Goal: Transaction & Acquisition: Purchase product/service

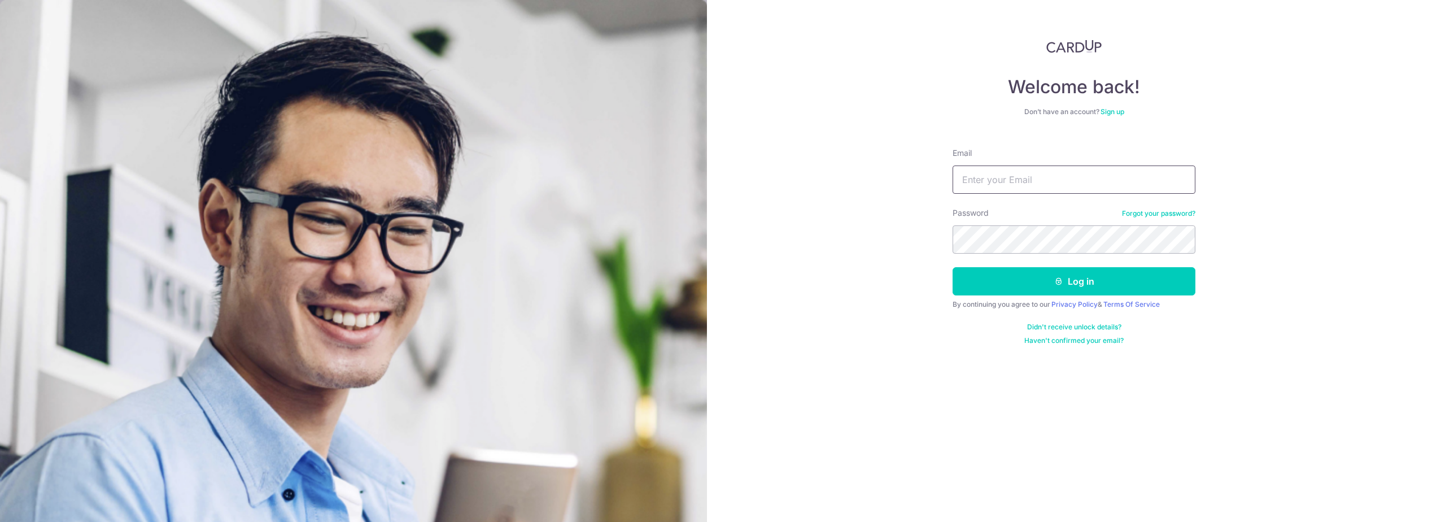
type input "shawn_0994@hotmail.com"
click at [1052, 274] on button "Log in" at bounding box center [1073, 281] width 243 height 28
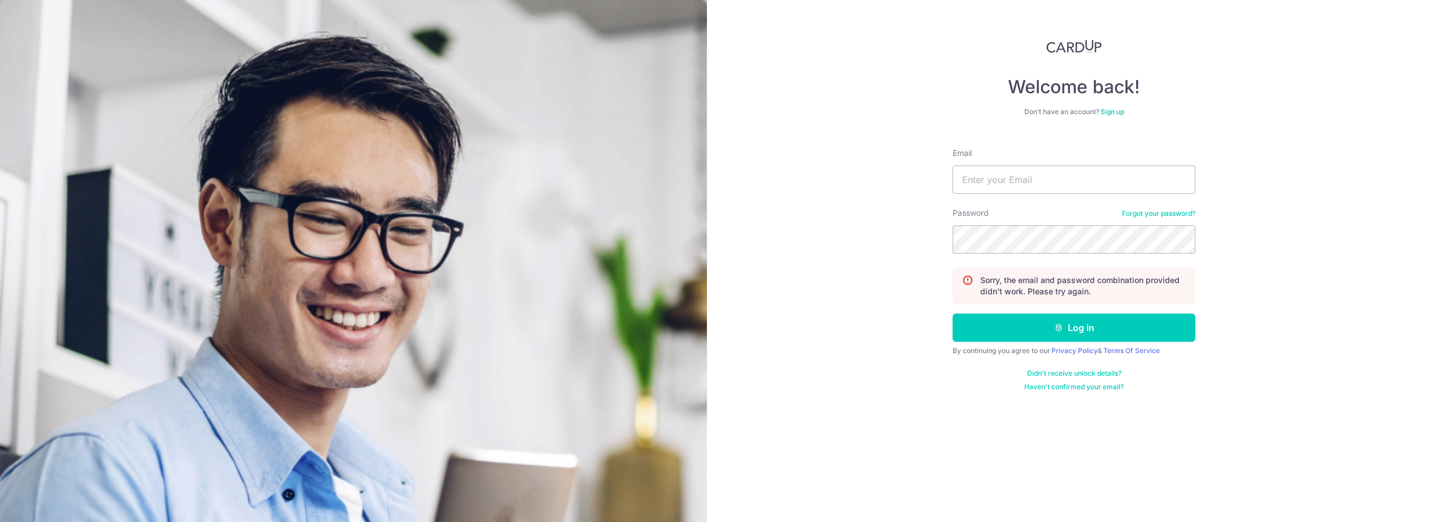
click at [952, 313] on button "Log in" at bounding box center [1073, 327] width 243 height 28
click at [1027, 191] on input "Email" at bounding box center [1073, 179] width 243 height 28
type input "shawn_0994@hotmail.com"
click at [952, 313] on button "Log in" at bounding box center [1073, 327] width 243 height 28
click at [693, 209] on section "Welcome back! Don’t have an account? Sign up Email shawn_0994@hotmail.com Passw…" at bounding box center [720, 261] width 1441 height 522
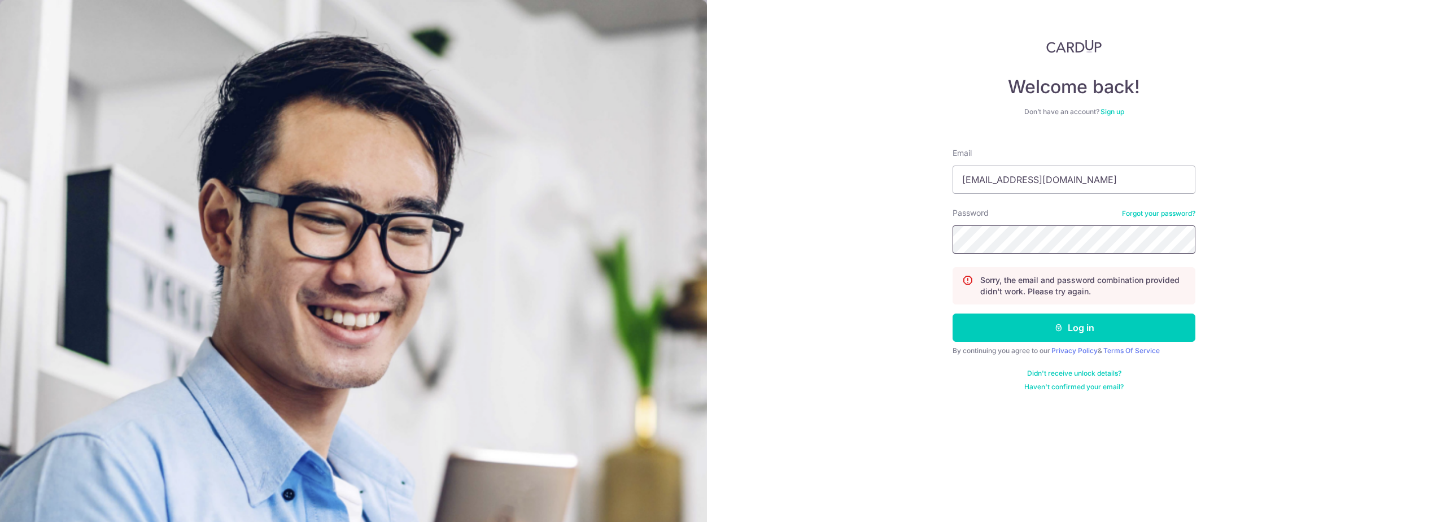
click at [952, 313] on button "Log in" at bounding box center [1073, 327] width 243 height 28
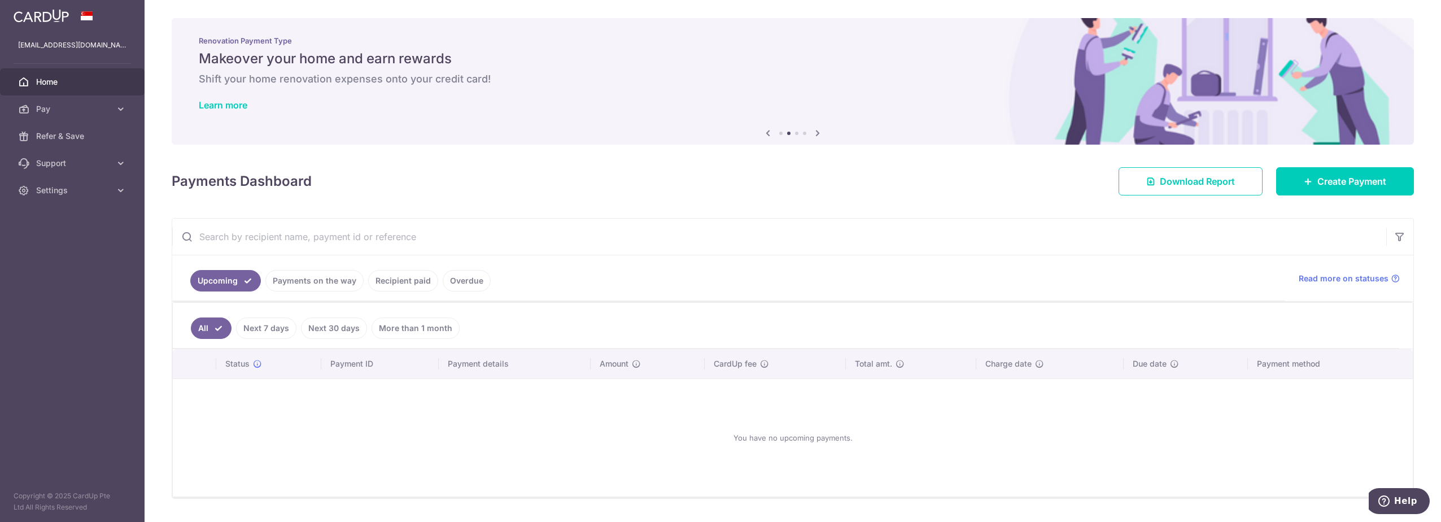
click at [72, 81] on span "Home" at bounding box center [73, 81] width 75 height 11
click at [62, 110] on span "Pay" at bounding box center [73, 108] width 75 height 11
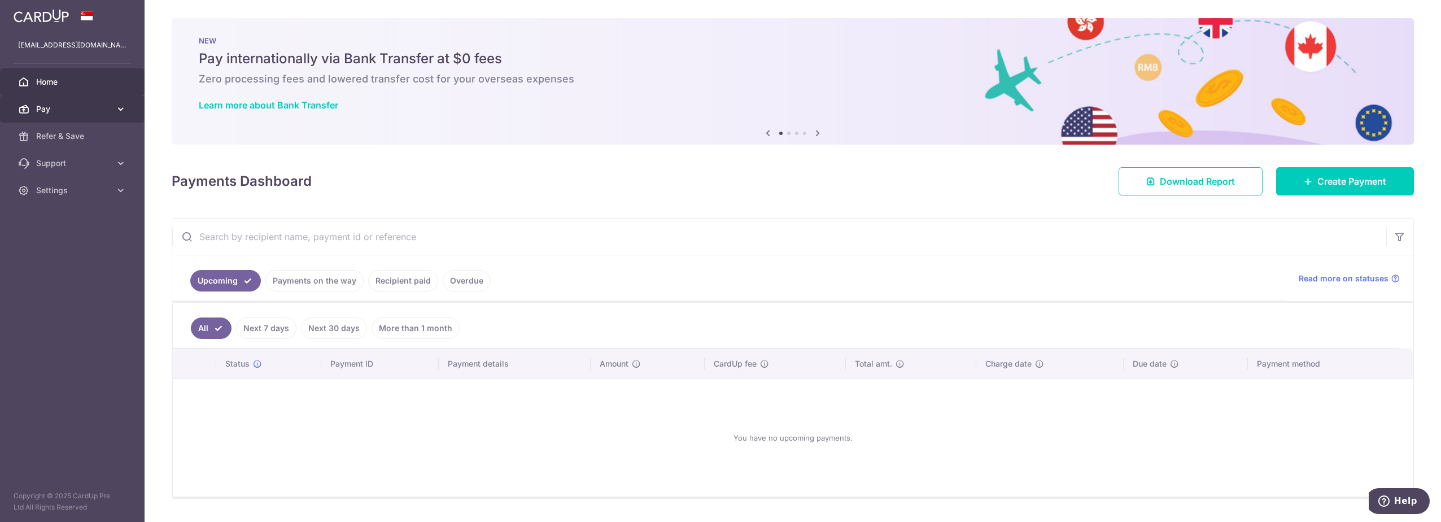
click at [71, 111] on span "Pay" at bounding box center [73, 108] width 75 height 11
click at [71, 134] on span "Payments" at bounding box center [73, 135] width 75 height 11
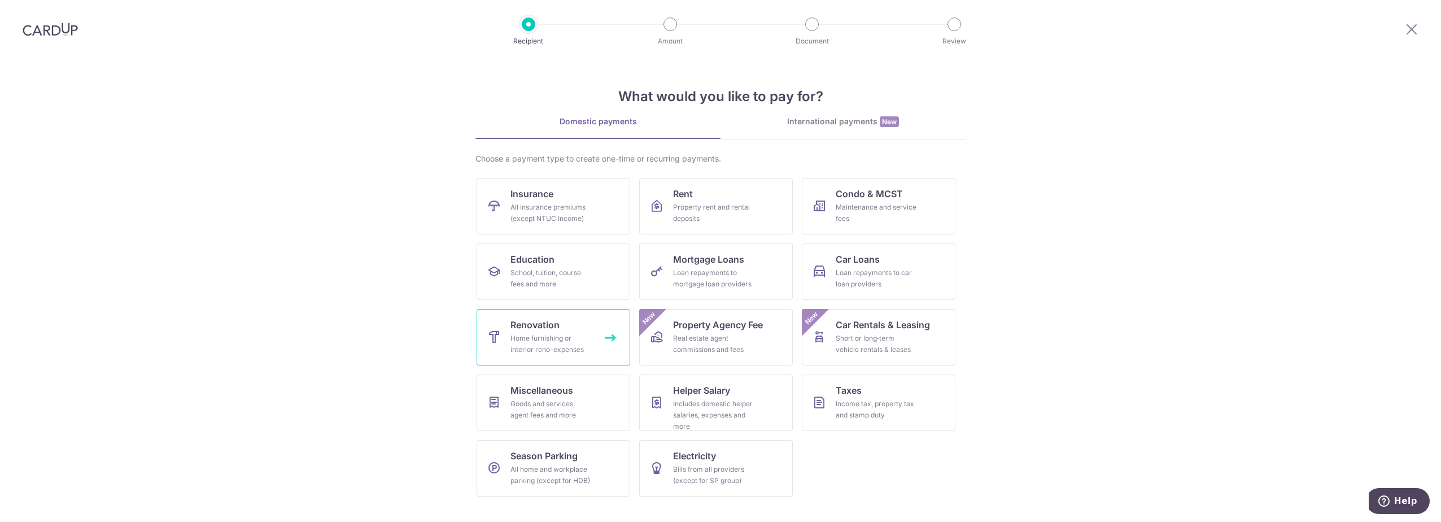
click at [515, 325] on span "Renovation" at bounding box center [534, 325] width 49 height 14
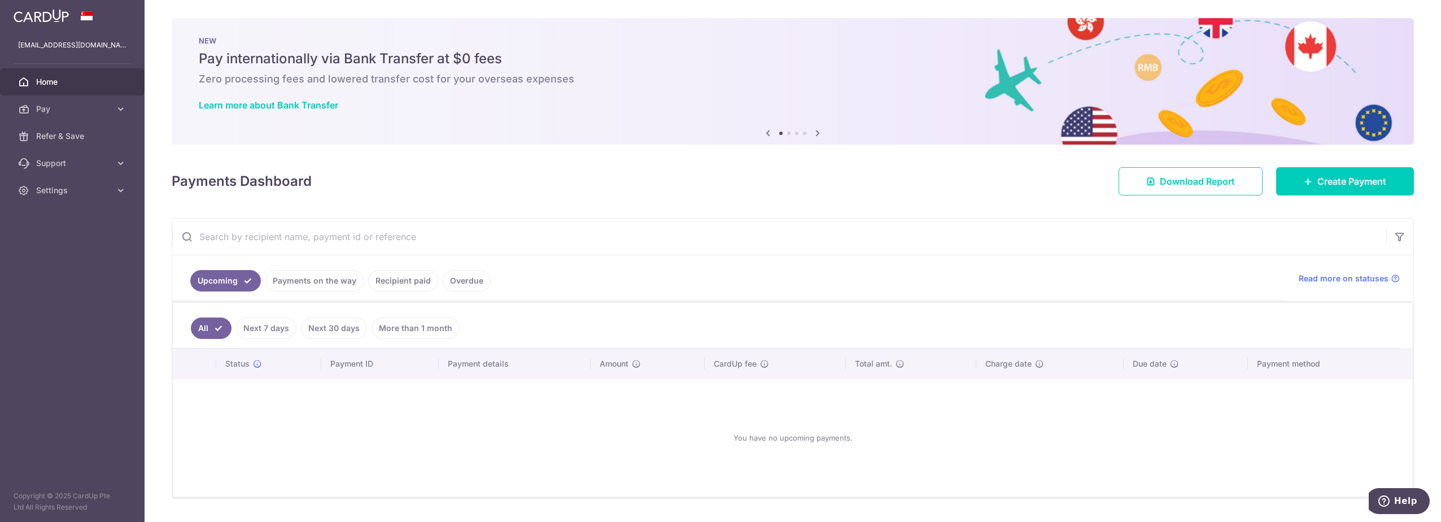
drag, startPoint x: 335, startPoint y: 282, endPoint x: 406, endPoint y: 287, distance: 71.3
click at [406, 287] on ul "Upcoming Payments on the way Recipient paid Overdue" at bounding box center [728, 278] width 1113 height 46
drag, startPoint x: 406, startPoint y: 287, endPoint x: 403, endPoint y: 282, distance: 6.1
click at [403, 282] on link "Recipient paid" at bounding box center [403, 280] width 70 height 21
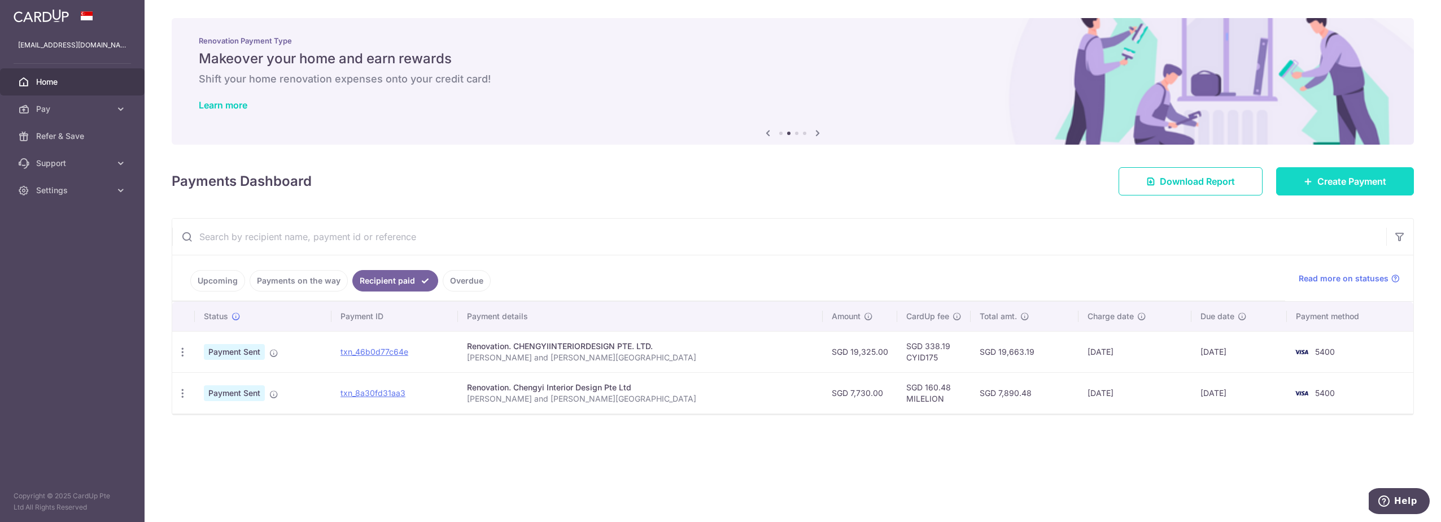
click at [1397, 180] on link "Create Payment" at bounding box center [1345, 181] width 138 height 28
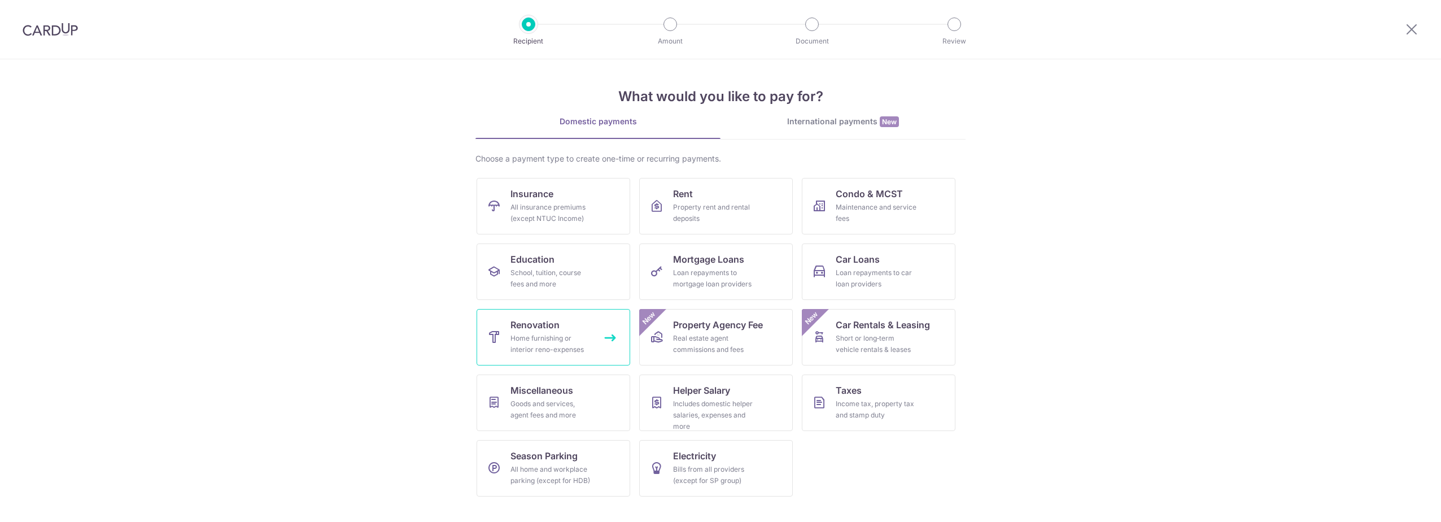
click at [573, 348] on div "Home furnishing or interior reno-expenses" at bounding box center [550, 344] width 81 height 23
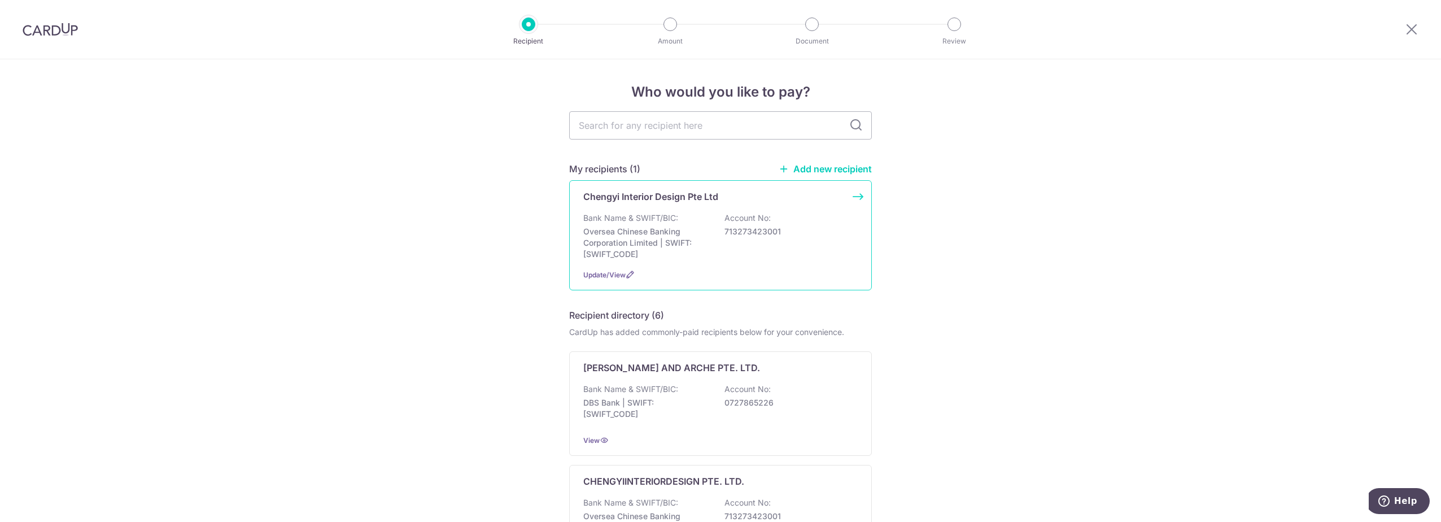
click at [770, 242] on div "Bank Name & SWIFT/BIC: Oversea Chinese Banking Corporation Limited | SWIFT: OCB…" at bounding box center [720, 235] width 274 height 47
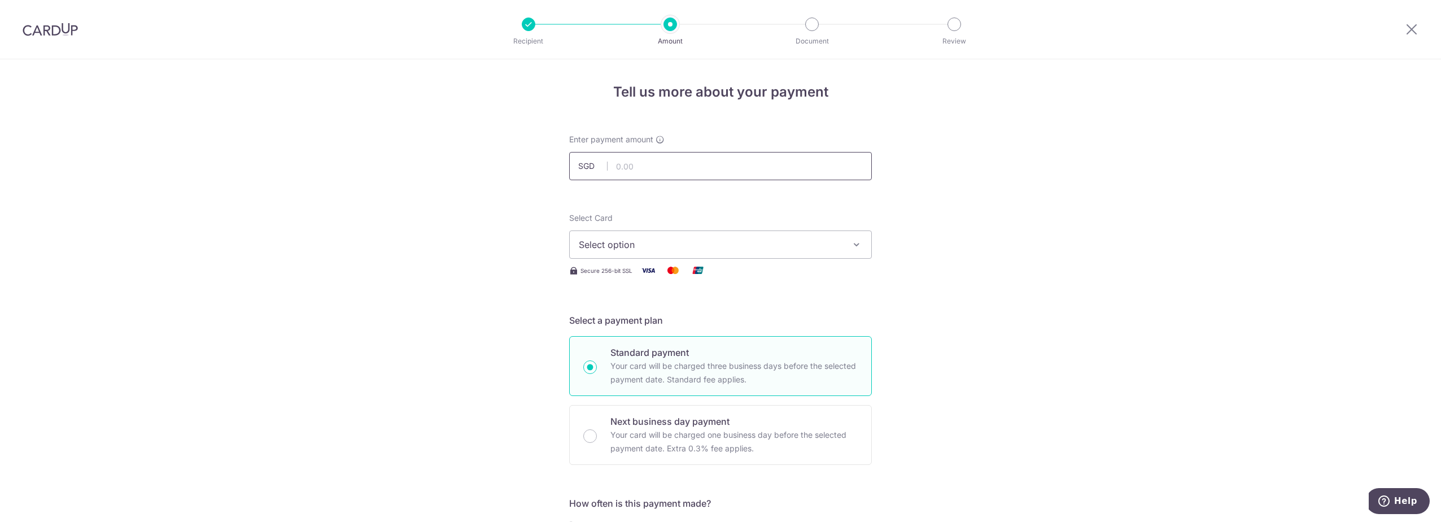
click at [744, 173] on input "text" at bounding box center [720, 166] width 303 height 28
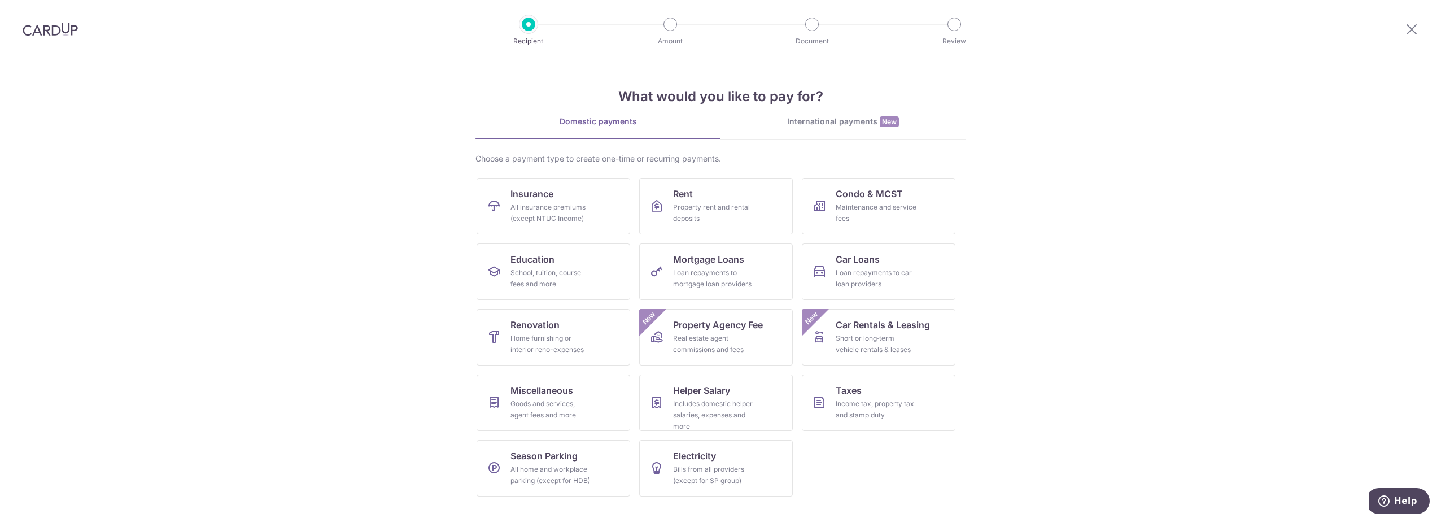
click at [63, 25] on img at bounding box center [50, 30] width 55 height 14
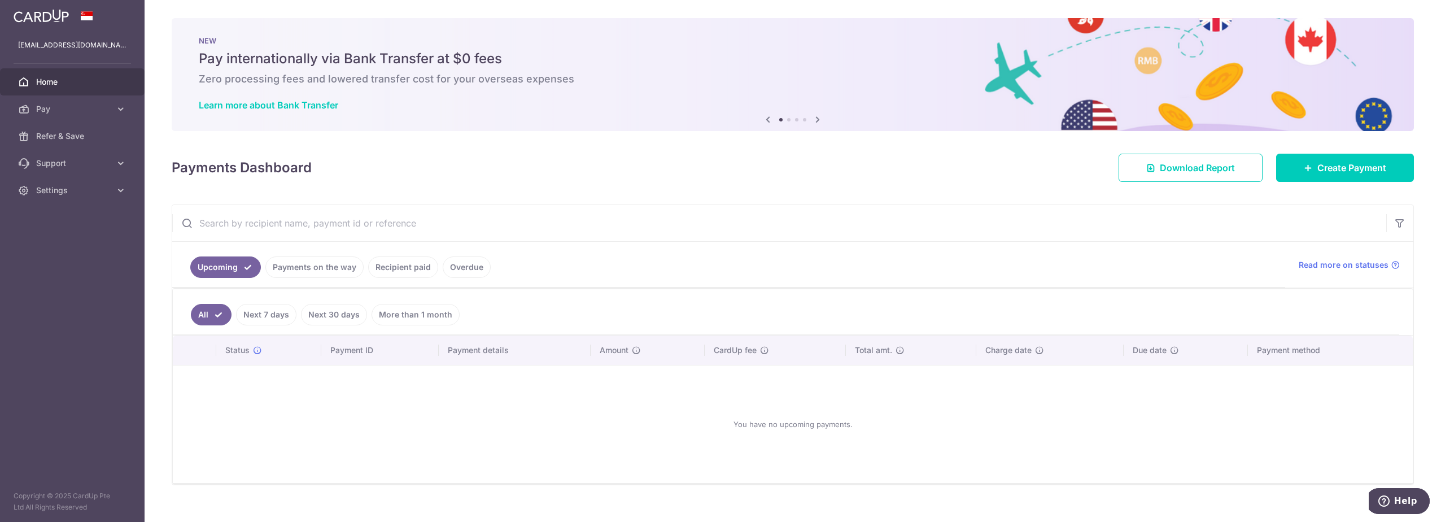
click at [316, 265] on link "Payments on the way" at bounding box center [314, 266] width 98 height 21
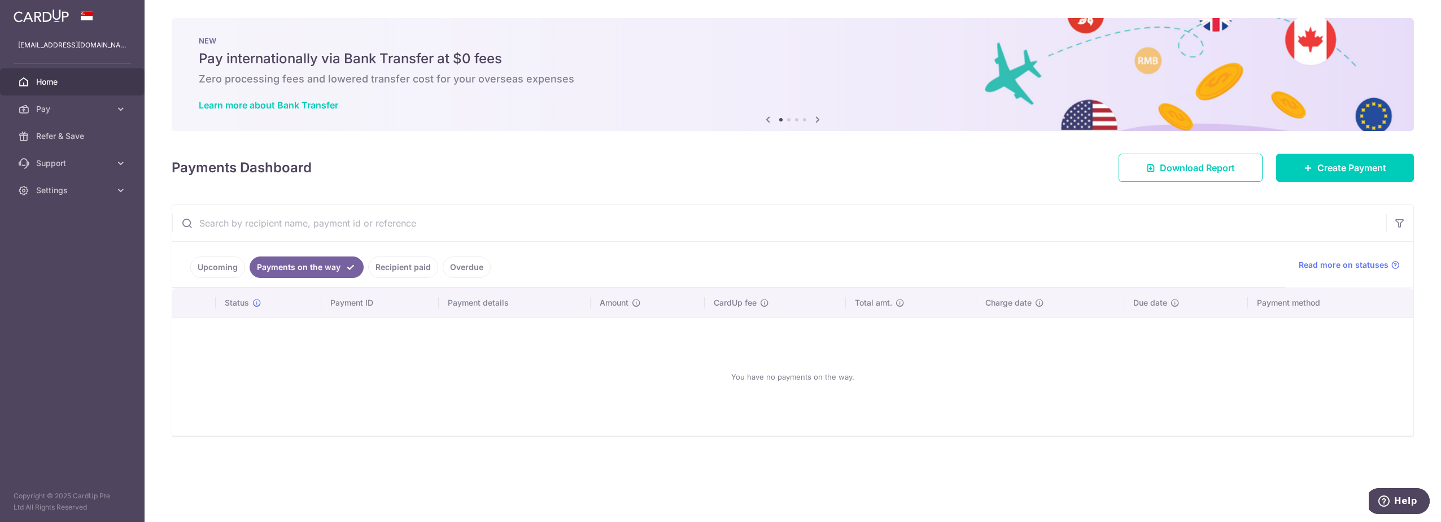
click at [394, 265] on link "Recipient paid" at bounding box center [403, 266] width 70 height 21
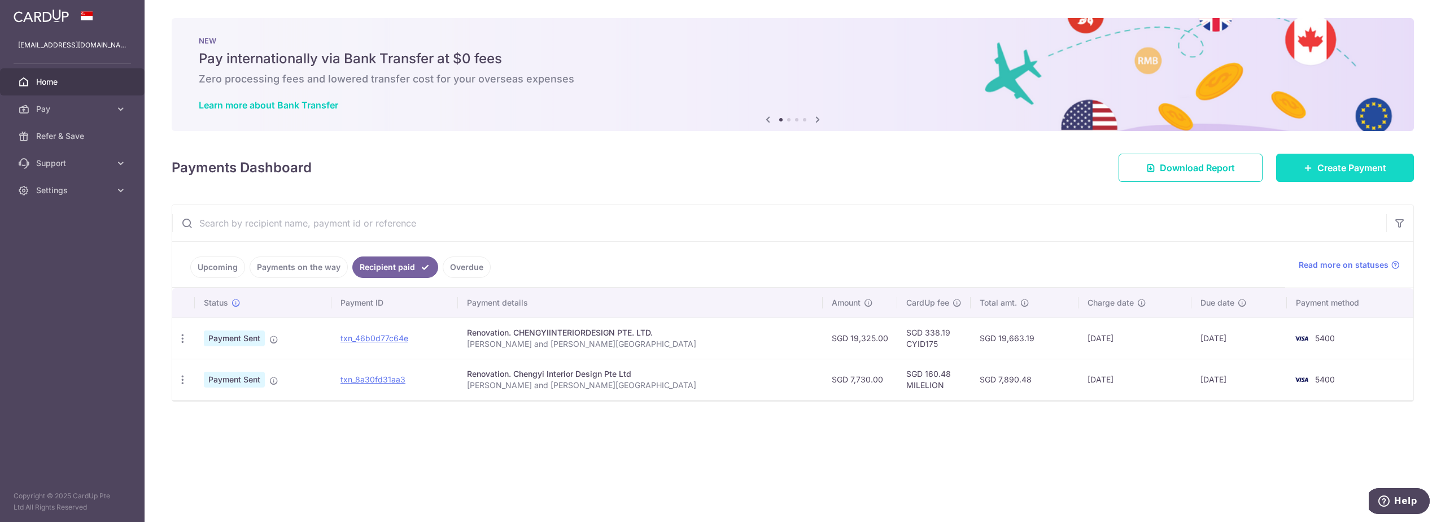
click at [1344, 167] on span "Create Payment" at bounding box center [1351, 168] width 69 height 14
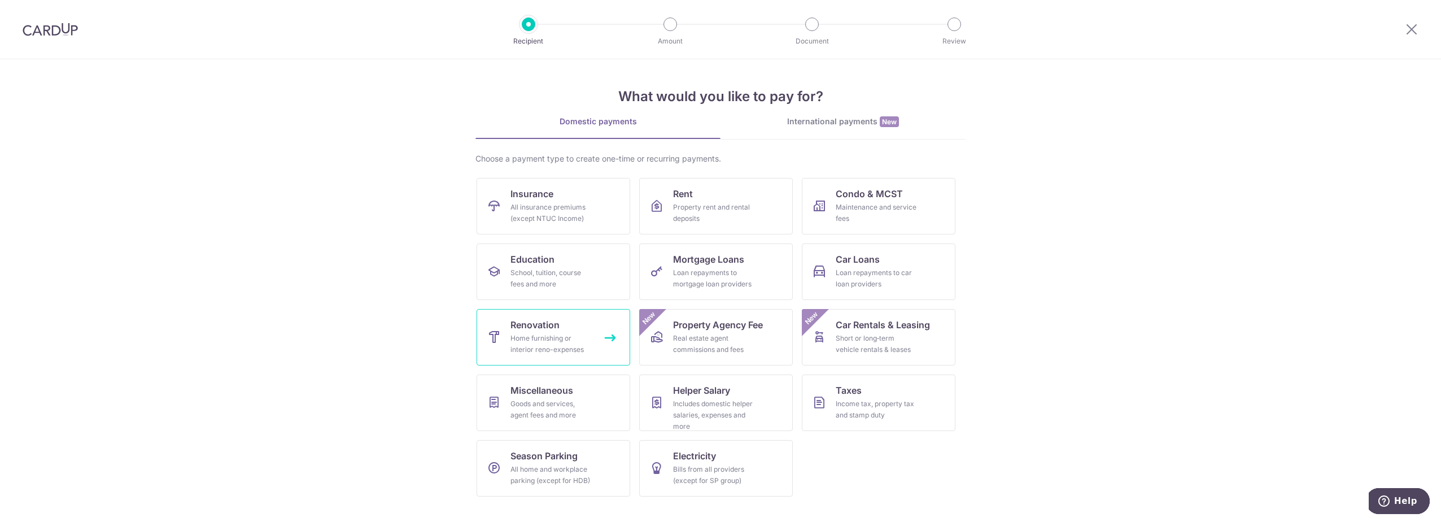
click at [505, 334] on link "Renovation Home furnishing or interior reno-expenses" at bounding box center [554, 337] width 154 height 56
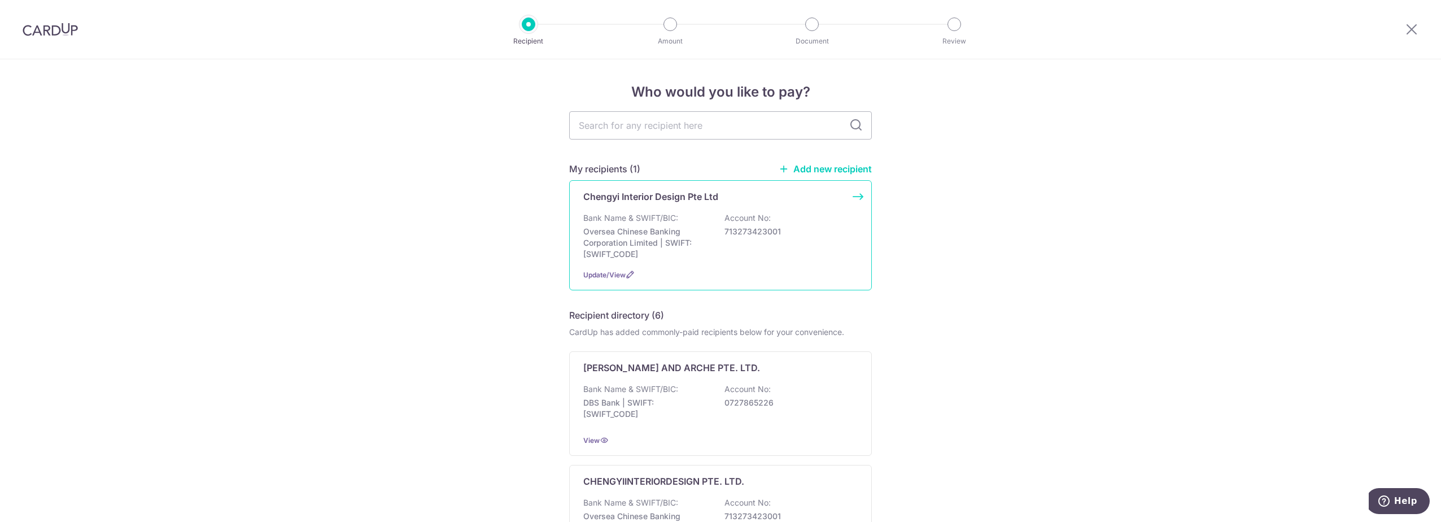
click at [710, 253] on div "Bank Name & SWIFT/BIC: Oversea Chinese Banking Corporation Limited | SWIFT: OCB…" at bounding box center [720, 235] width 274 height 47
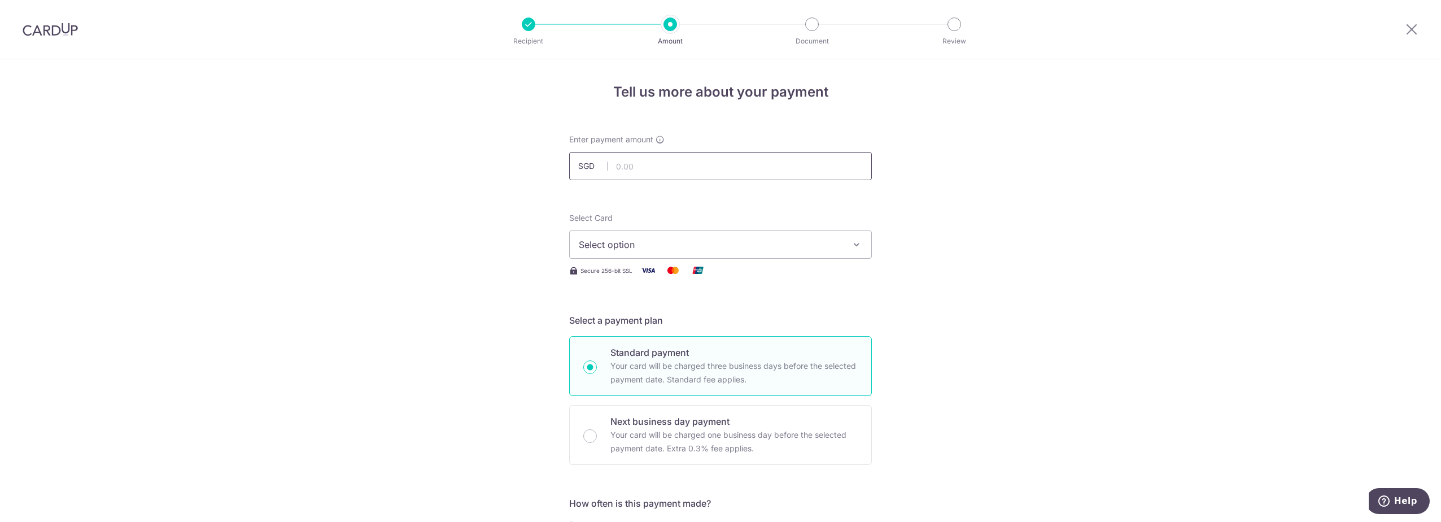
drag, startPoint x: 684, startPoint y: 186, endPoint x: 674, endPoint y: 165, distance: 23.7
click at [674, 165] on input "text" at bounding box center [720, 166] width 303 height 28
type input "15,545.00"
click at [692, 235] on button "Select option" at bounding box center [720, 244] width 303 height 28
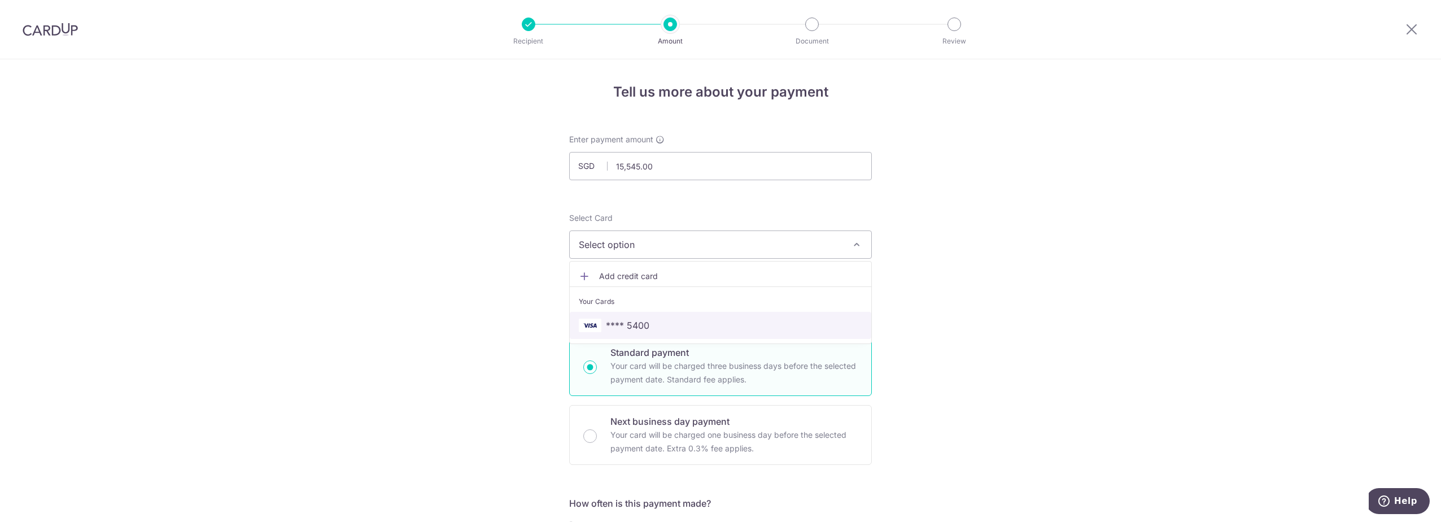
click at [680, 326] on span "**** 5400" at bounding box center [720, 325] width 283 height 14
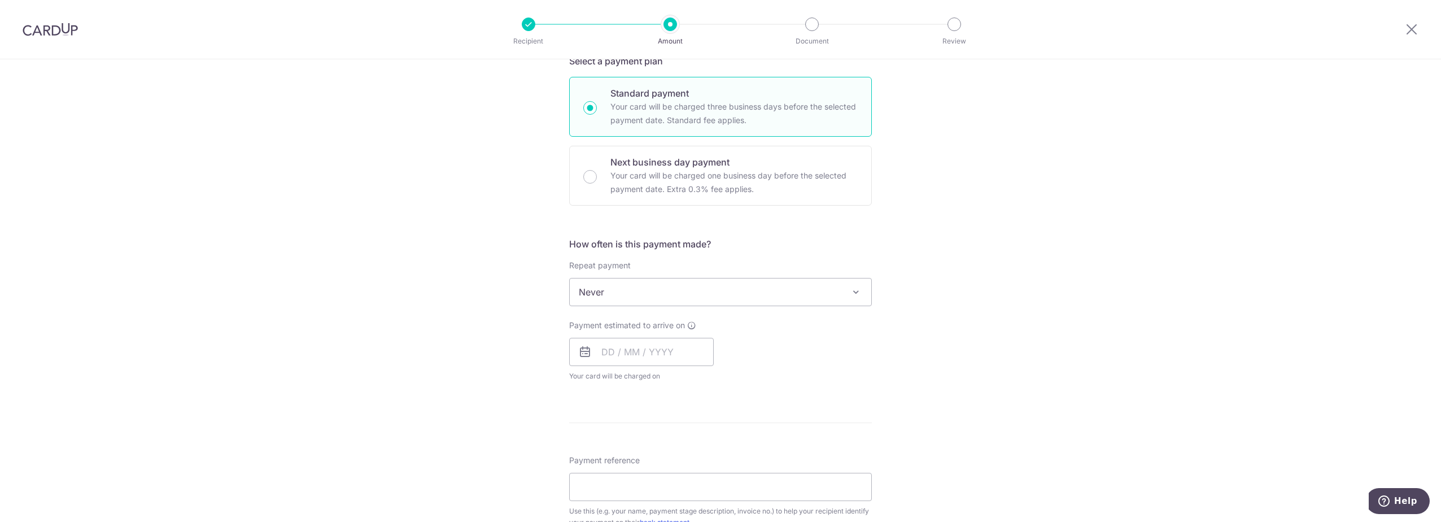
scroll to position [259, 0]
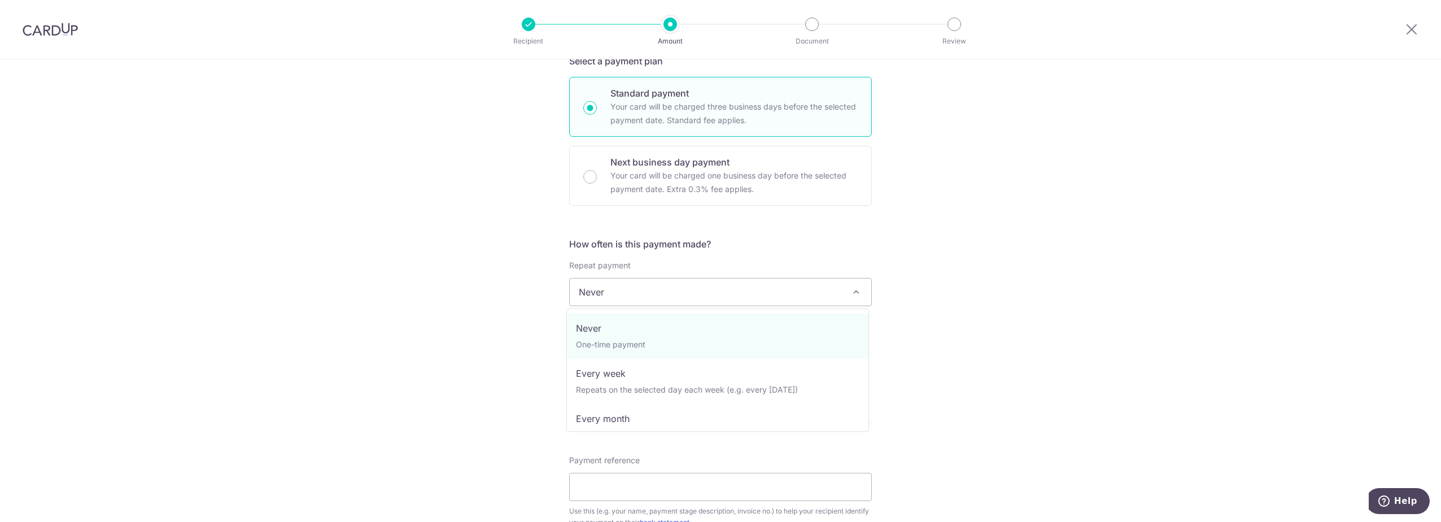
click at [742, 294] on span "Never" at bounding box center [720, 291] width 301 height 27
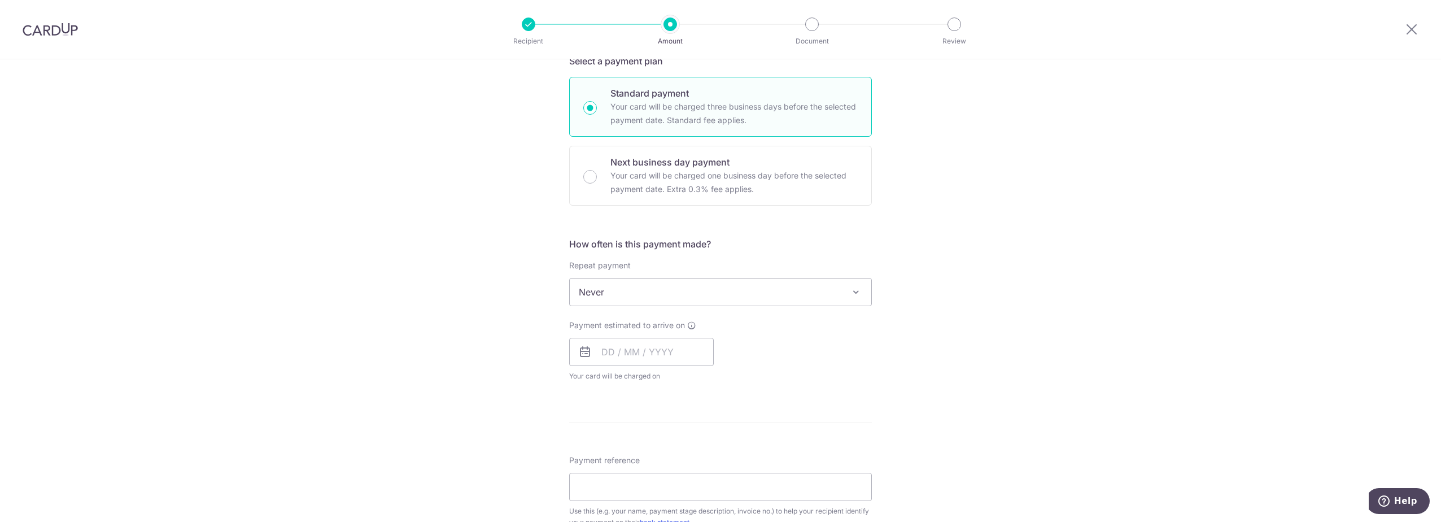
click at [671, 367] on div "Payment estimated to arrive on Your card will be charged on for the first payme…" at bounding box center [641, 351] width 145 height 62
click at [672, 360] on input "text" at bounding box center [641, 352] width 145 height 28
click at [830, 356] on div "Payment estimated to arrive on Prev Next Oct Nov Dec 2025 2026 2027 2028 2029 2…" at bounding box center [720, 351] width 316 height 62
click at [698, 353] on input "text" at bounding box center [641, 352] width 145 height 28
click at [706, 452] on link "10" at bounding box center [705, 454] width 18 height 18
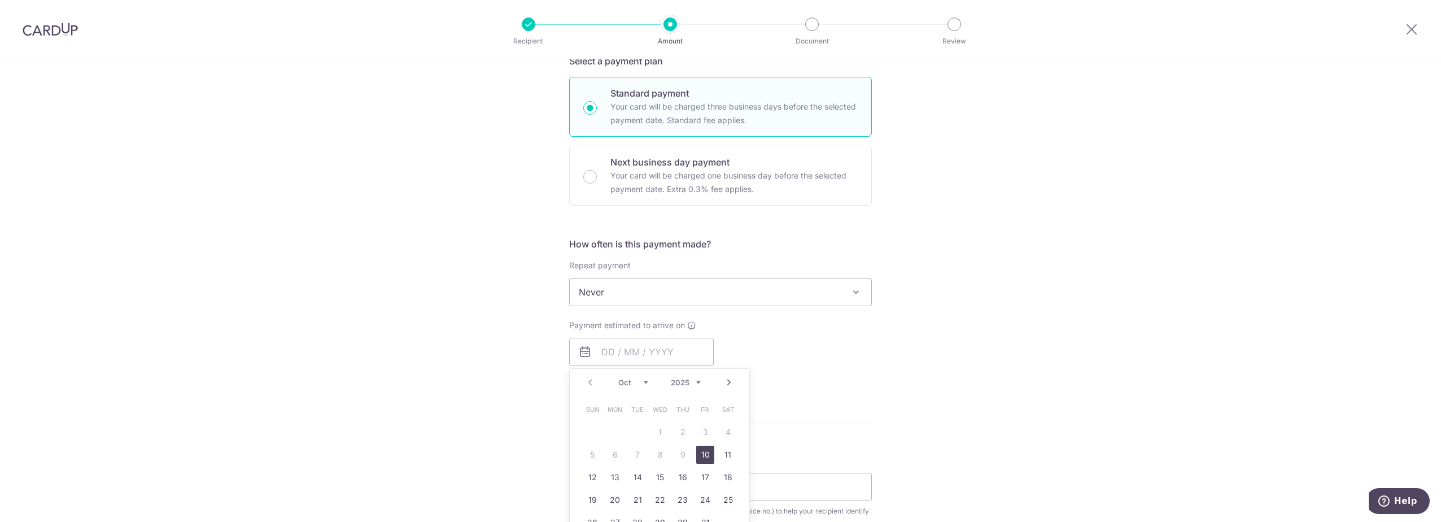
type input "[DATE]"
click at [810, 380] on div "Payment estimated to arrive on 10/10/2025 Prev Next Oct Nov Dec 2025 2026 2027 …" at bounding box center [720, 351] width 316 height 62
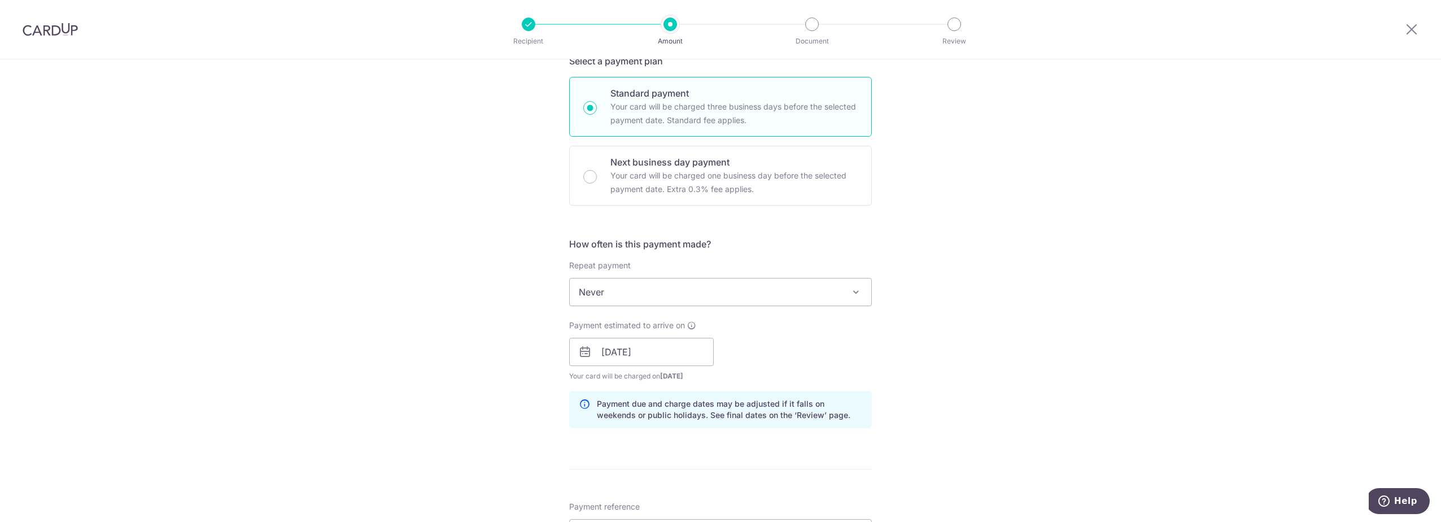
click at [836, 361] on div "Payment estimated to arrive on 10/10/2025 Prev Next Oct Nov Dec 2025 2026 2027 …" at bounding box center [720, 351] width 316 height 62
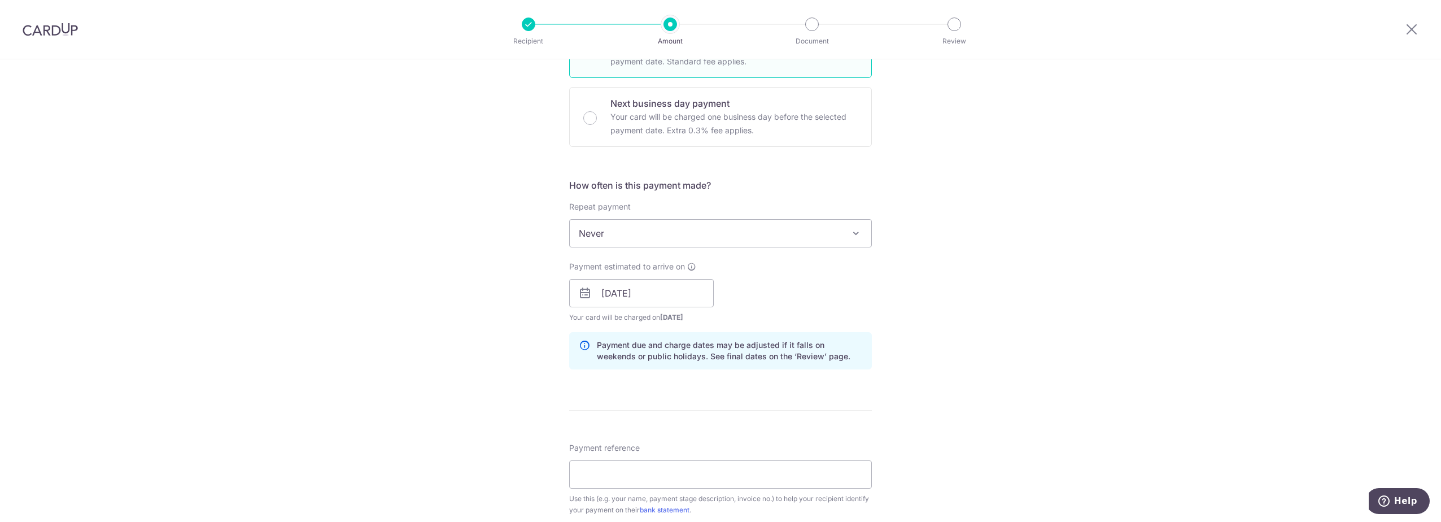
scroll to position [319, 0]
click at [684, 294] on input "[DATE]" at bounding box center [641, 292] width 145 height 28
click at [814, 288] on div "Payment estimated to arrive on 10/10/2025 Prev Next Oct Nov Dec 2025 2026 2027 …" at bounding box center [720, 291] width 316 height 62
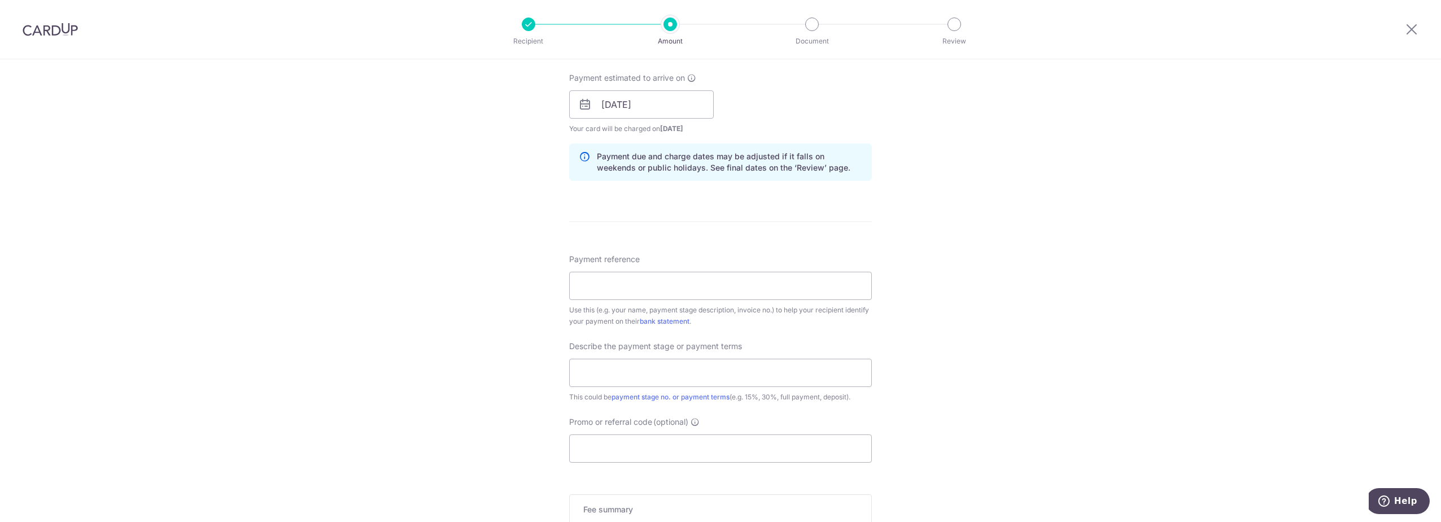
scroll to position [507, 0]
click at [714, 285] on input "Payment reference" at bounding box center [720, 285] width 303 height 28
click at [643, 278] on input "Cota" at bounding box center [720, 285] width 303 height 28
click at [27, 212] on div "Tell us more about your payment Enter payment amount SGD 15,545.00 15545.00 Sel…" at bounding box center [720, 123] width 1441 height 1143
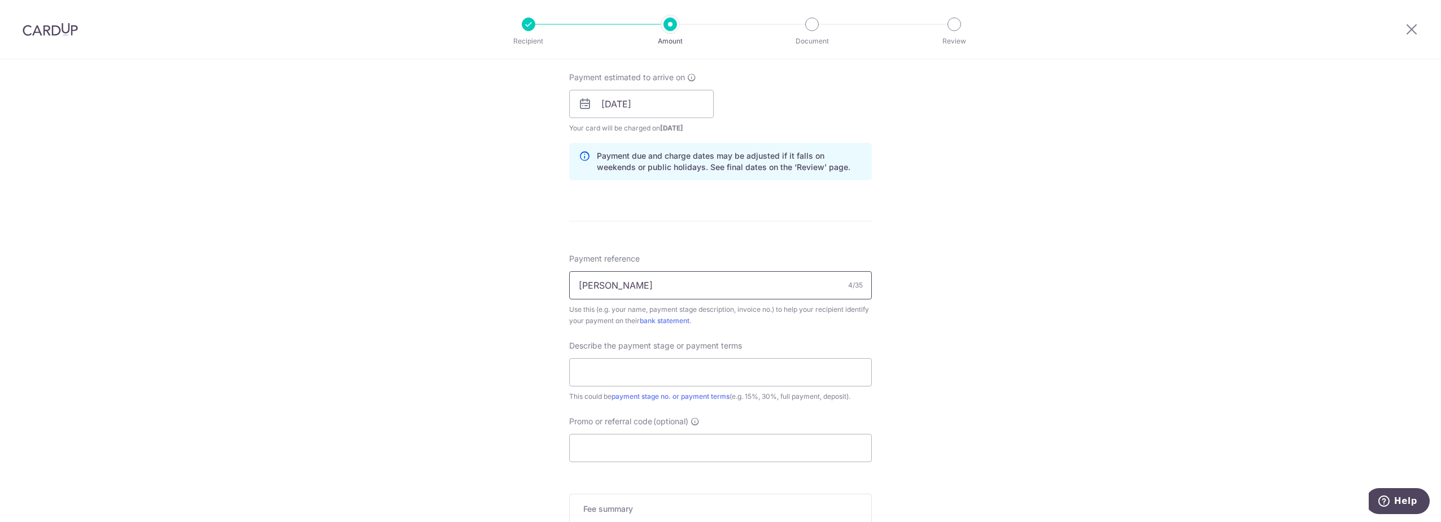
click at [618, 278] on input "Cota" at bounding box center [720, 285] width 303 height 28
click at [618, 289] on input "Cota" at bounding box center [720, 285] width 303 height 28
type input "C"
type input "[PERSON_NAME] and [PERSON_NAME][GEOGRAPHIC_DATA]"
click at [773, 365] on input "text" at bounding box center [720, 372] width 303 height 28
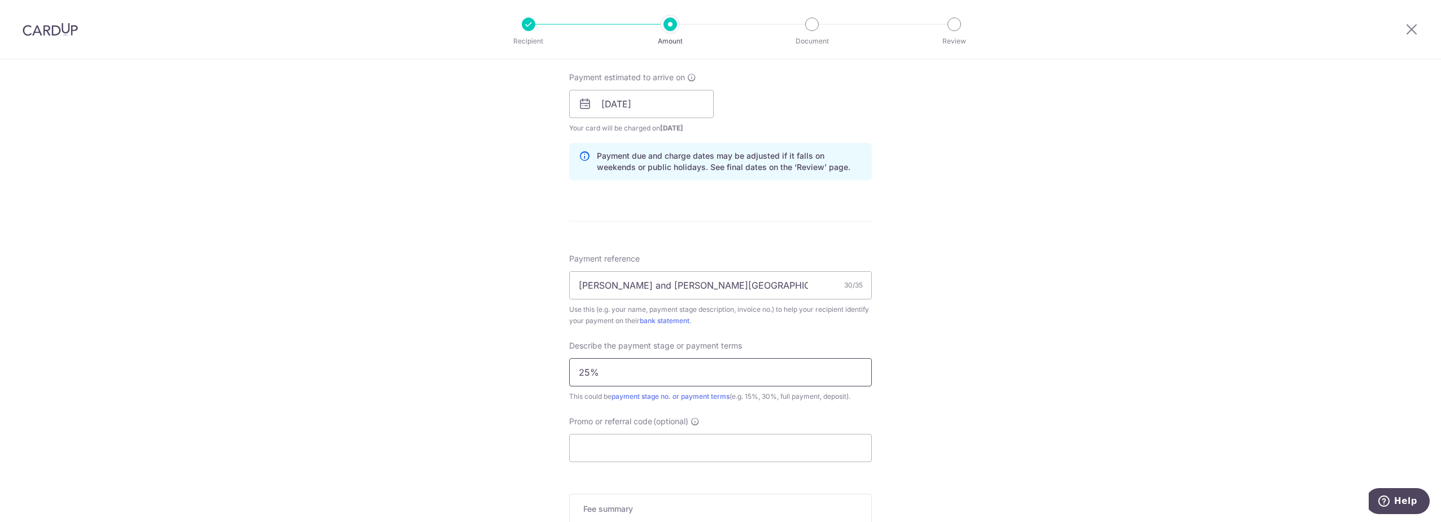
click at [721, 373] on input "25%" at bounding box center [720, 372] width 303 height 28
type input "25% payment"
click at [623, 441] on input "Promo or referral code (optional)" at bounding box center [720, 448] width 303 height 28
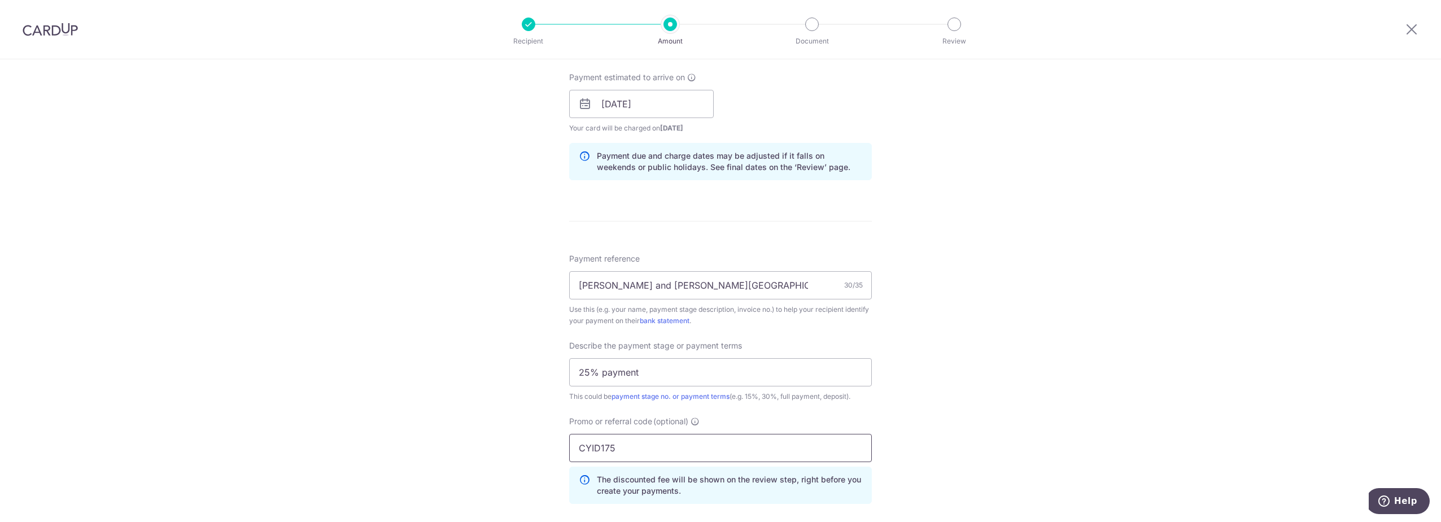
type input "CYID175"
click at [1064, 217] on div "Tell us more about your payment Enter payment amount SGD 15,545.00 15545.00 Sel…" at bounding box center [720, 149] width 1441 height 1194
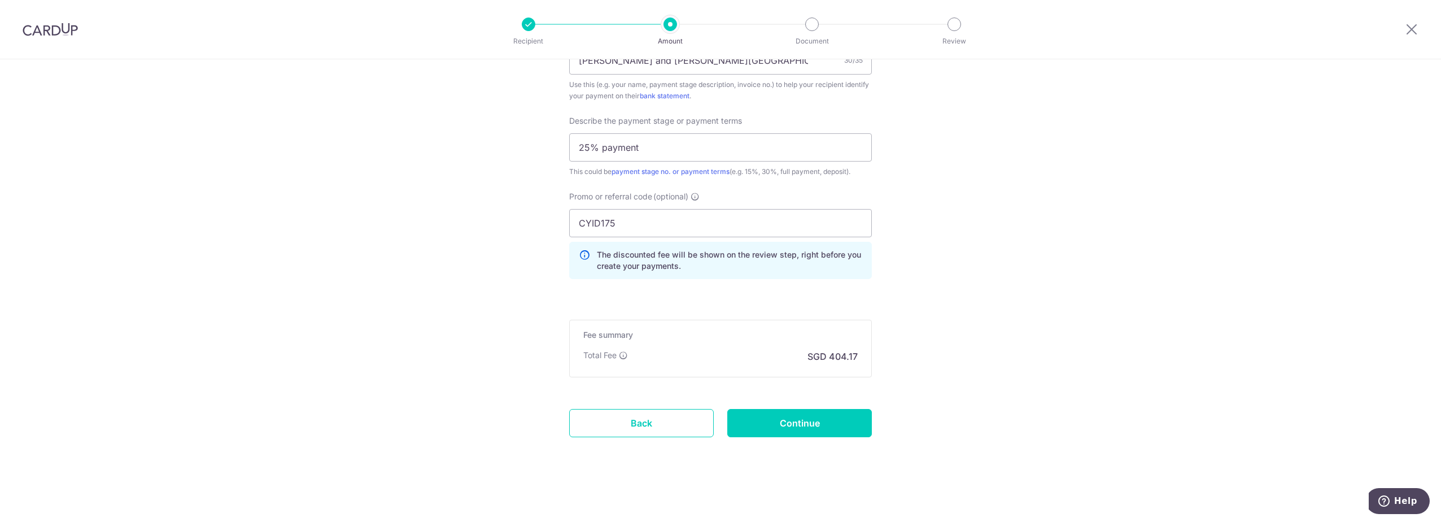
click at [775, 267] on p "The discounted fee will be shown on the review step, right before you create yo…" at bounding box center [729, 260] width 265 height 23
click at [741, 229] on input "CYID175" at bounding box center [720, 223] width 303 height 28
click at [794, 419] on input "Continue" at bounding box center [799, 423] width 145 height 28
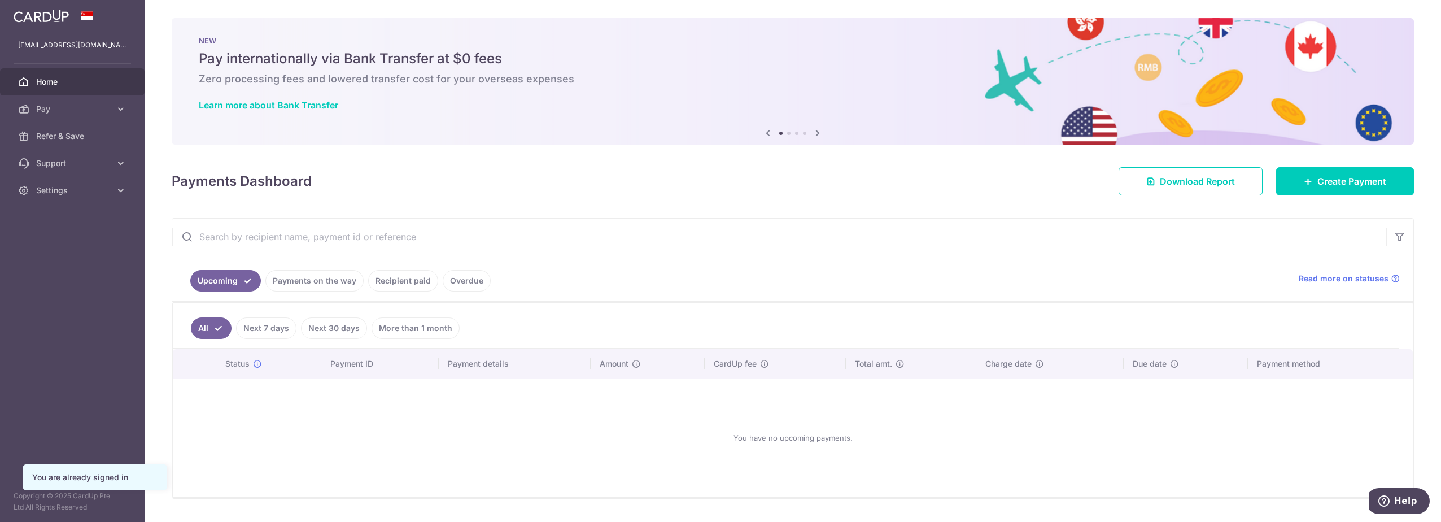
click at [376, 276] on link "Recipient paid" at bounding box center [403, 280] width 70 height 21
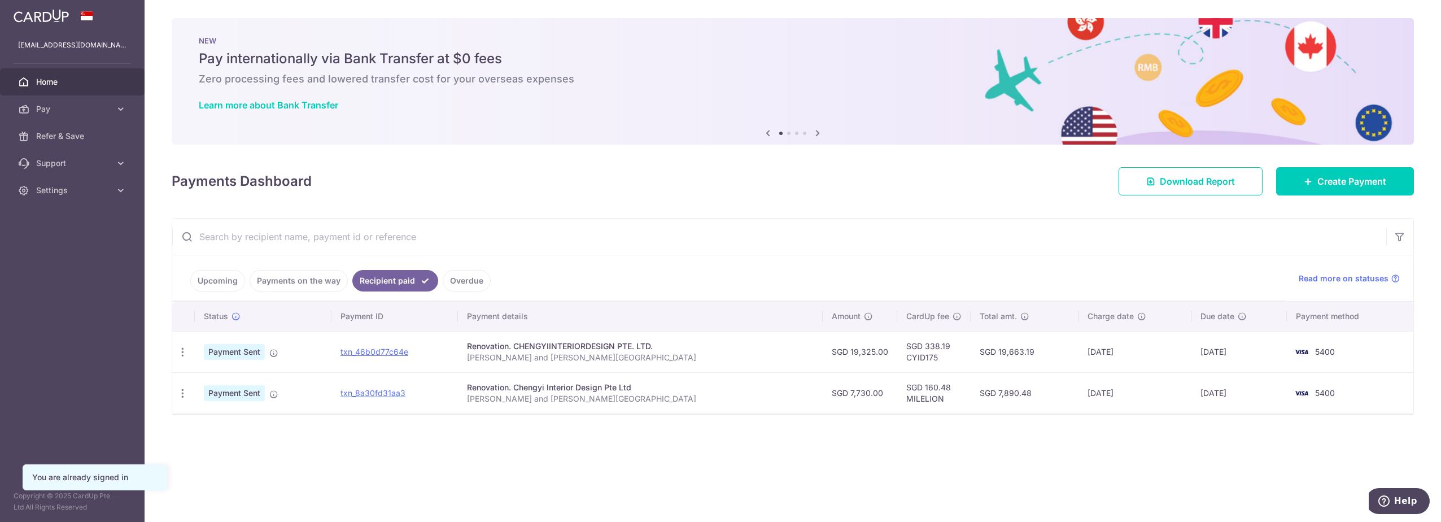
drag, startPoint x: 673, startPoint y: 345, endPoint x: 472, endPoint y: 349, distance: 201.0
click at [472, 349] on tr "PDF Receipt Payment Sent txn_46b0d77c64e Renovation. CHENGYIINTERIORDESIGN PTE.…" at bounding box center [792, 351] width 1241 height 41
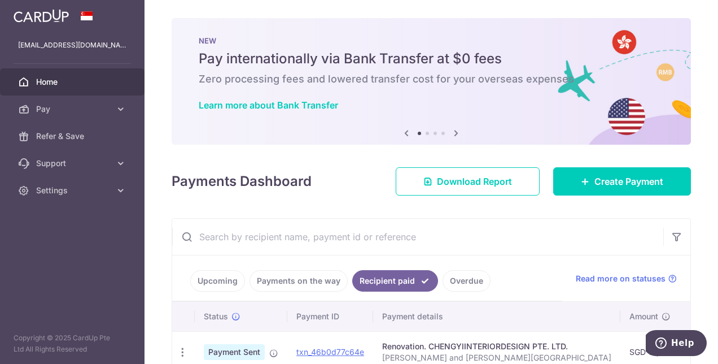
scroll to position [107, 0]
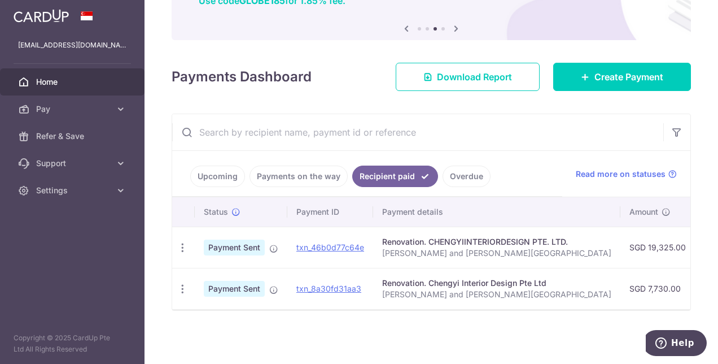
click at [270, 248] on td "Payment Sent" at bounding box center [241, 246] width 93 height 41
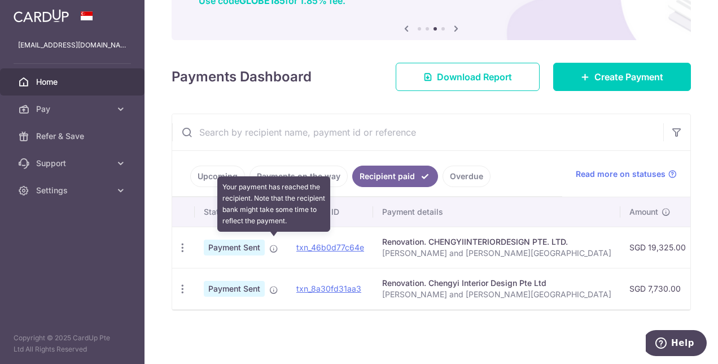
click at [272, 244] on icon at bounding box center [273, 248] width 9 height 9
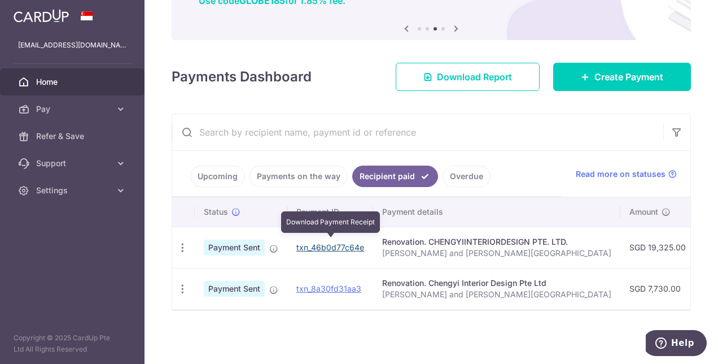
click at [312, 244] on link "txn_46b0d77c64e" at bounding box center [330, 247] width 68 height 10
click at [458, 32] on link "Next" at bounding box center [456, 29] width 14 height 14
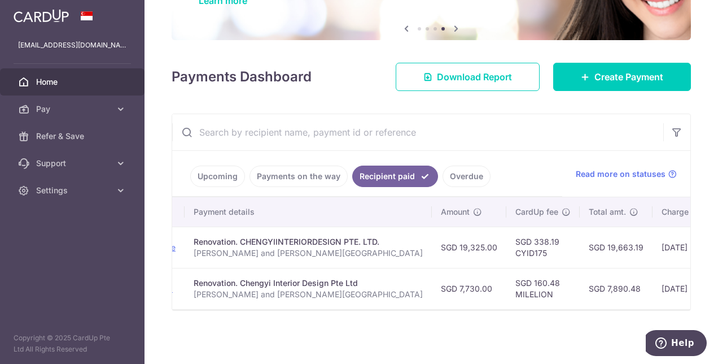
scroll to position [0, 183]
click at [512, 248] on td "SGD 338.19 CYID175" at bounding box center [548, 246] width 73 height 41
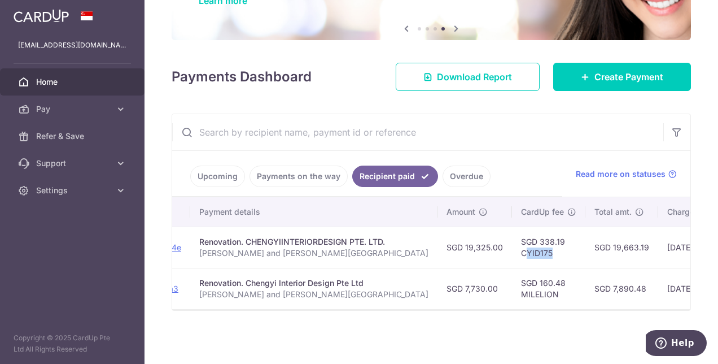
drag, startPoint x: 483, startPoint y: 248, endPoint x: 508, endPoint y: 248, distance: 24.3
click at [512, 248] on td "SGD 338.19 CYID175" at bounding box center [548, 246] width 73 height 41
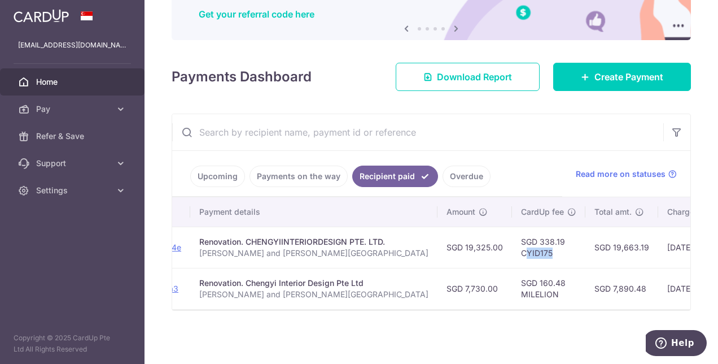
click at [512, 248] on td "SGD 338.19 CYID175" at bounding box center [548, 246] width 73 height 41
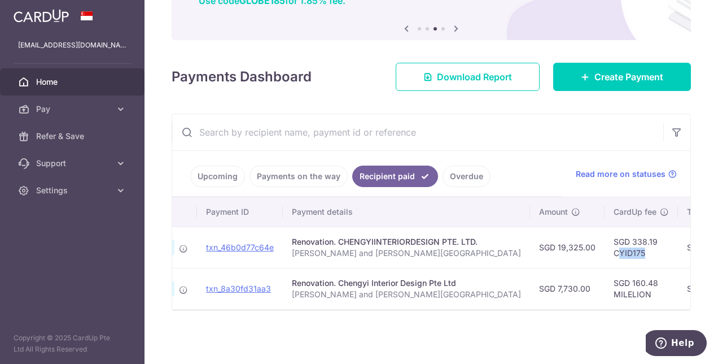
scroll to position [0, 157]
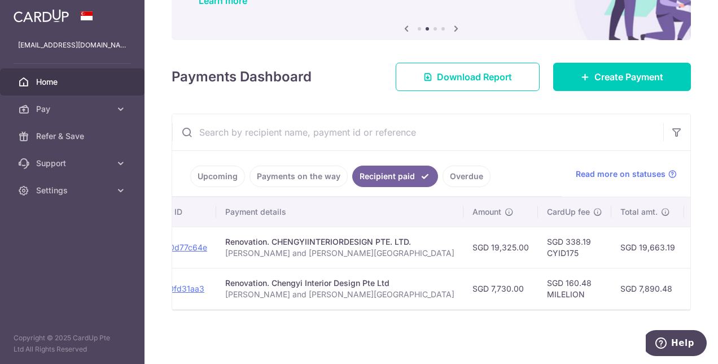
click at [202, 172] on link "Upcoming" at bounding box center [217, 175] width 55 height 21
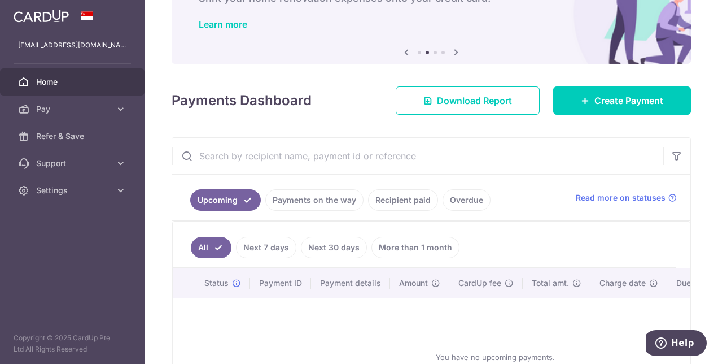
scroll to position [107, 0]
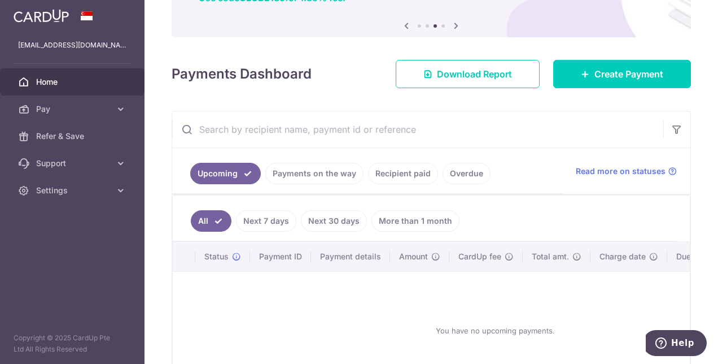
click at [304, 180] on link "Payments on the way" at bounding box center [314, 173] width 98 height 21
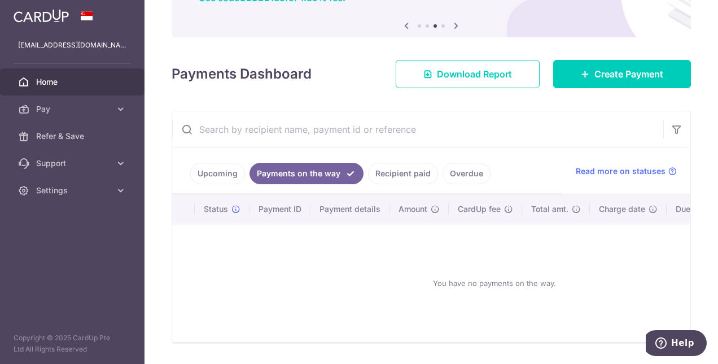
click at [225, 178] on link "Upcoming" at bounding box center [217, 173] width 55 height 21
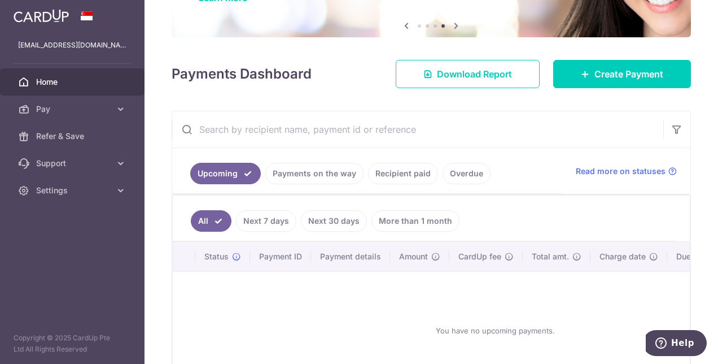
click at [307, 174] on link "Payments on the way" at bounding box center [314, 173] width 98 height 21
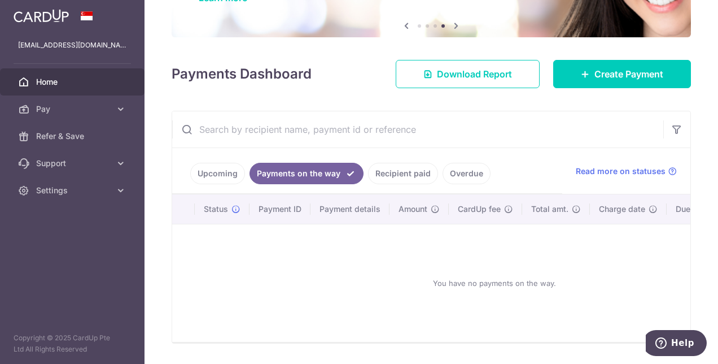
click at [218, 172] on link "Upcoming" at bounding box center [217, 173] width 55 height 21
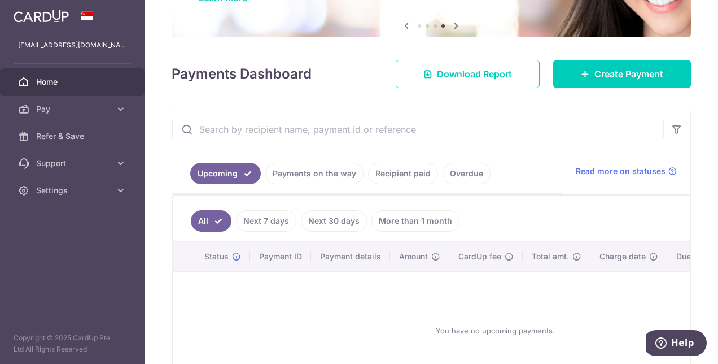
click at [316, 221] on link "Next 30 days" at bounding box center [334, 220] width 66 height 21
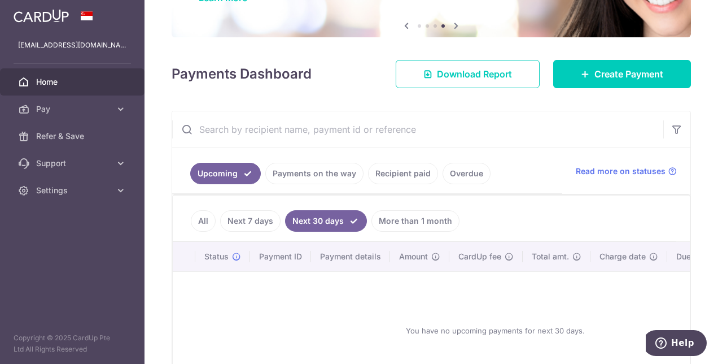
click at [295, 168] on link "Payments on the way" at bounding box center [314, 173] width 98 height 21
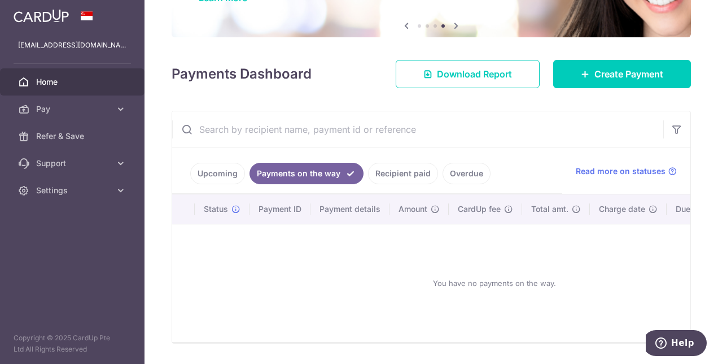
click at [420, 182] on link "Recipient paid" at bounding box center [403, 173] width 70 height 21
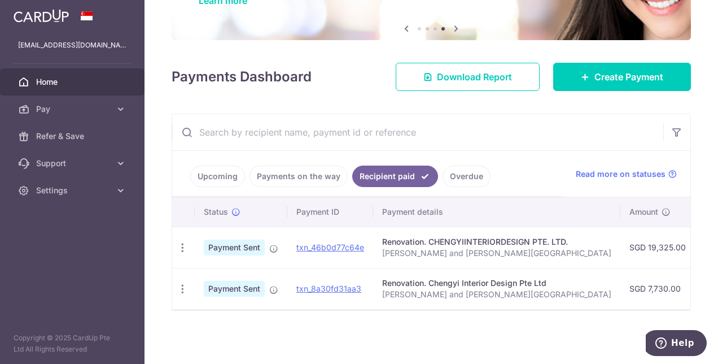
click at [448, 171] on link "Overdue" at bounding box center [467, 175] width 48 height 21
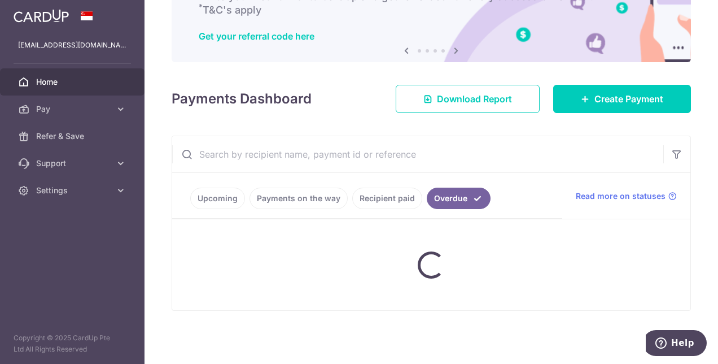
scroll to position [81, 0]
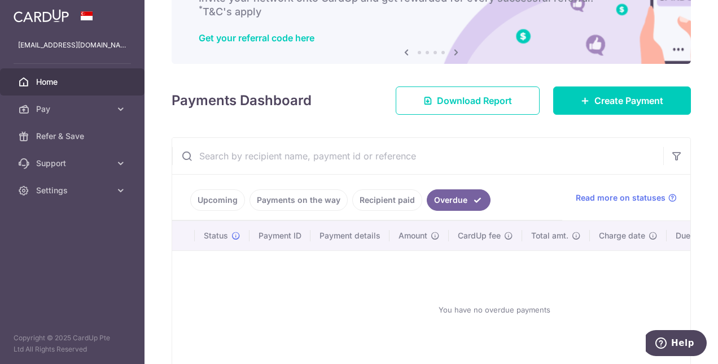
click at [300, 194] on link "Payments on the way" at bounding box center [299, 199] width 98 height 21
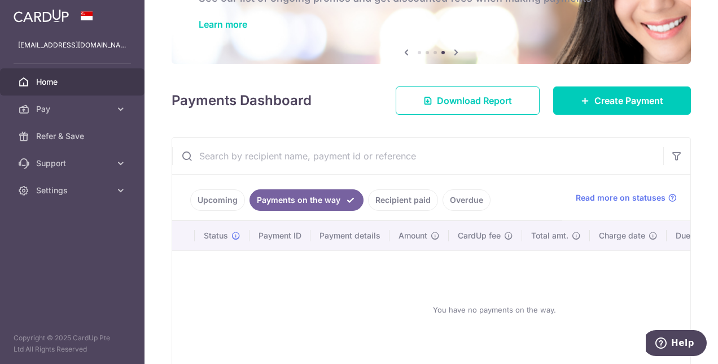
click at [213, 185] on ul "Upcoming Payments on the way Recipient paid Overdue" at bounding box center [367, 197] width 390 height 46
click at [214, 191] on link "Upcoming" at bounding box center [217, 199] width 55 height 21
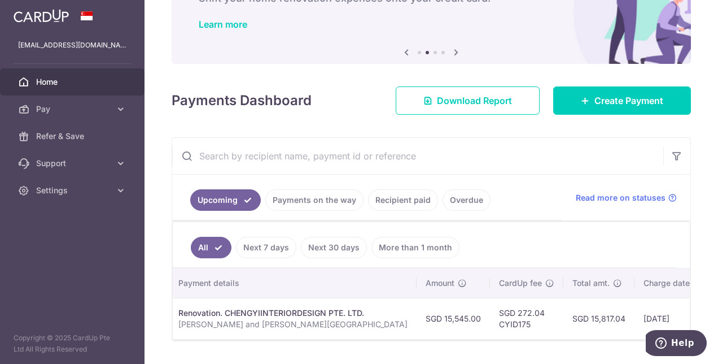
scroll to position [0, 185]
drag, startPoint x: 580, startPoint y: 313, endPoint x: 544, endPoint y: 314, distance: 35.6
click at [561, 314] on td "SGD 15,817.04" at bounding box center [596, 318] width 71 height 41
copy td "15,817.04"
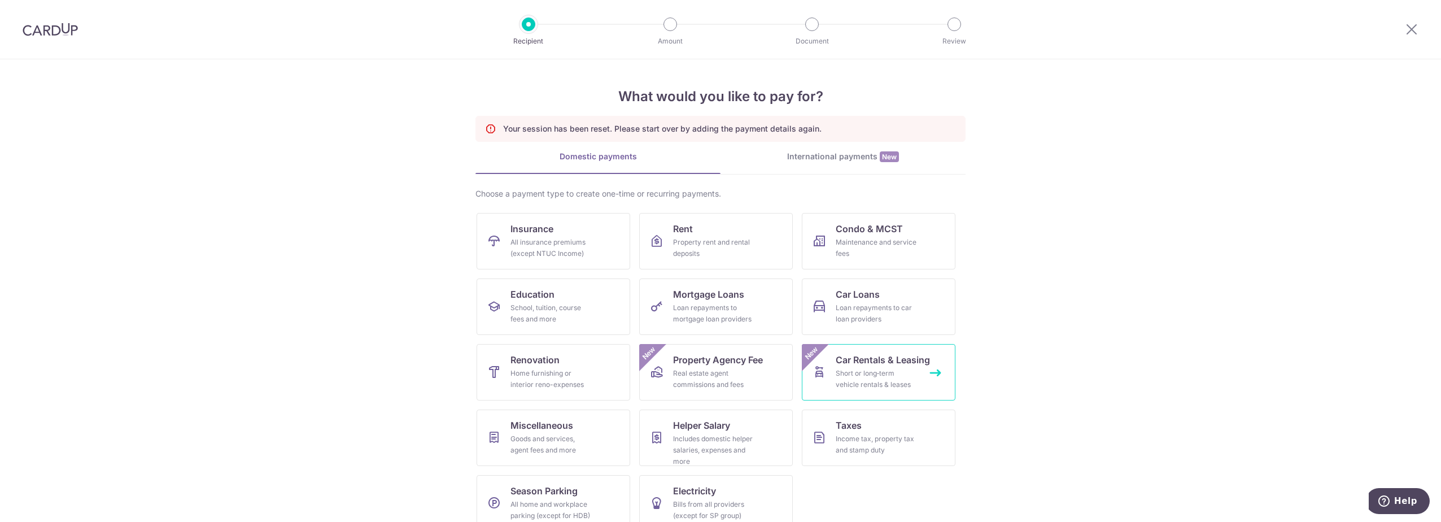
scroll to position [19, 0]
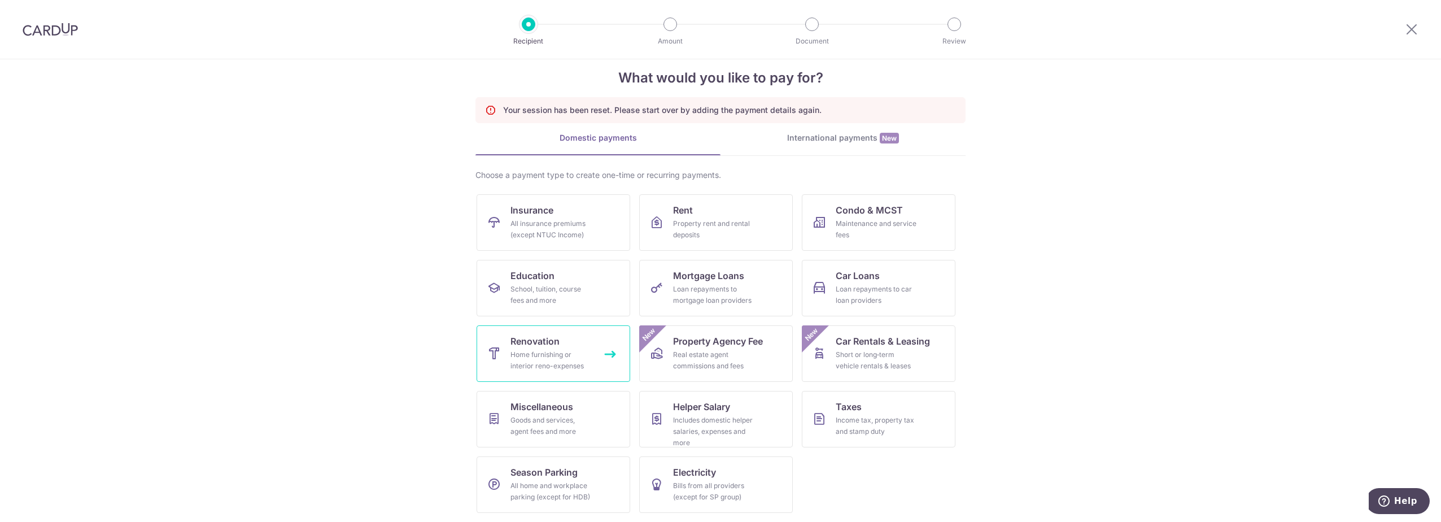
click at [591, 356] on link "Renovation Home furnishing or interior reno-expenses" at bounding box center [554, 353] width 154 height 56
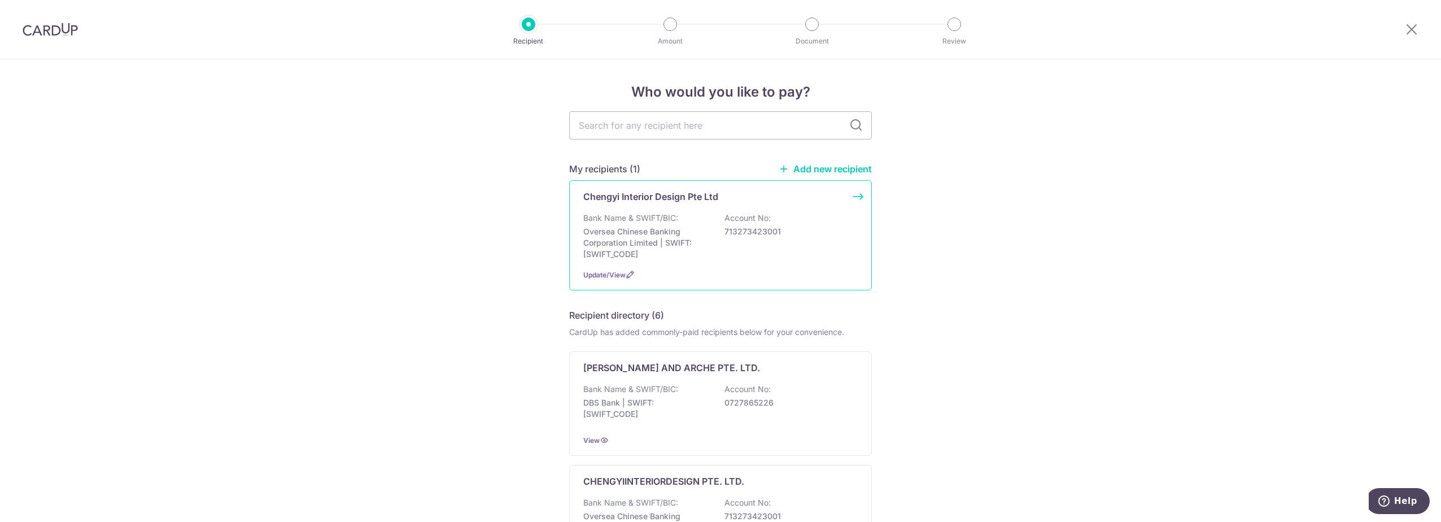
click at [646, 238] on p "Oversea Chinese Banking Corporation Limited | SWIFT: [SWIFT_CODE]" at bounding box center [646, 243] width 126 height 34
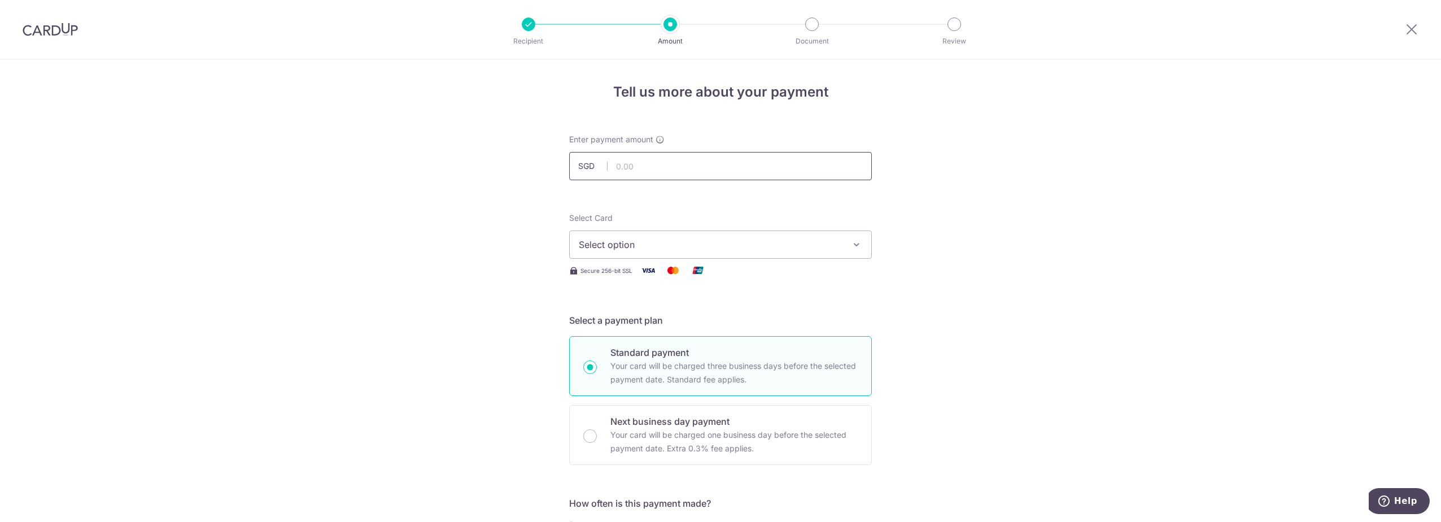
click at [706, 166] on input "text" at bounding box center [720, 166] width 303 height 28
type input "15,545.00"
click at [676, 240] on span "Select option" at bounding box center [710, 245] width 263 height 14
click at [662, 324] on span "**** 5400" at bounding box center [720, 325] width 283 height 14
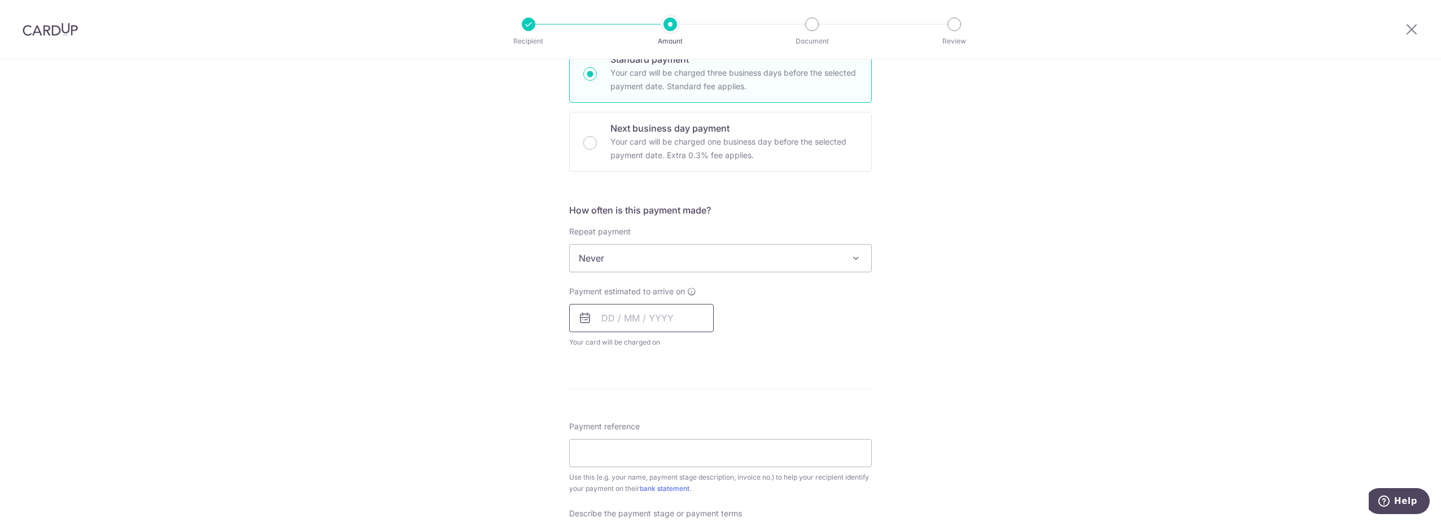
scroll to position [294, 0]
click at [650, 250] on span "Never" at bounding box center [720, 257] width 301 height 27
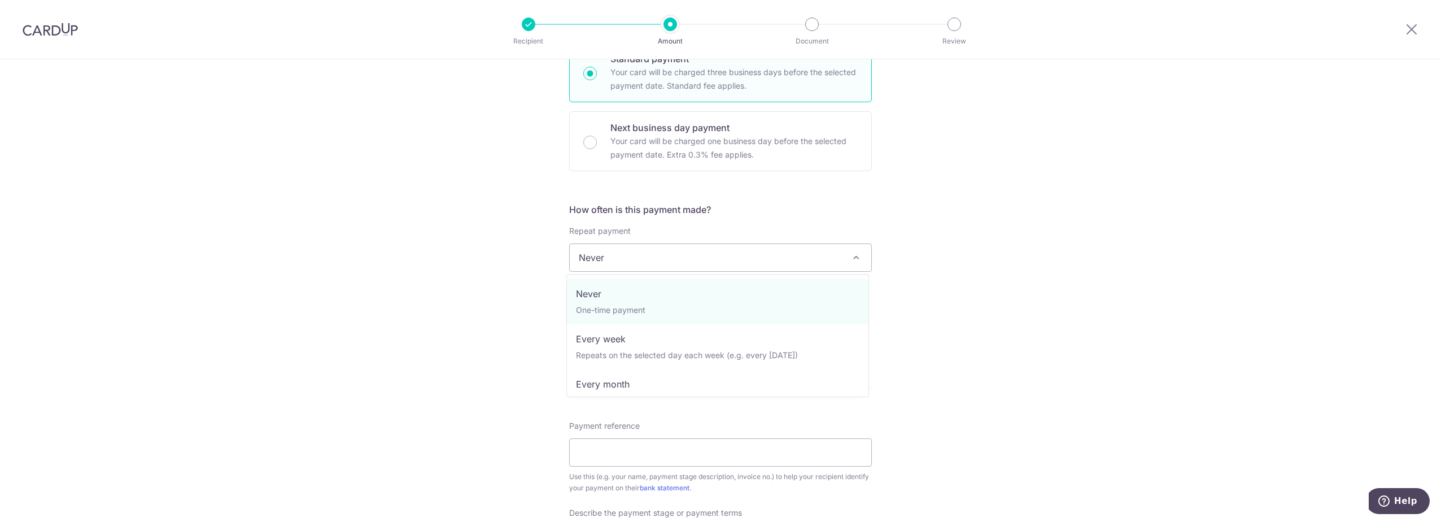
click at [927, 190] on div "Tell us more about your payment Enter payment amount SGD 15,545.00 15545.00 Sel…" at bounding box center [720, 314] width 1441 height 1097
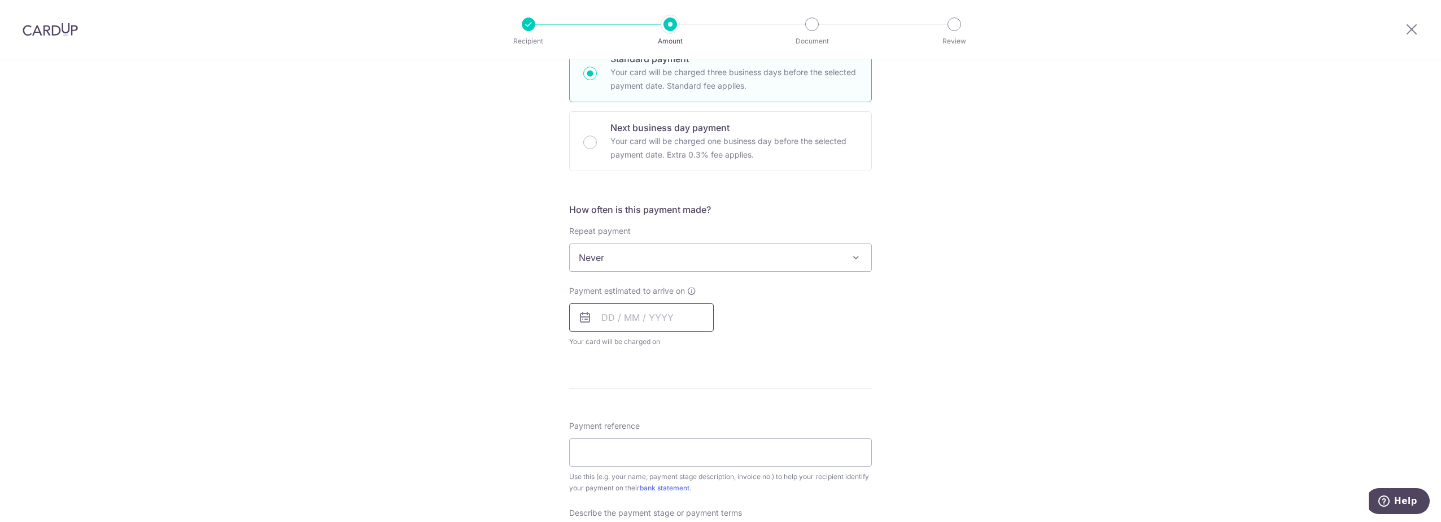
click at [662, 317] on input "text" at bounding box center [641, 317] width 145 height 28
click at [701, 419] on link "10" at bounding box center [705, 420] width 18 height 18
type input "[DATE]"
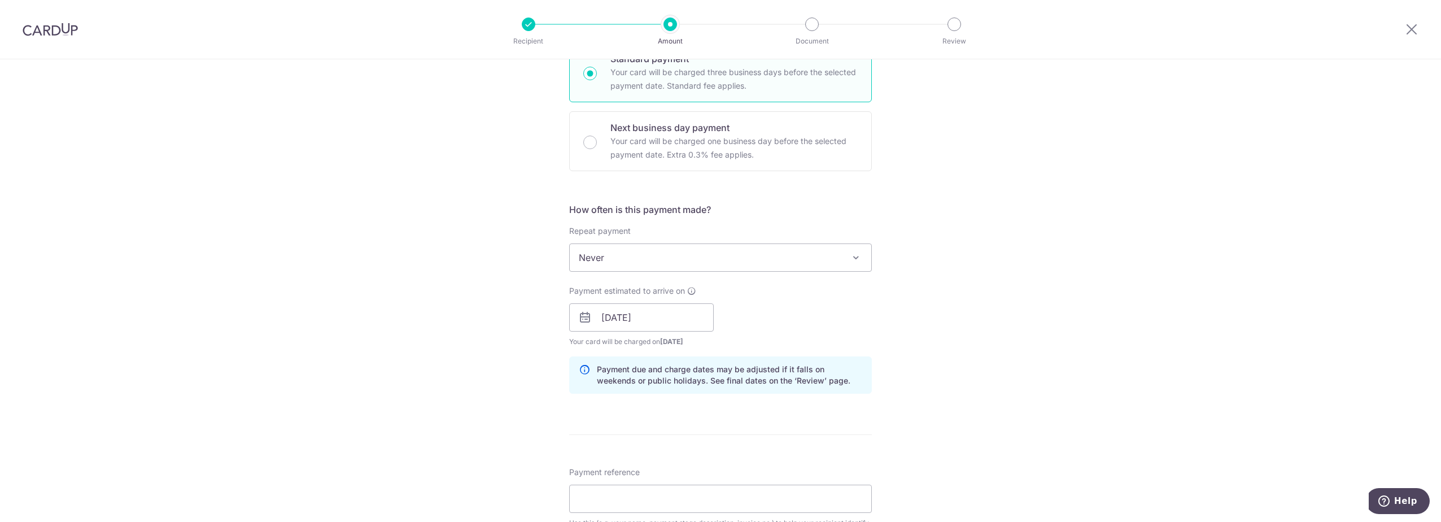
click at [849, 317] on div "Payment estimated to arrive on 10/10/2025 Prev Next Oct Nov Dec 2025 2026 2027 …" at bounding box center [720, 316] width 316 height 62
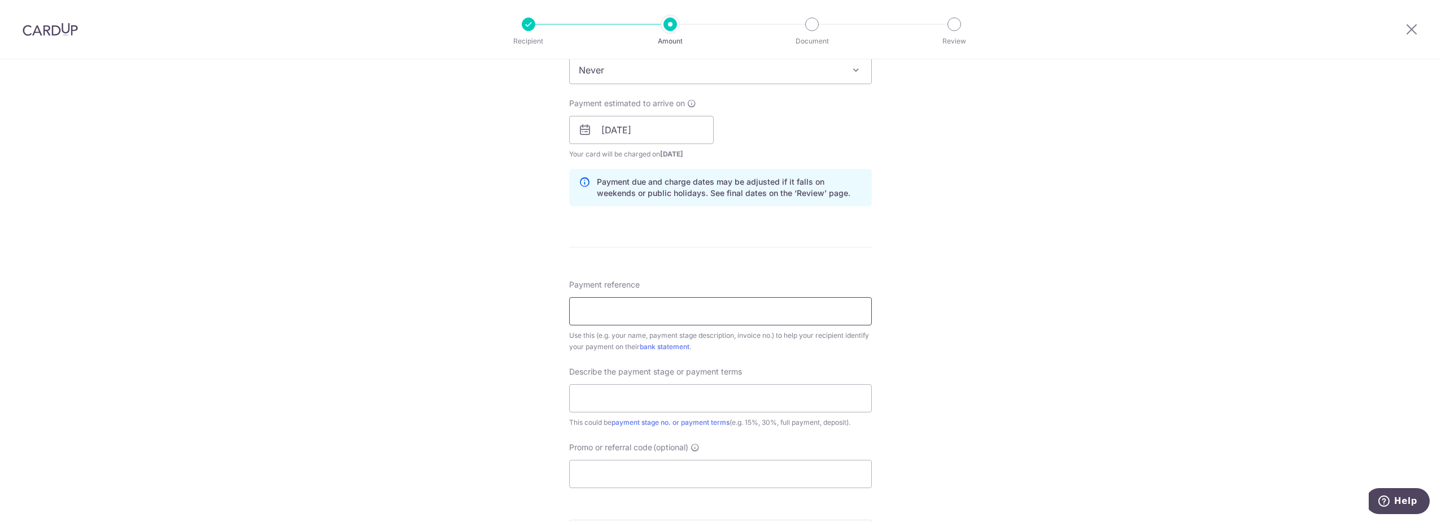
scroll to position [482, 0]
click at [680, 319] on input "Payment reference" at bounding box center [720, 310] width 303 height 28
type input "[PERSON_NAME] and [PERSON_NAME][GEOGRAPHIC_DATA]"
type input "25% payment"
type input "CYID175"
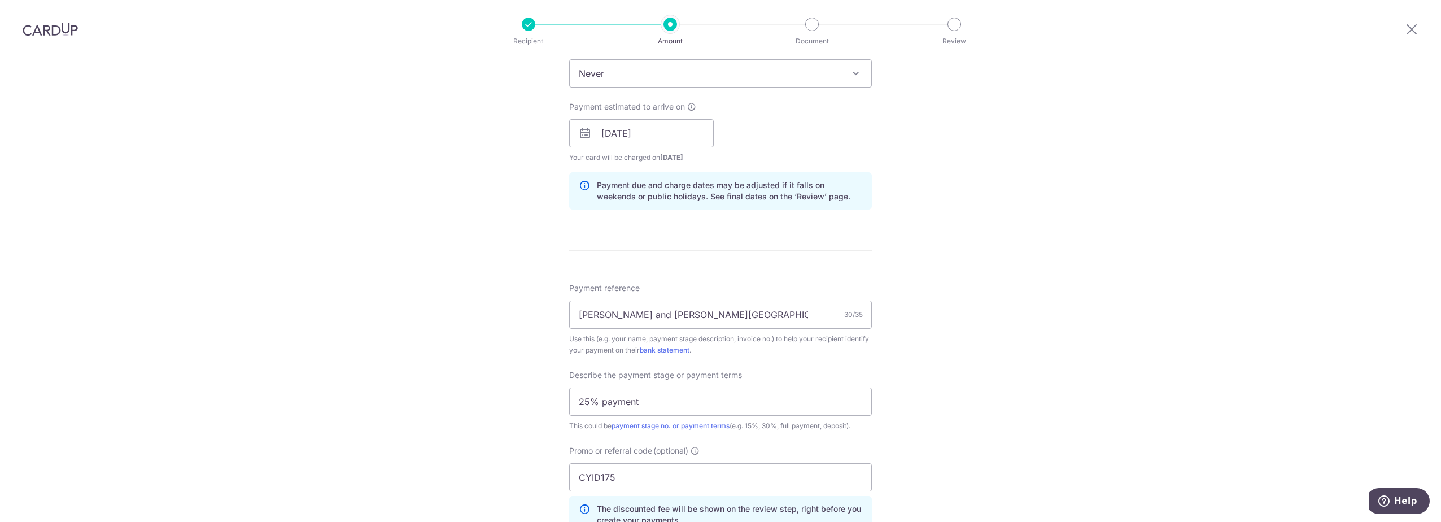
click at [946, 356] on div "Tell us more about your payment Enter payment amount SGD 15,545.00 15545.00 Sel…" at bounding box center [720, 179] width 1441 height 1194
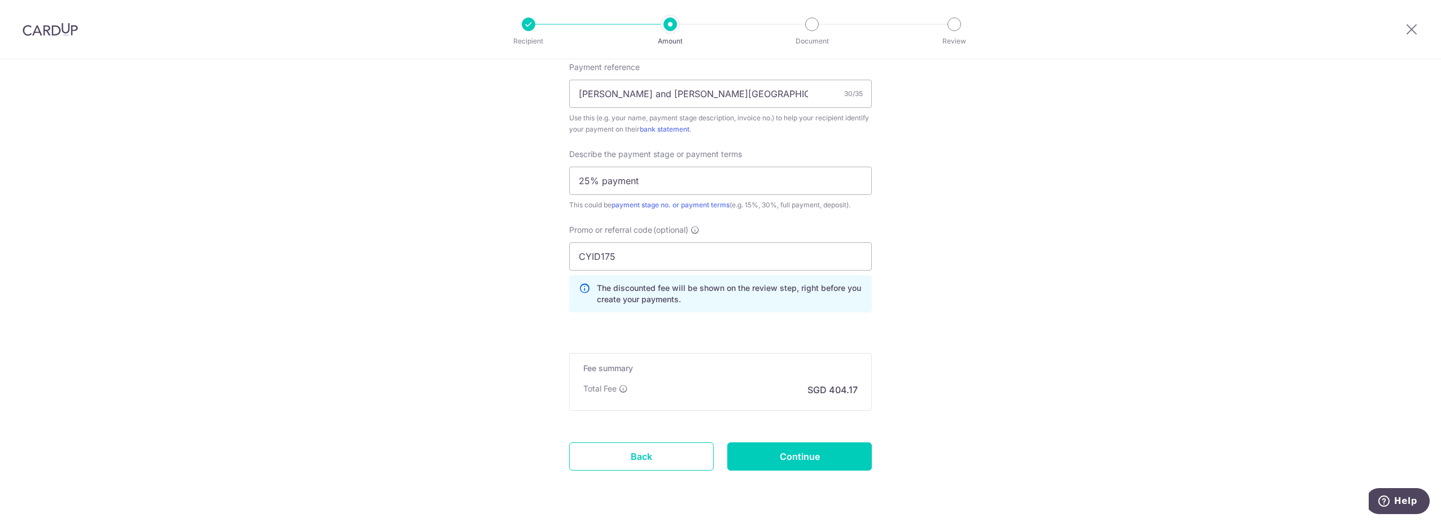
scroll to position [699, 0]
click at [827, 451] on input "Continue" at bounding box center [799, 455] width 145 height 28
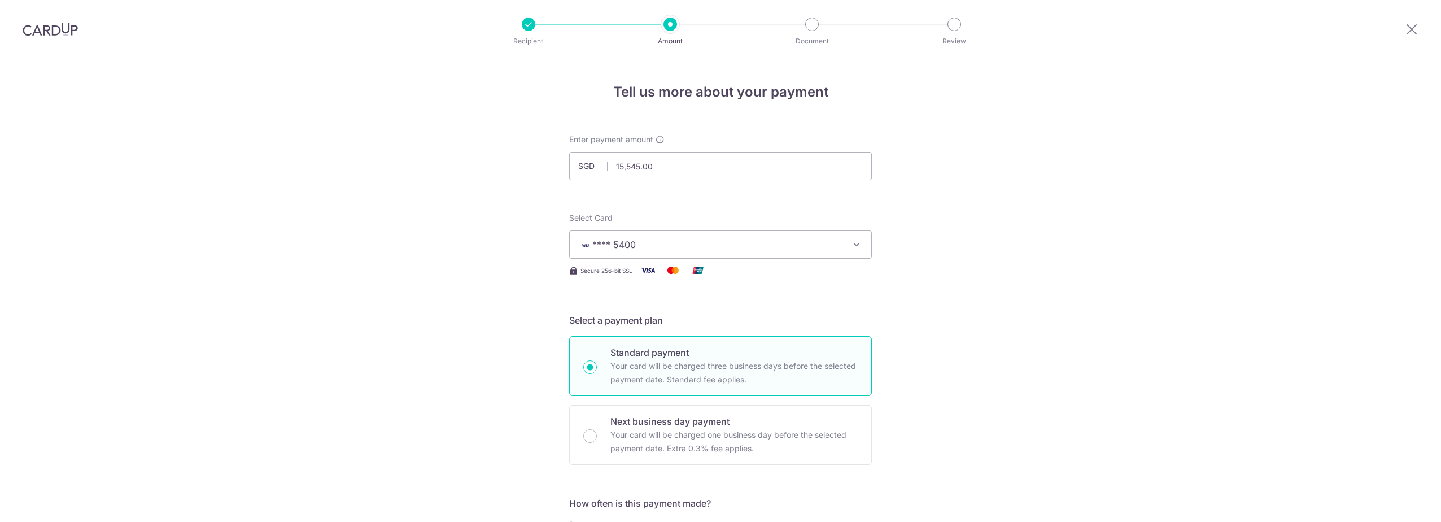
scroll to position [747, 0]
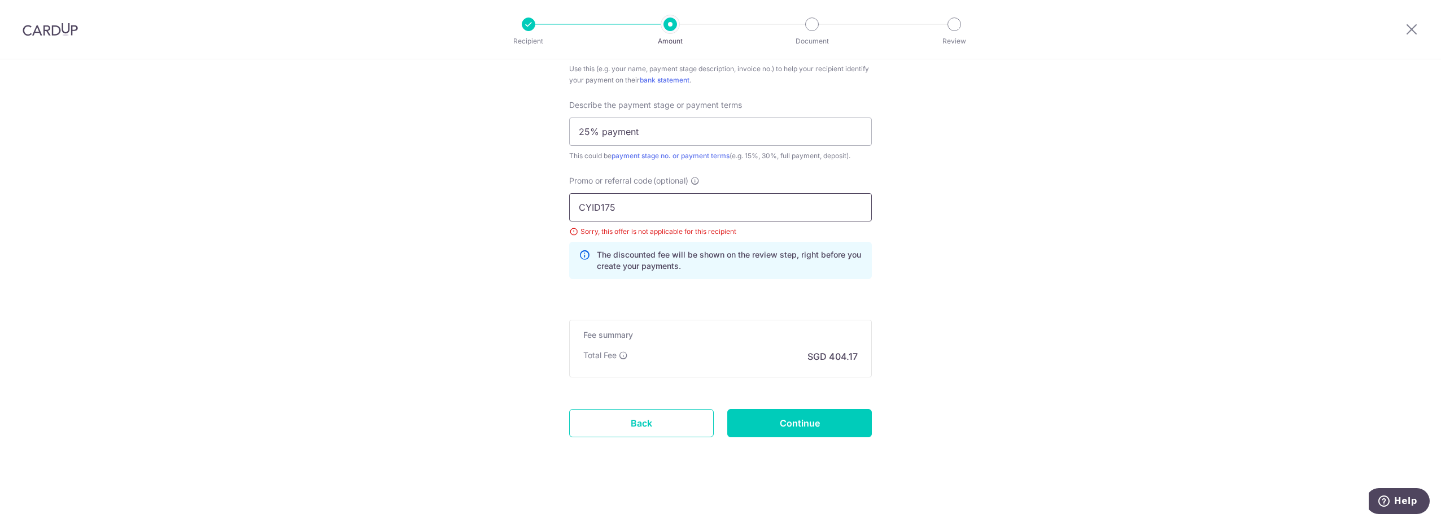
click at [772, 204] on input "CYID175" at bounding box center [720, 207] width 303 height 28
drag, startPoint x: 764, startPoint y: 206, endPoint x: 231, endPoint y: 126, distance: 538.8
click at [565, 183] on div "Promo or referral code (optional) CYID175 Sorry, this offer is not applicable f…" at bounding box center [720, 231] width 316 height 113
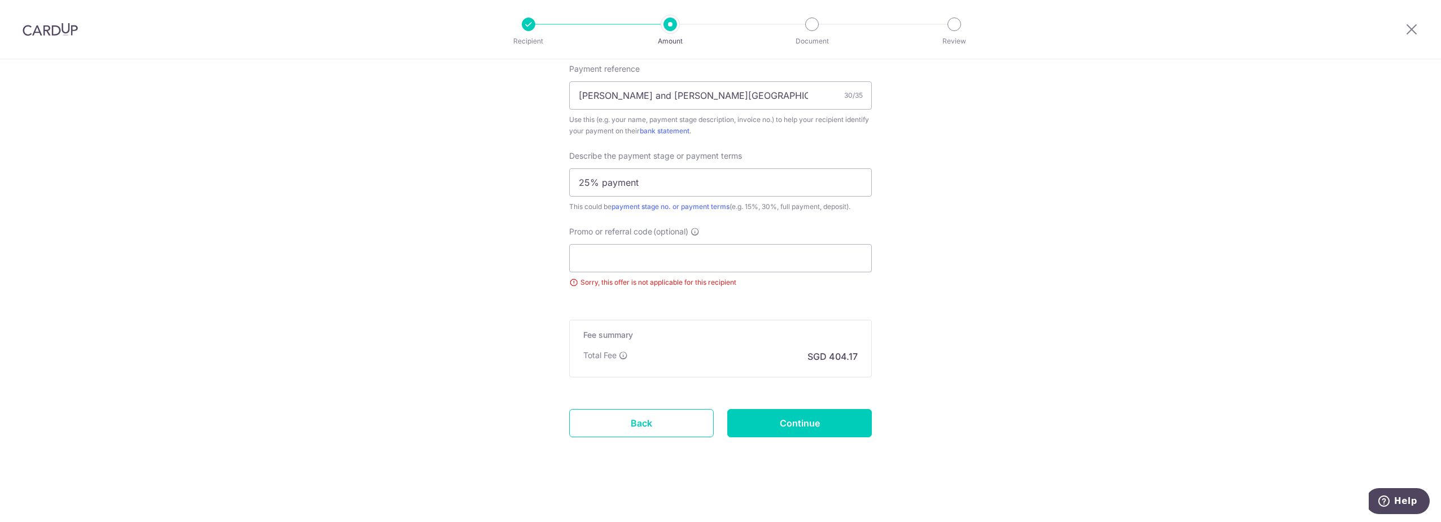
click at [633, 266] on input "Promo or referral code (optional)" at bounding box center [720, 258] width 303 height 28
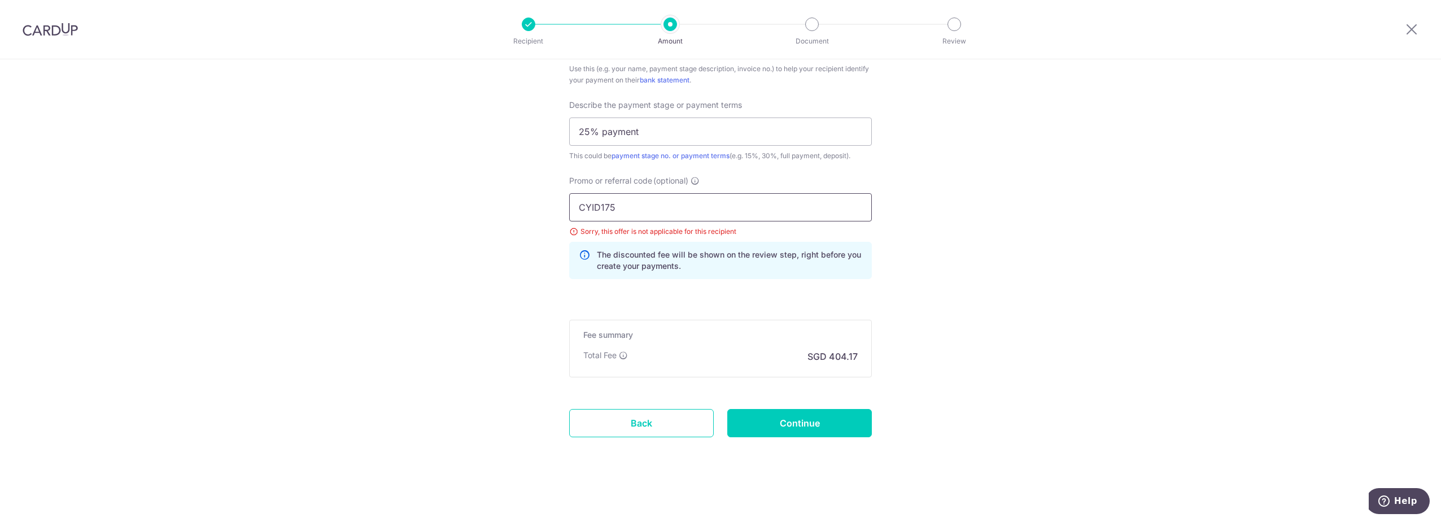
scroll to position [747, 0]
type input "CYID175"
click at [824, 417] on input "Continue" at bounding box center [799, 423] width 145 height 28
click at [825, 422] on input "Continue" at bounding box center [799, 423] width 145 height 28
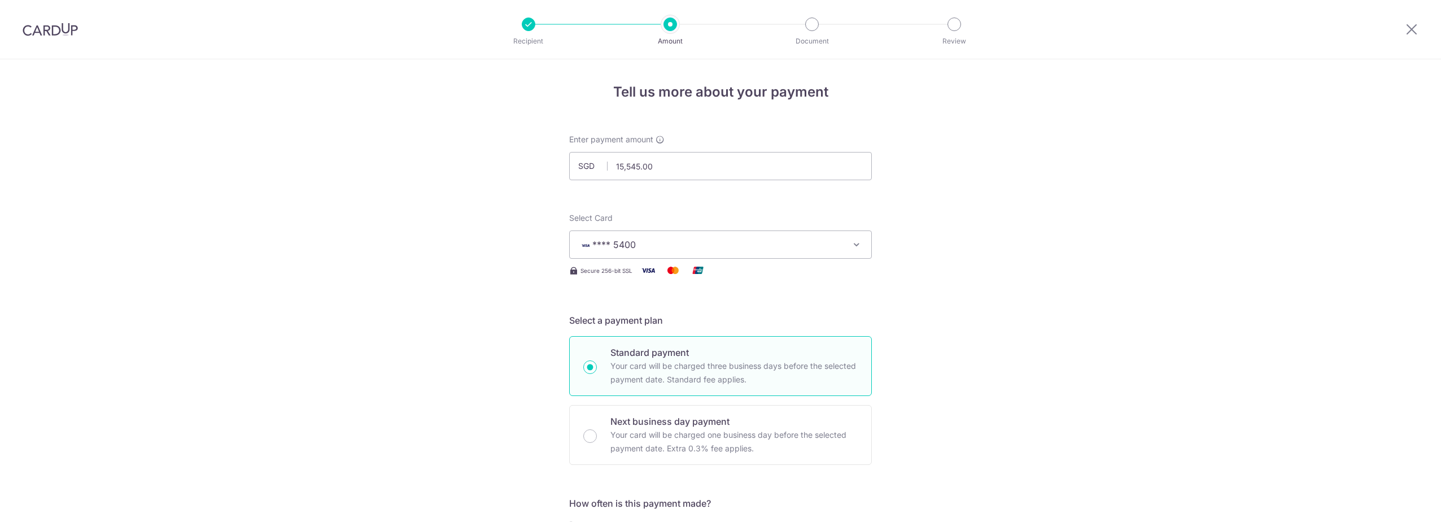
scroll to position [747, 0]
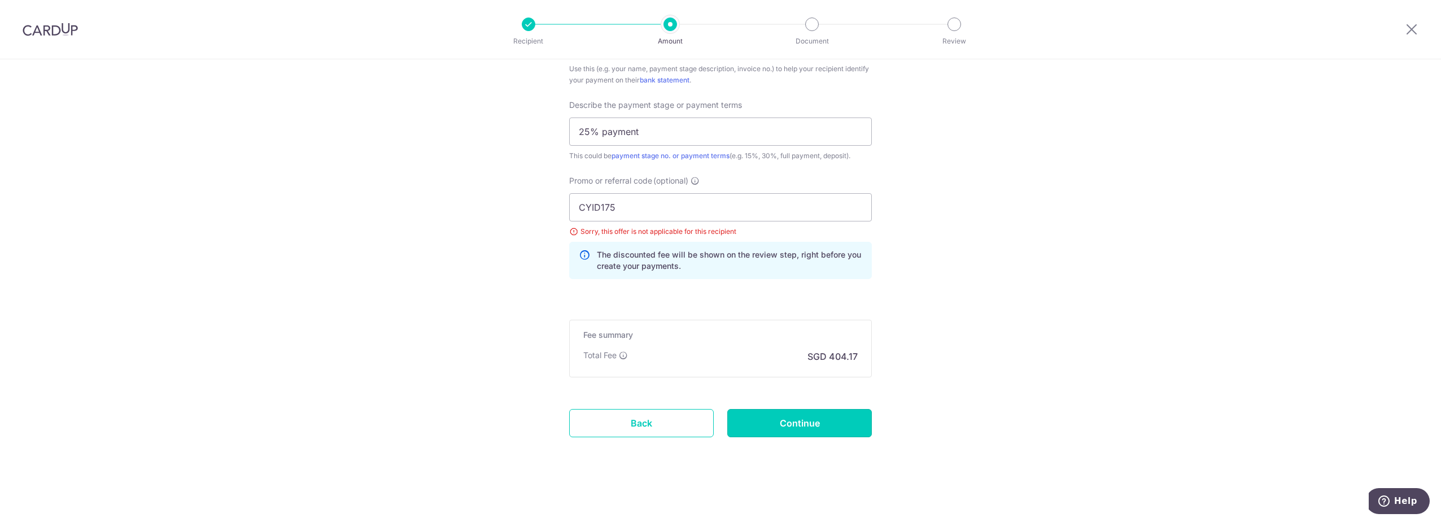
click at [825, 422] on input "Continue" at bounding box center [799, 423] width 145 height 28
drag, startPoint x: 666, startPoint y: 413, endPoint x: 780, endPoint y: 36, distance: 394.2
click at [665, 413] on link "Back" at bounding box center [641, 423] width 145 height 28
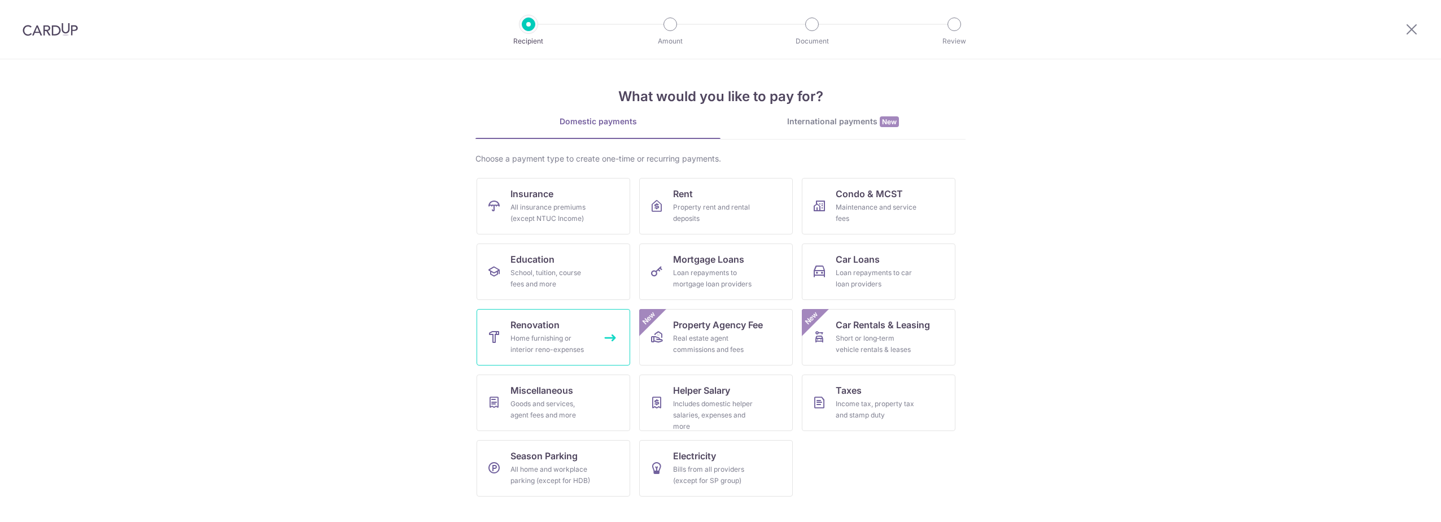
click at [532, 336] on div "Home furnishing or interior reno-expenses" at bounding box center [550, 344] width 81 height 23
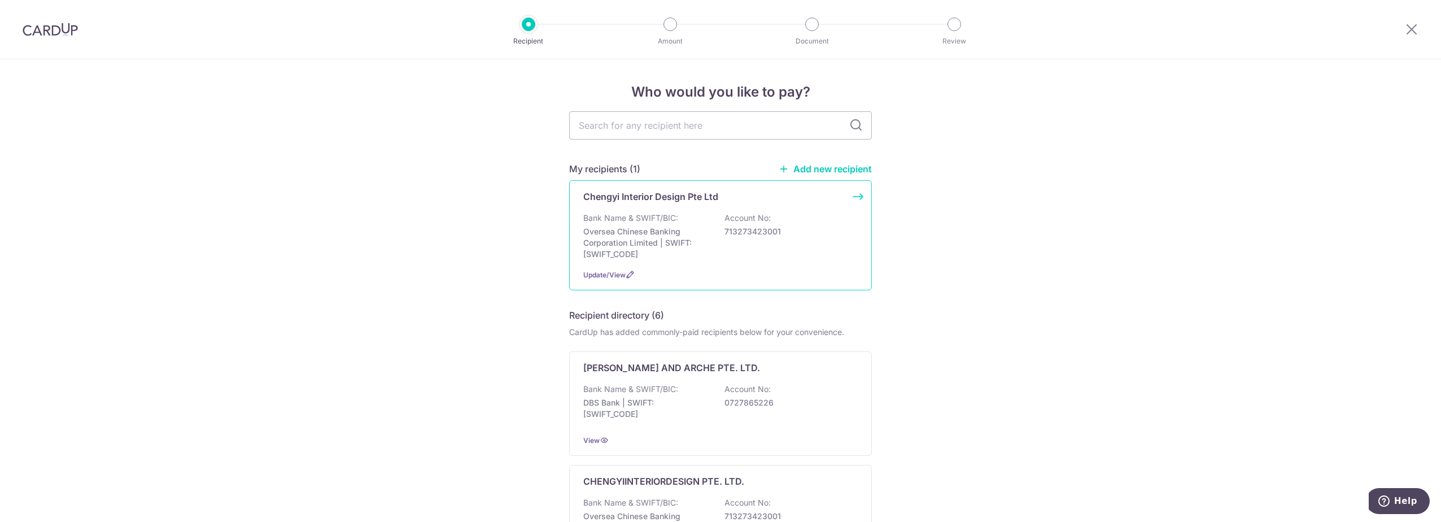
click at [715, 240] on div "Bank Name & SWIFT/BIC: Oversea Chinese Banking Corporation Limited | SWIFT: [SW…" at bounding box center [720, 235] width 274 height 47
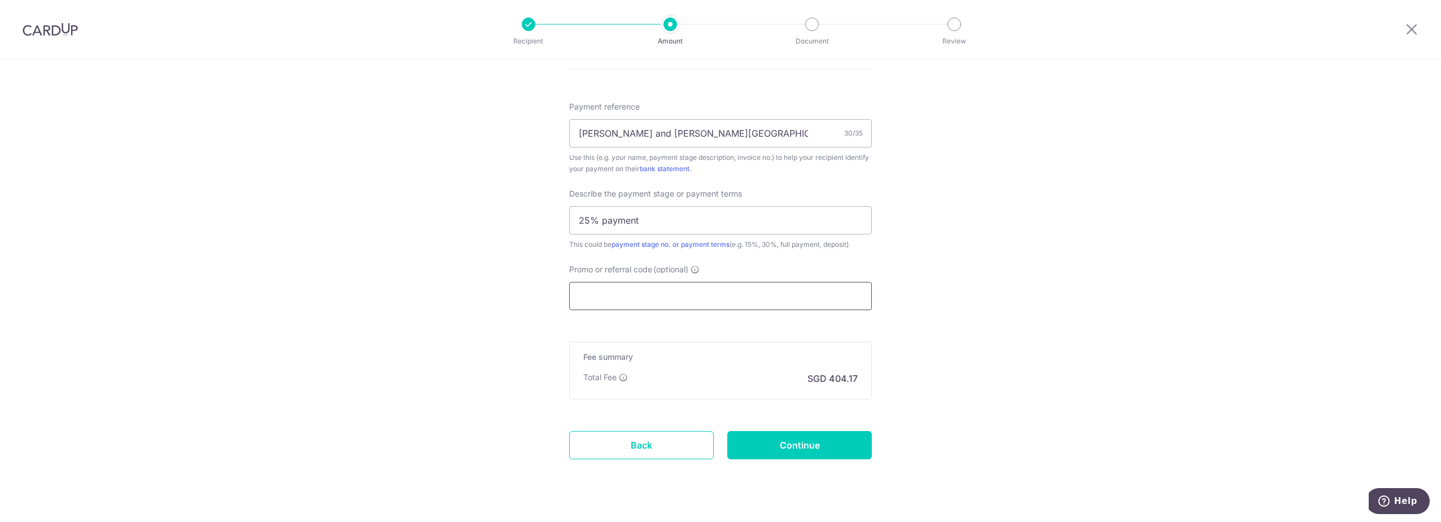
scroll to position [662, 0]
click at [693, 295] on input "Promo or referral code (optional)" at bounding box center [720, 292] width 303 height 28
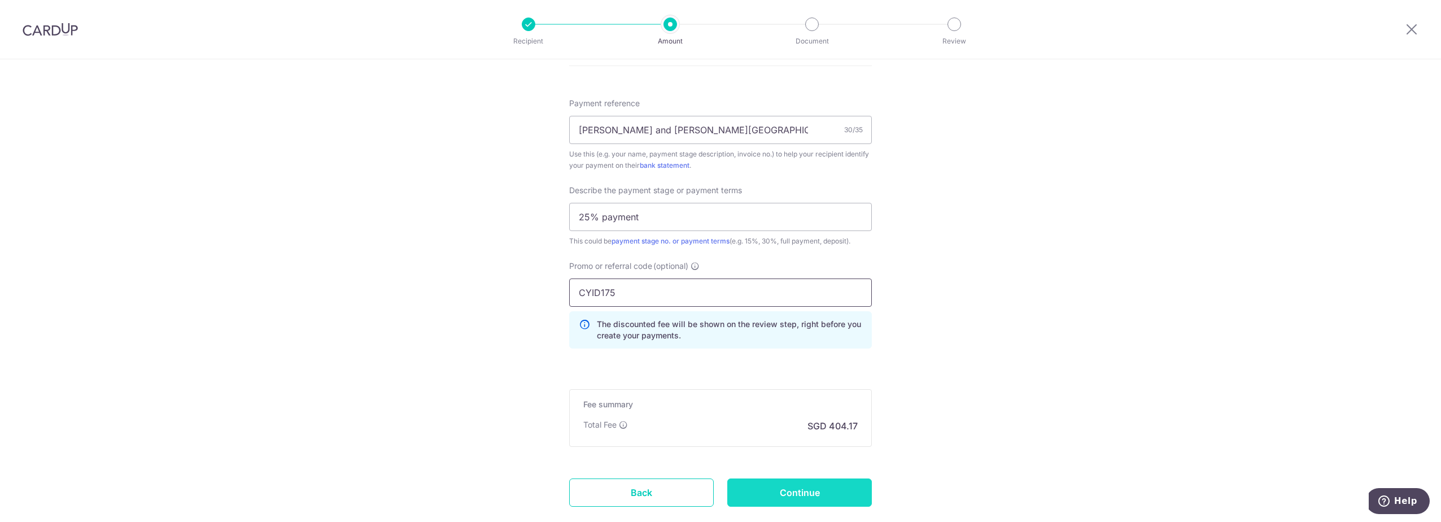
type input "CYID175"
click at [814, 506] on input "Continue" at bounding box center [799, 492] width 145 height 28
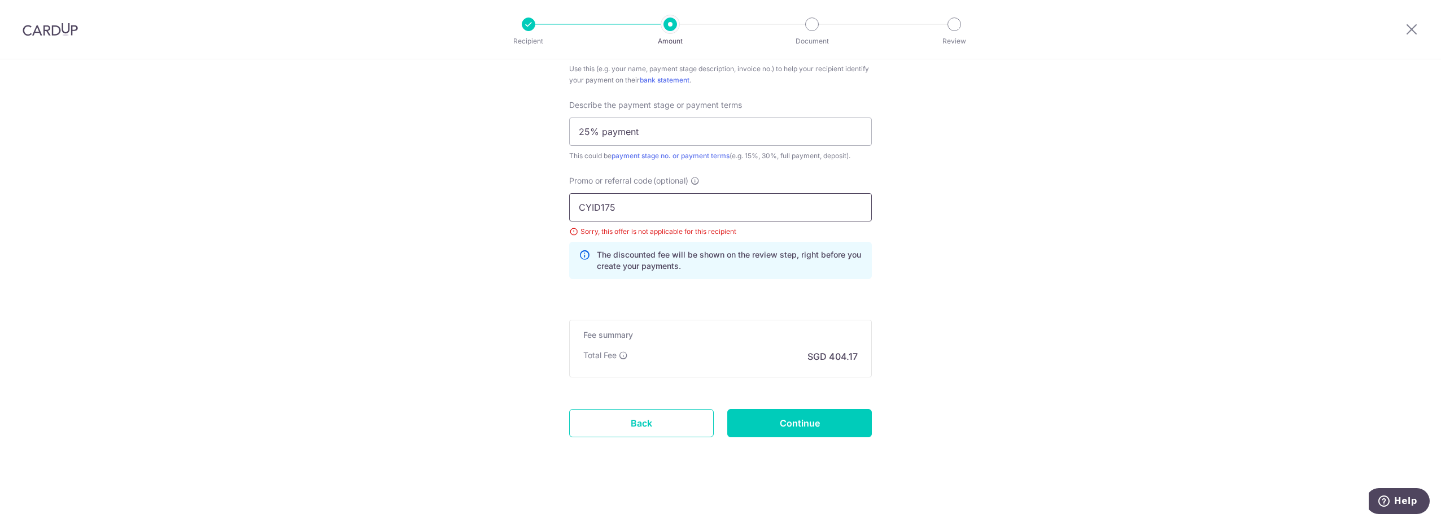
drag, startPoint x: 628, startPoint y: 200, endPoint x: 134, endPoint y: 162, distance: 495.5
type input "MILELION"
click at [818, 413] on input "Continue" at bounding box center [799, 423] width 145 height 28
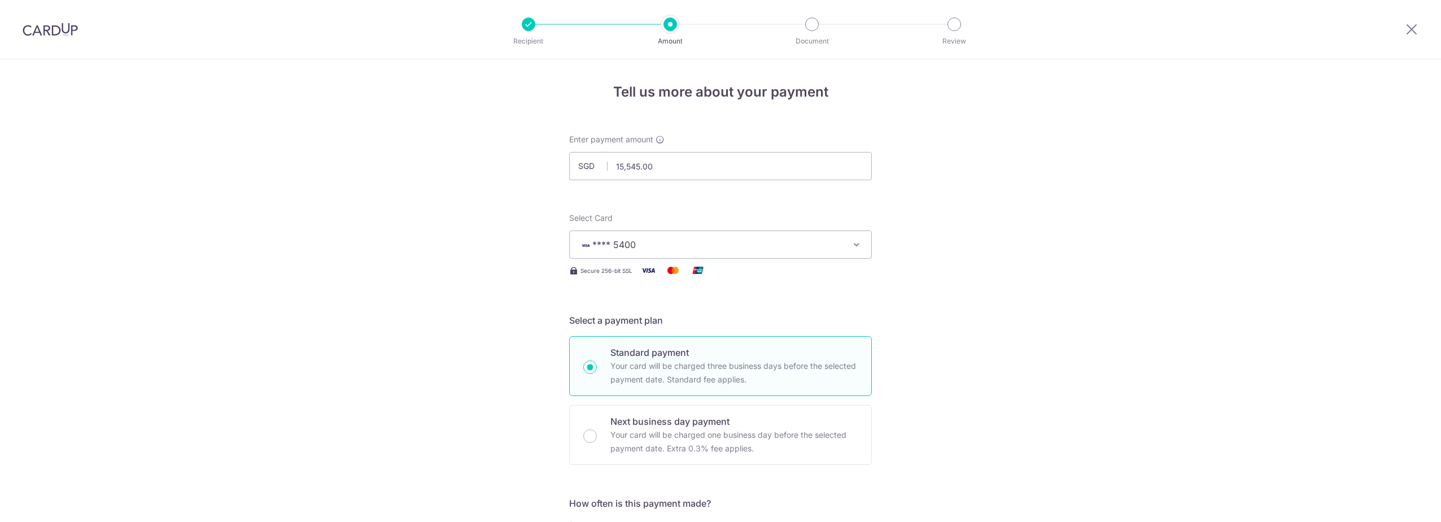
scroll to position [747, 0]
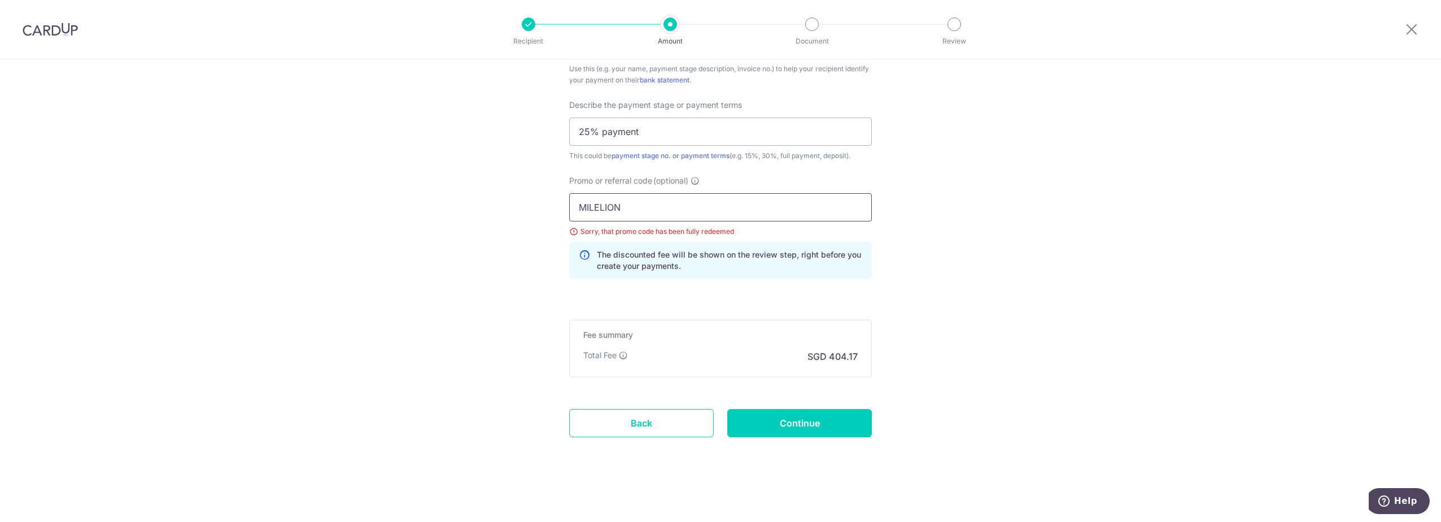
drag, startPoint x: 674, startPoint y: 206, endPoint x: 304, endPoint y: 166, distance: 372.5
type input "C"
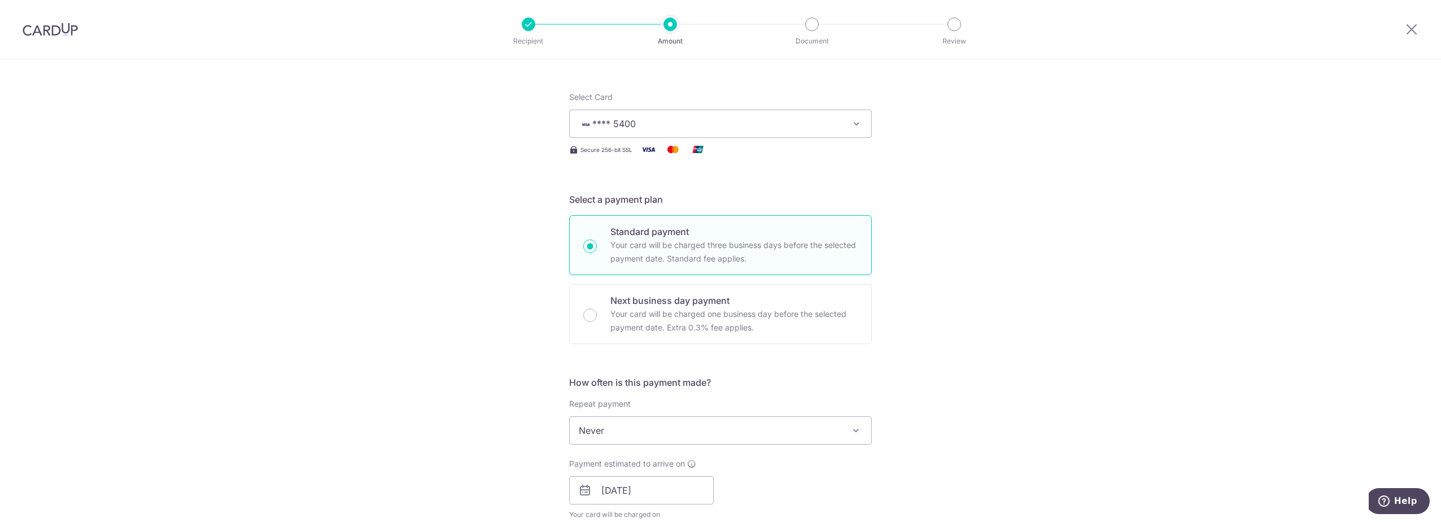
scroll to position [0, 0]
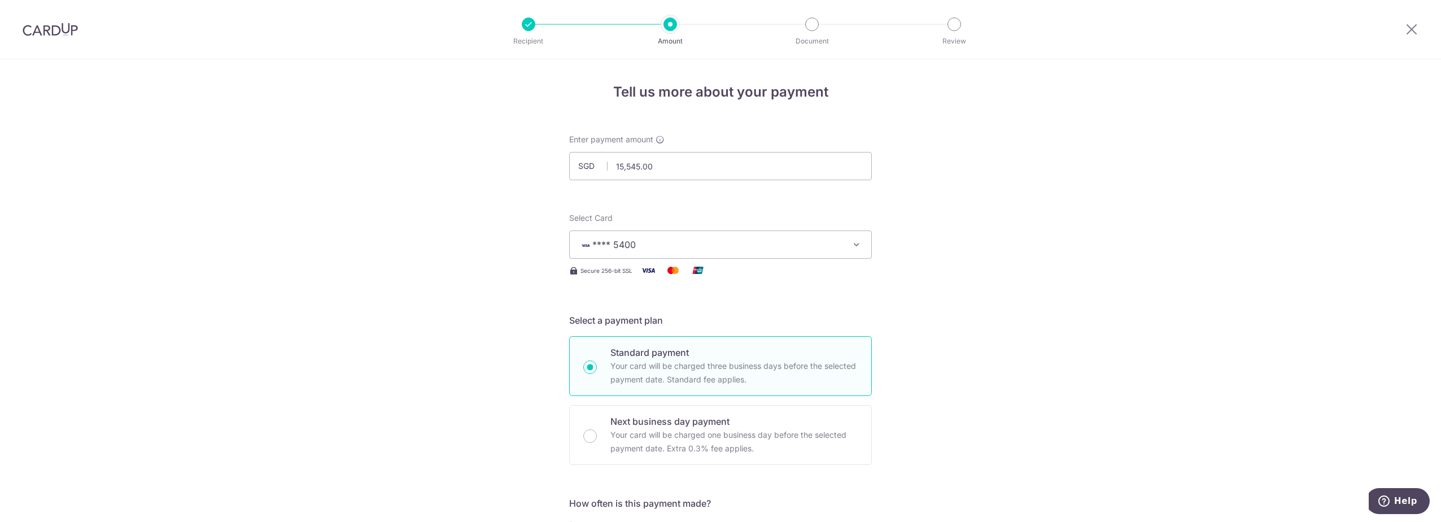
type input "CYID175"
click at [820, 241] on span "**** 5400" at bounding box center [710, 245] width 263 height 14
click at [762, 336] on link "**** 5400" at bounding box center [720, 325] width 301 height 27
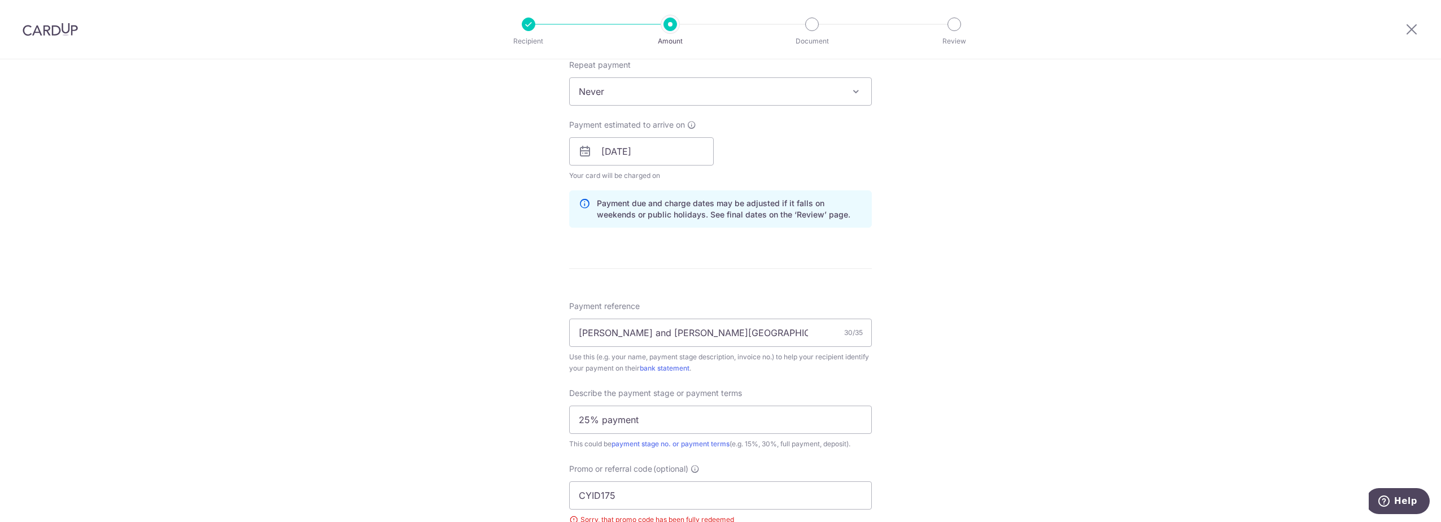
scroll to position [747, 0]
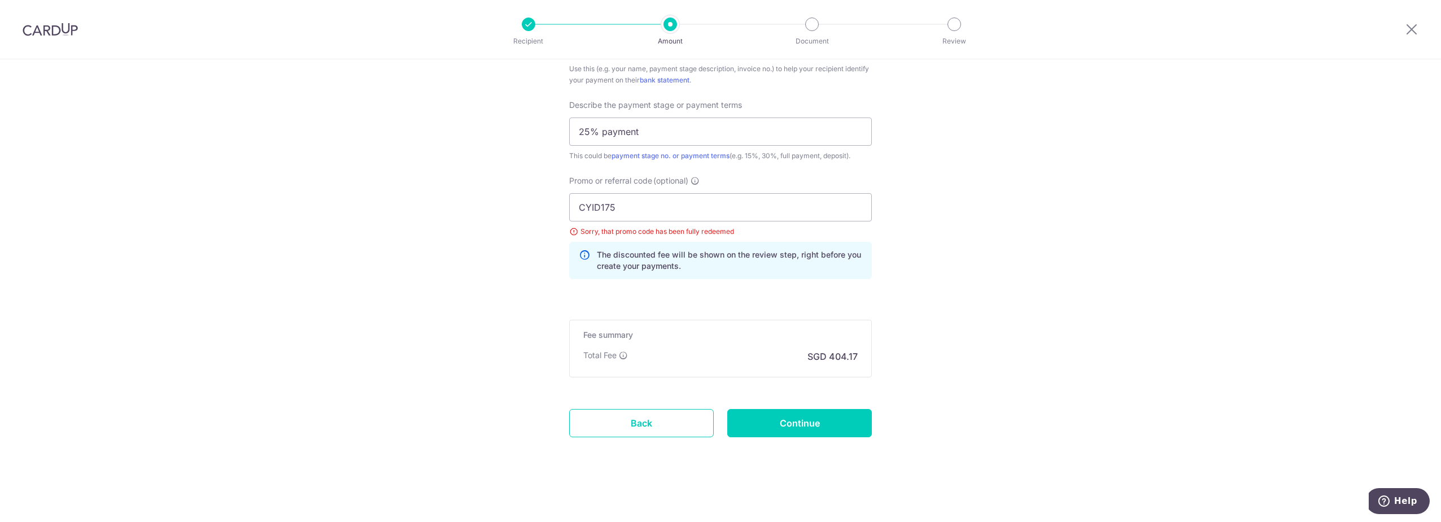
click at [791, 424] on input "Continue" at bounding box center [799, 423] width 145 height 28
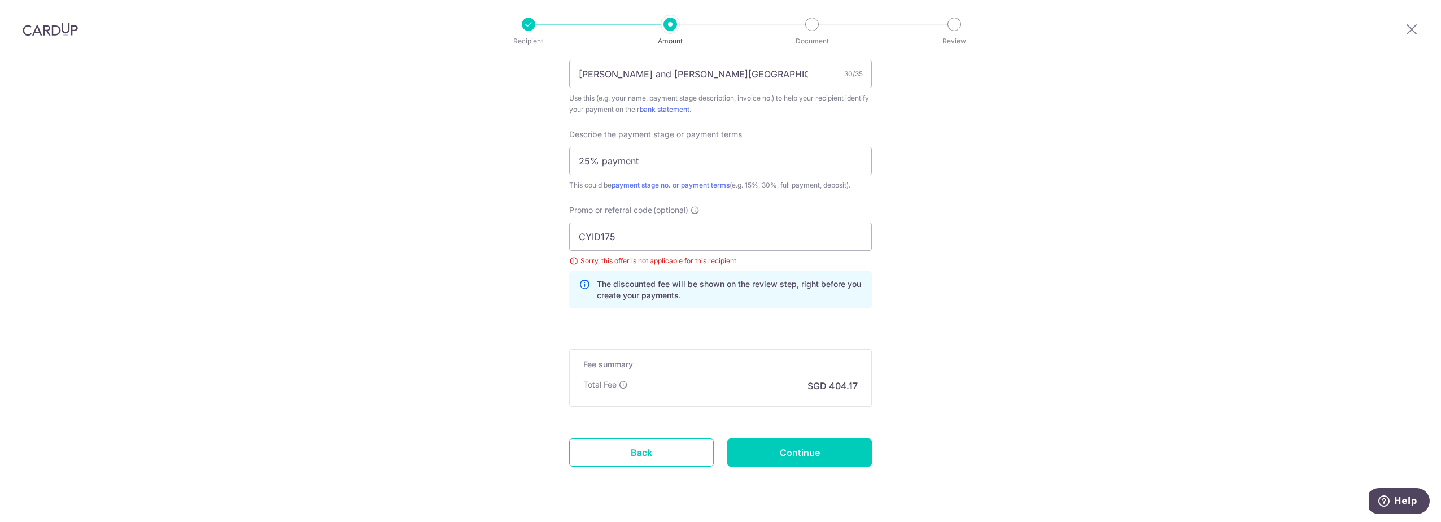
scroll to position [747, 0]
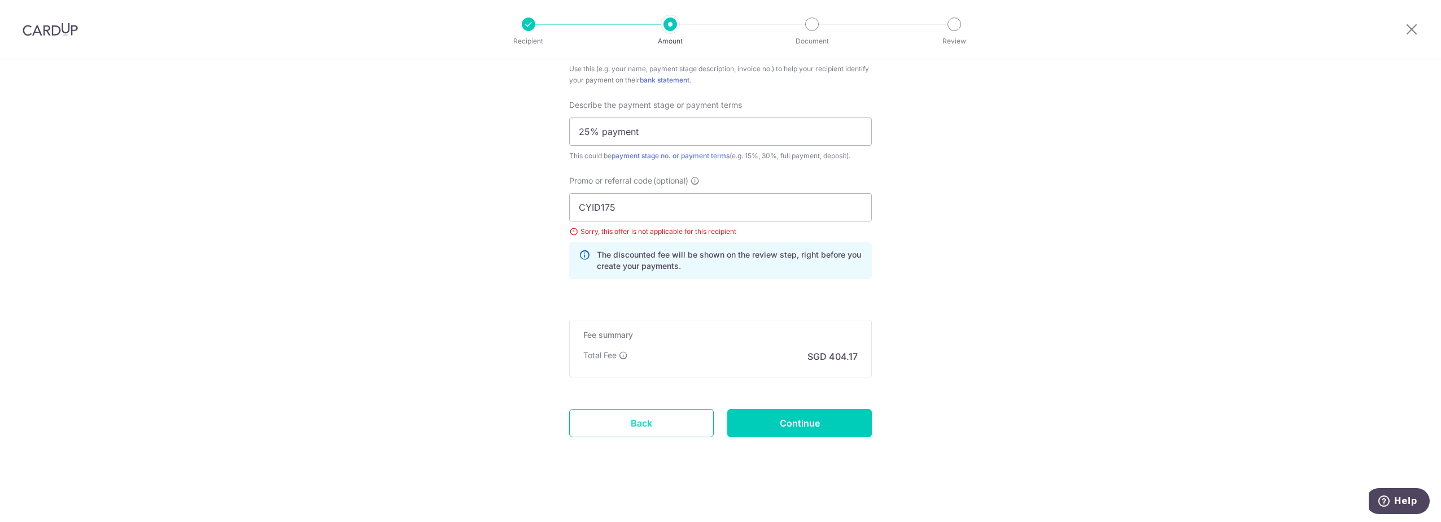
click at [701, 426] on link "Back" at bounding box center [641, 423] width 145 height 28
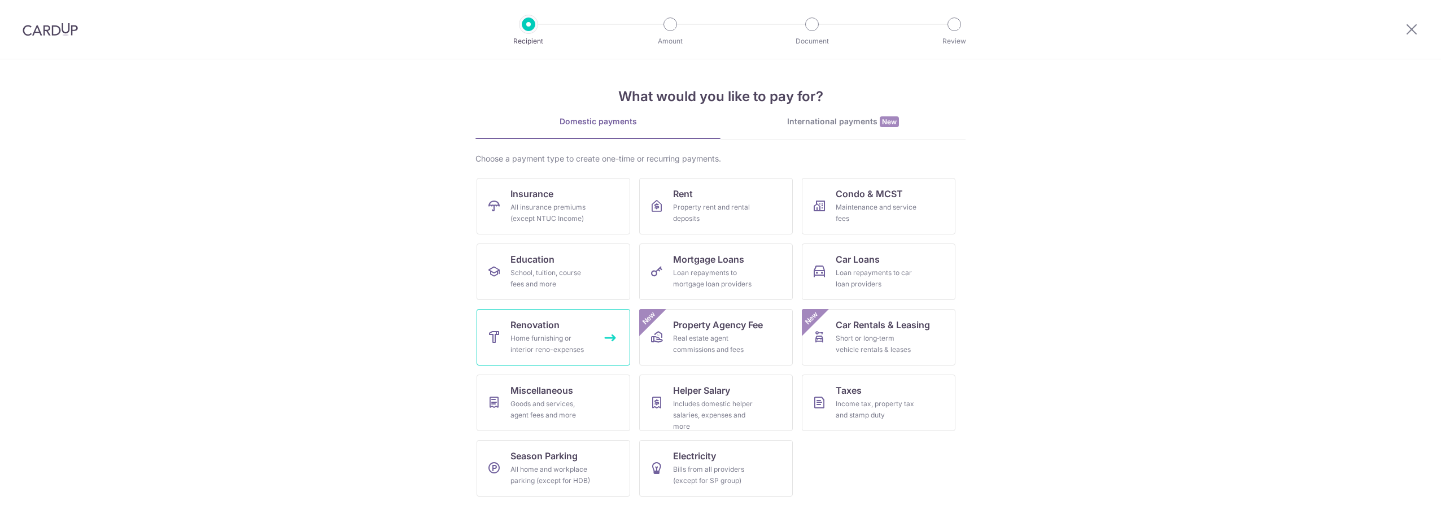
click at [582, 334] on div "Home furnishing or interior reno-expenses" at bounding box center [550, 344] width 81 height 23
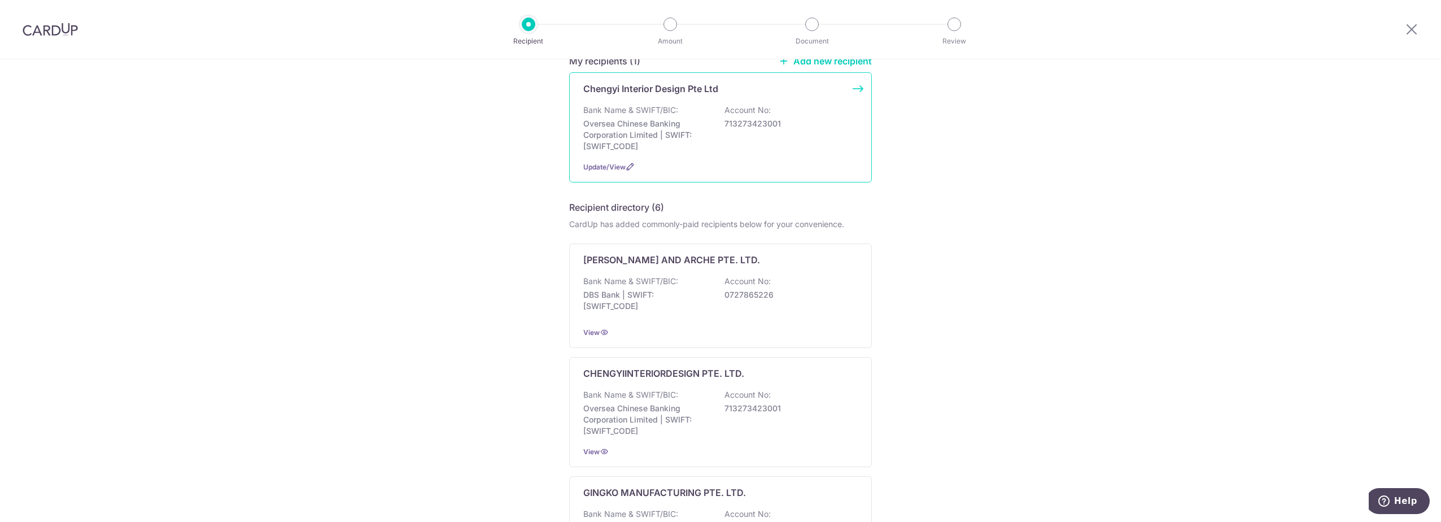
scroll to position [108, 0]
click at [665, 392] on p "Bank Name & SWIFT/BIC:" at bounding box center [630, 393] width 95 height 11
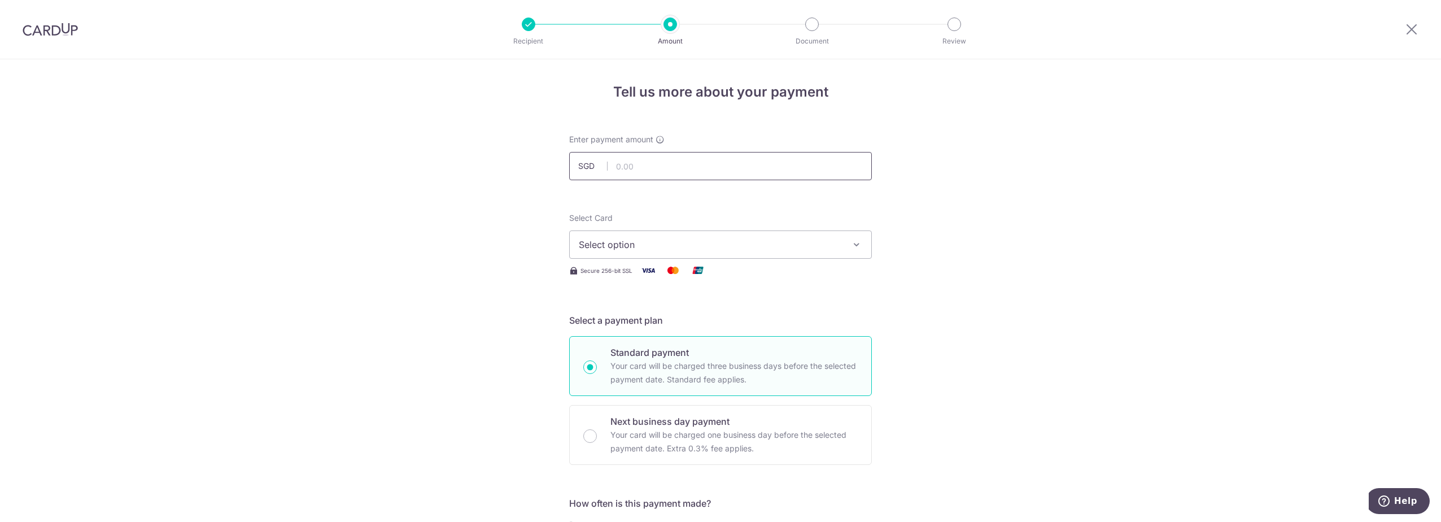
click at [652, 166] on input "text" at bounding box center [720, 166] width 303 height 28
type input "15,545.00"
type input "[PERSON_NAME] and [PERSON_NAME][GEOGRAPHIC_DATA]"
type input "25% payment"
type input "CYID175"
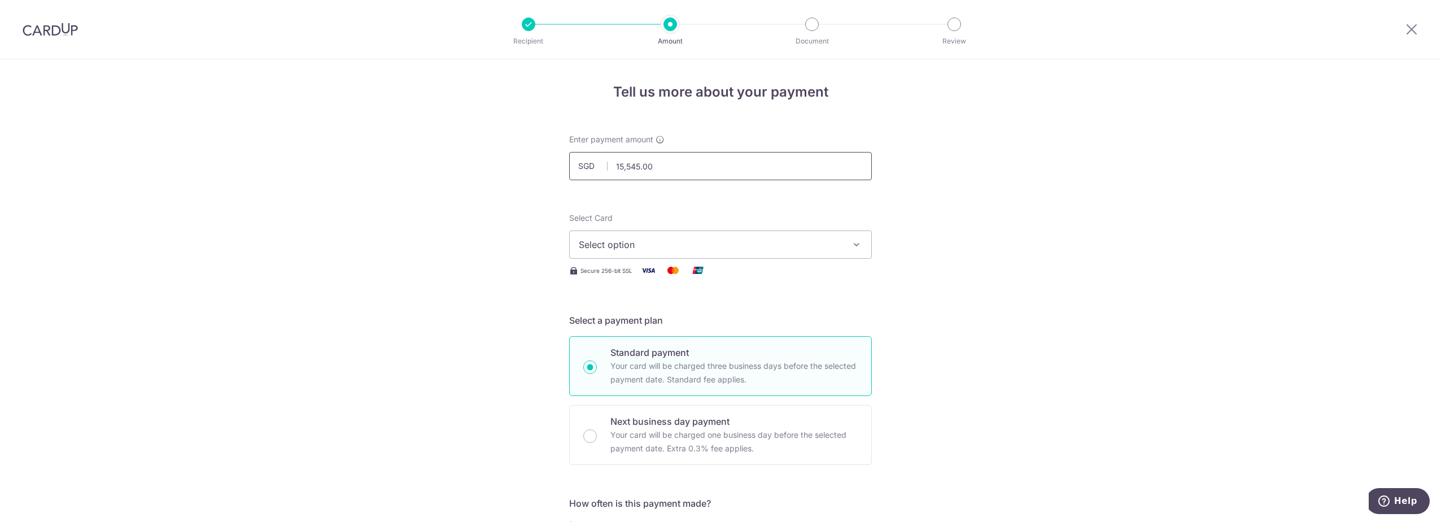
scroll to position [261, 0]
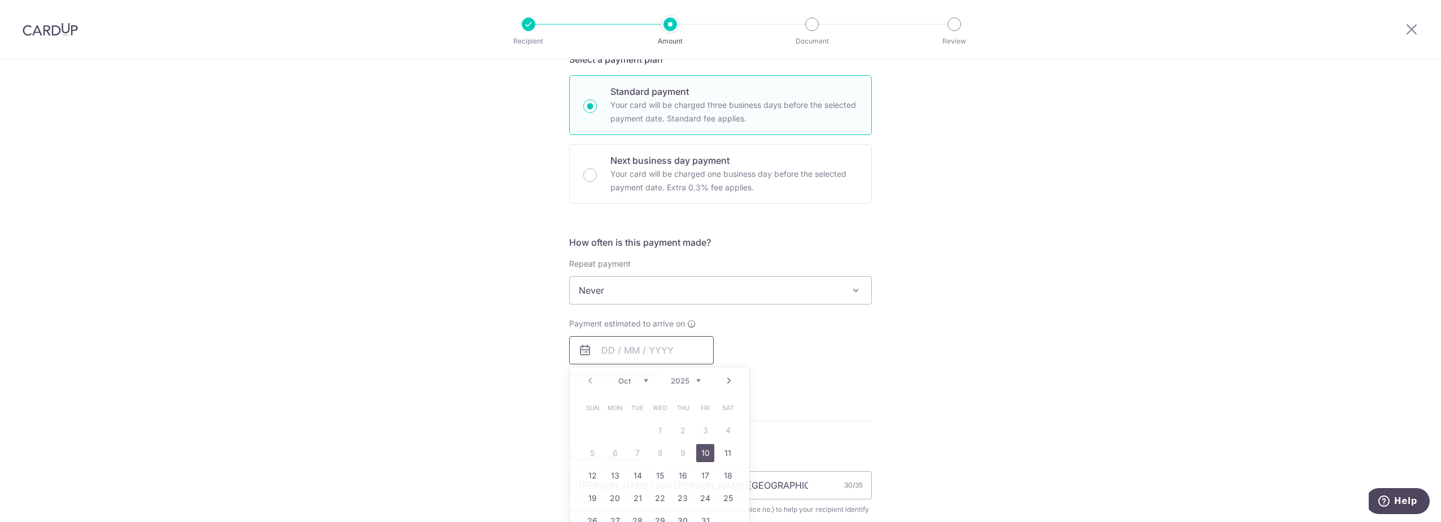
type input "15,545.00"
click at [700, 460] on link "10" at bounding box center [705, 453] width 18 height 18
type input "10/10/2025"
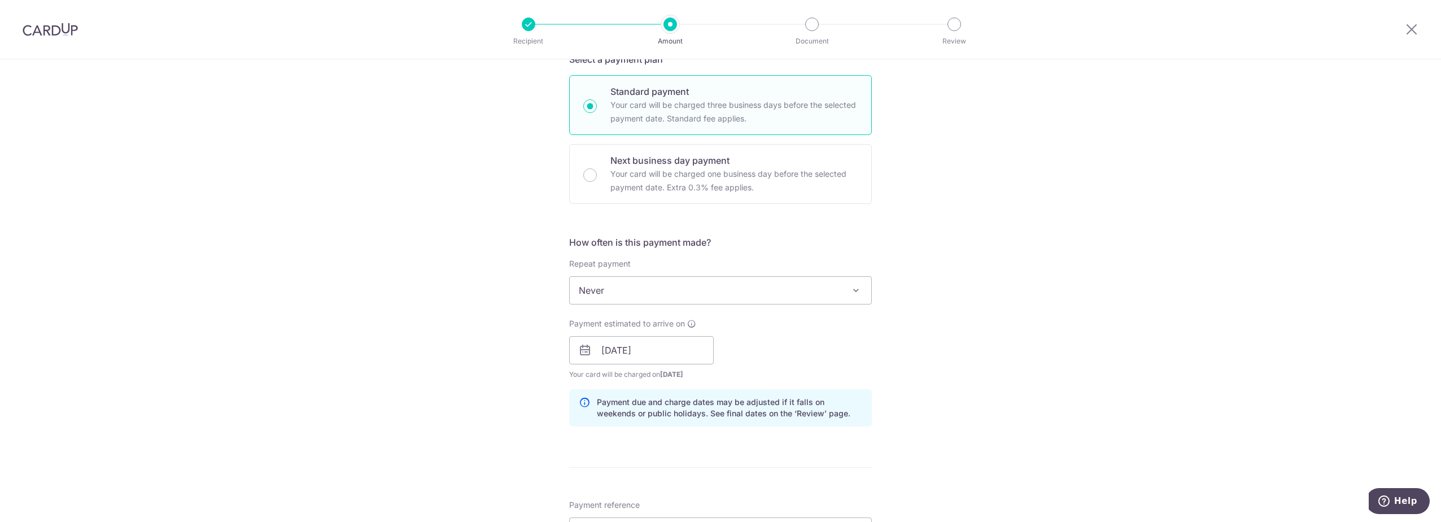
click at [921, 374] on div "Tell us more about your payment Enter payment amount SGD 15,545.00 15545.00 Sel…" at bounding box center [720, 395] width 1441 height 1194
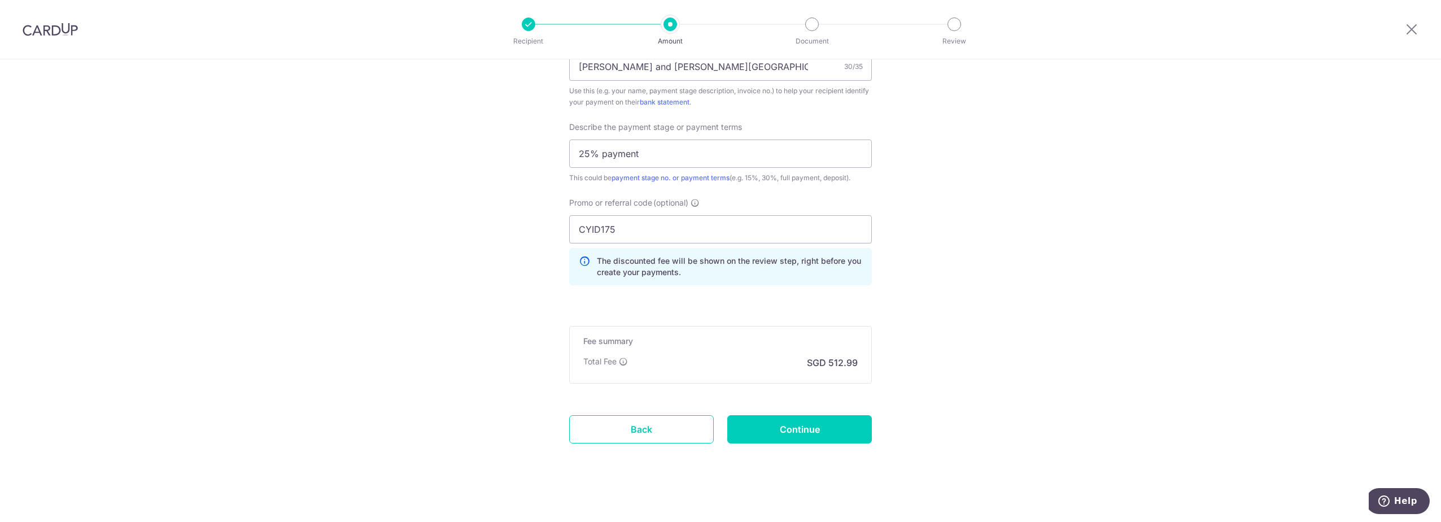
scroll to position [732, 0]
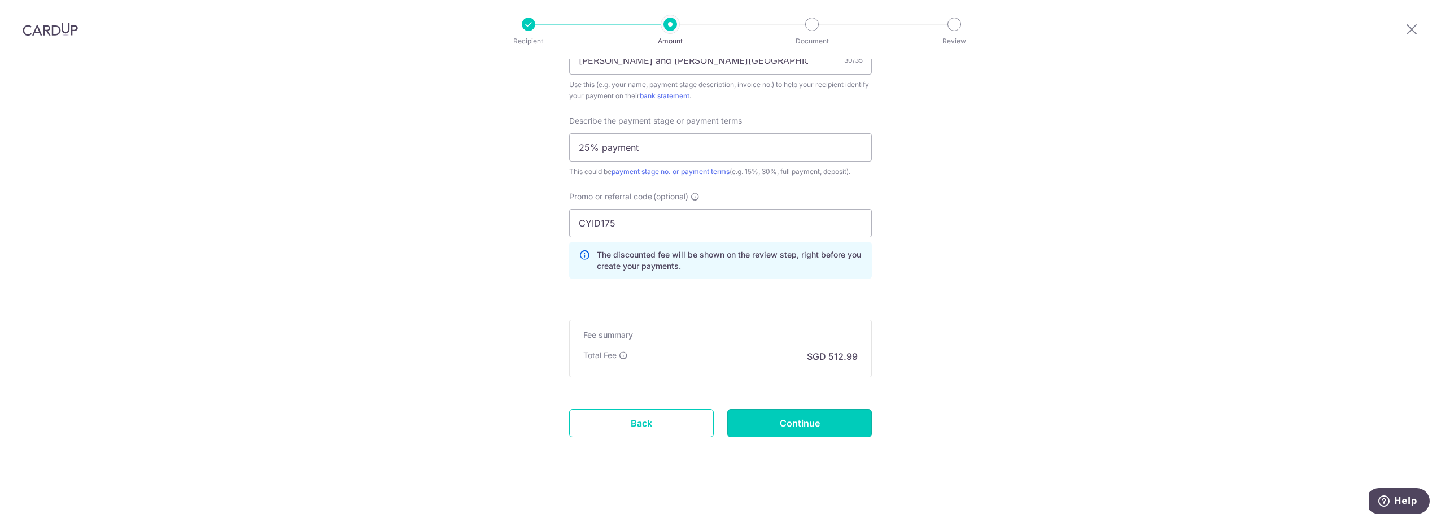
drag, startPoint x: 796, startPoint y: 427, endPoint x: 1004, endPoint y: 252, distance: 271.3
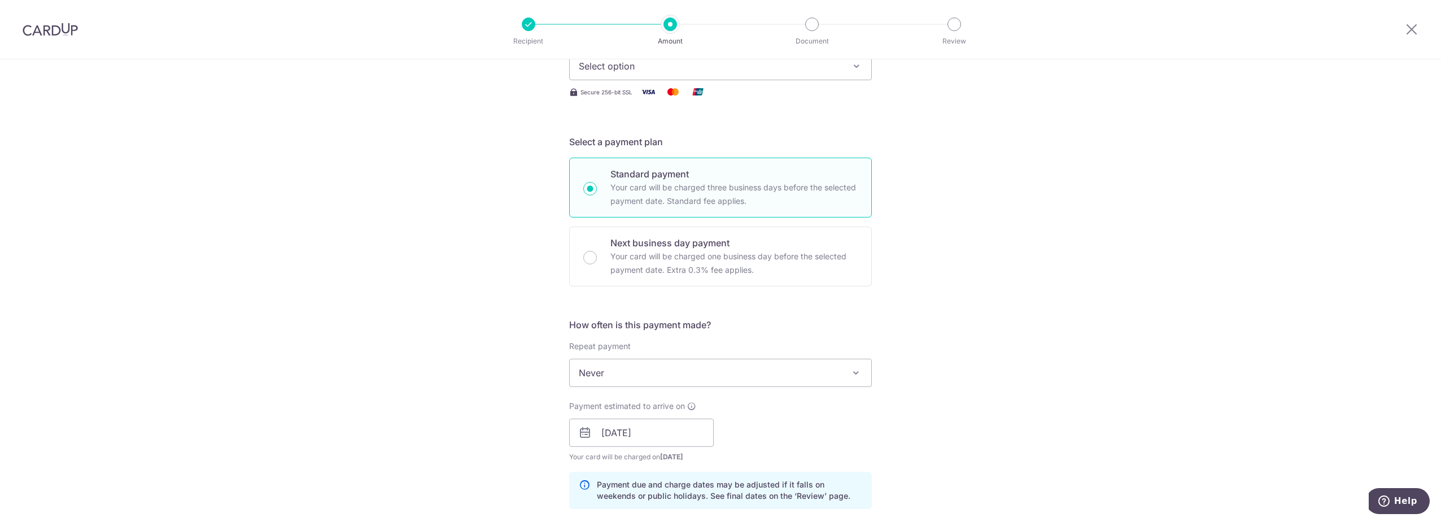
scroll to position [0, 0]
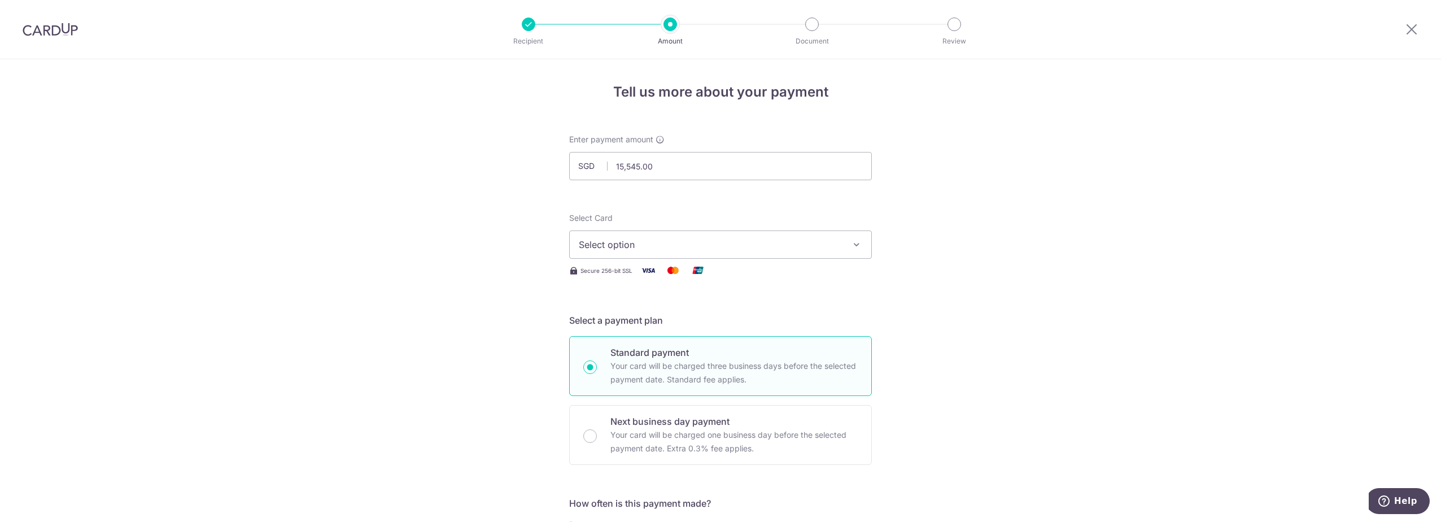
click at [754, 246] on span "Select option" at bounding box center [710, 245] width 263 height 14
click at [692, 315] on link "**** 5400" at bounding box center [720, 325] width 301 height 27
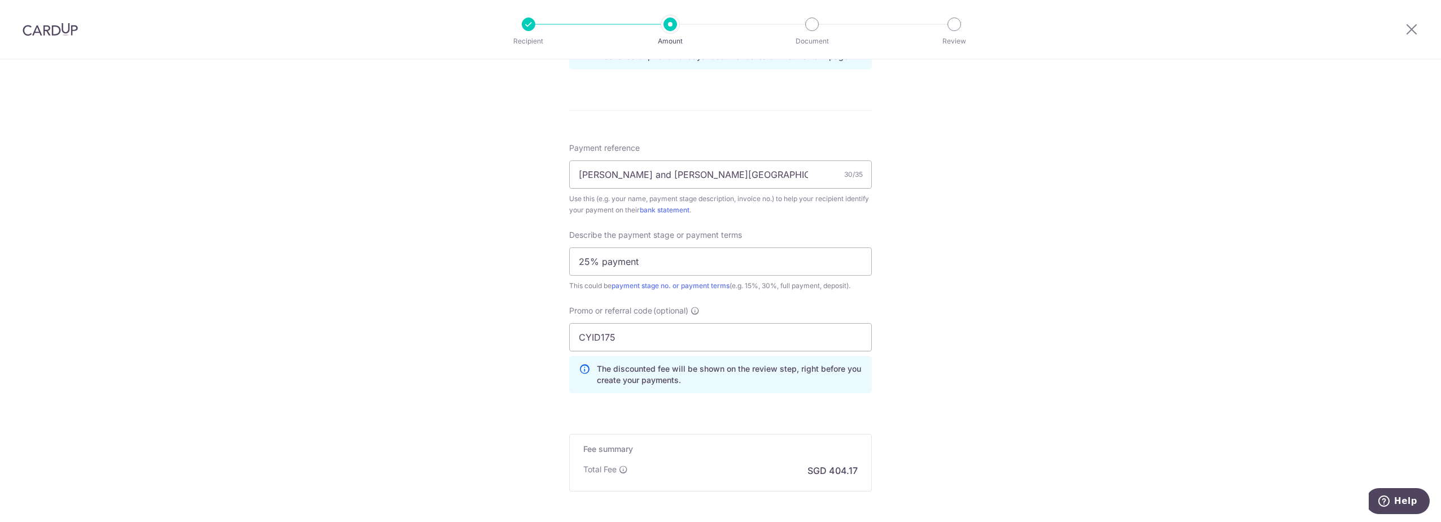
scroll to position [732, 0]
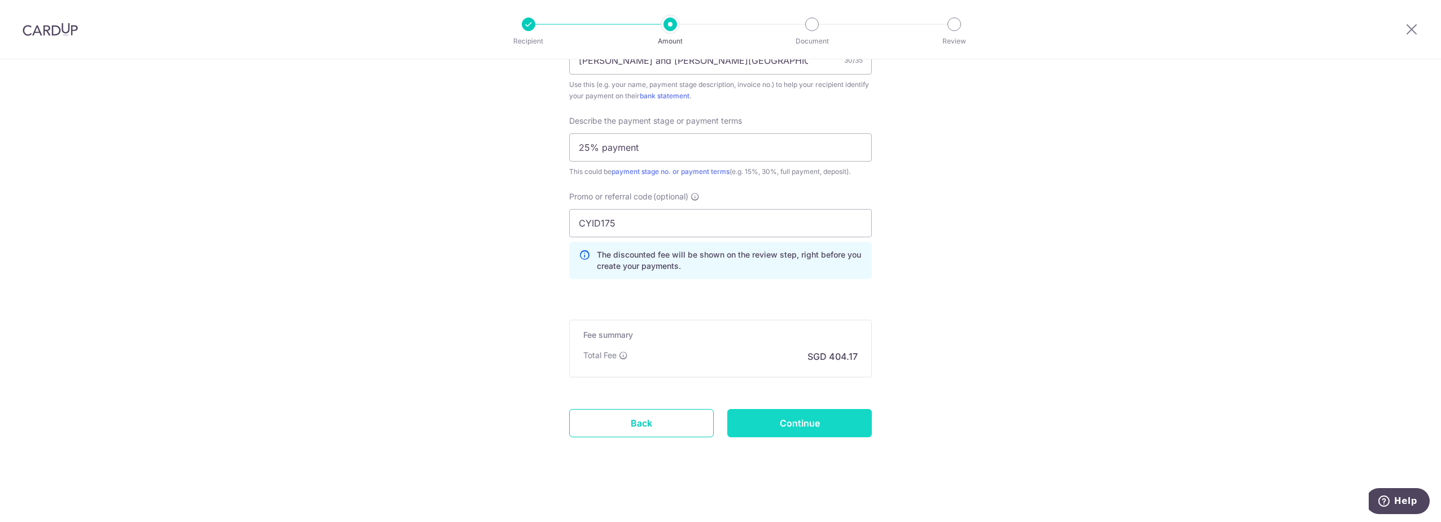
click at [829, 421] on input "Continue" at bounding box center [799, 423] width 145 height 28
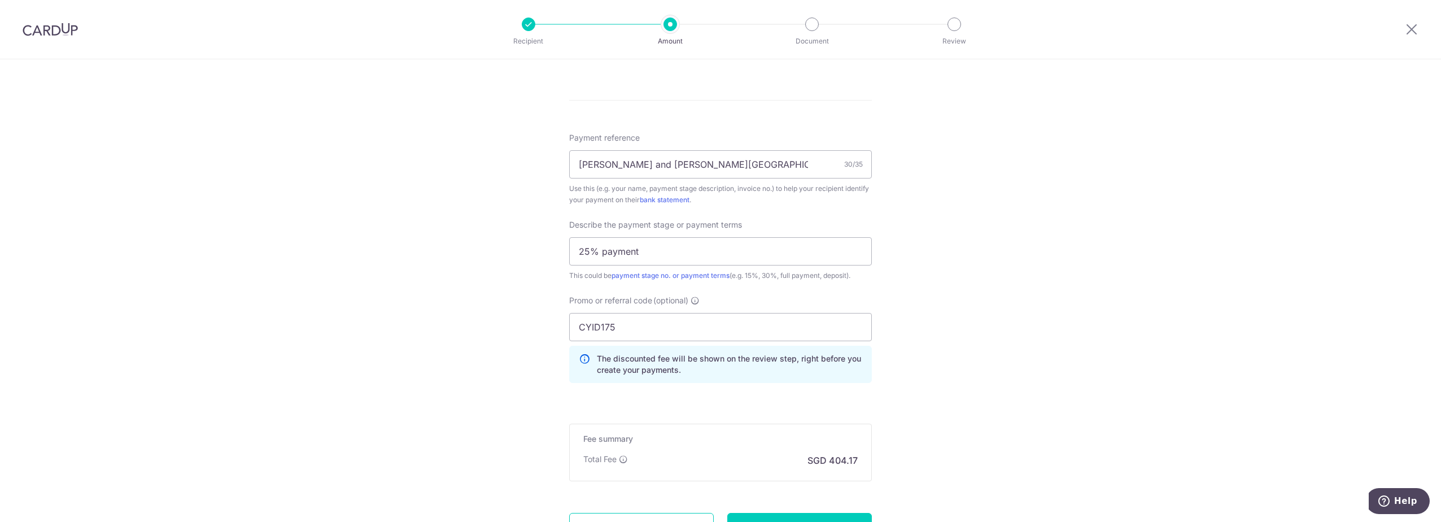
scroll to position [732, 0]
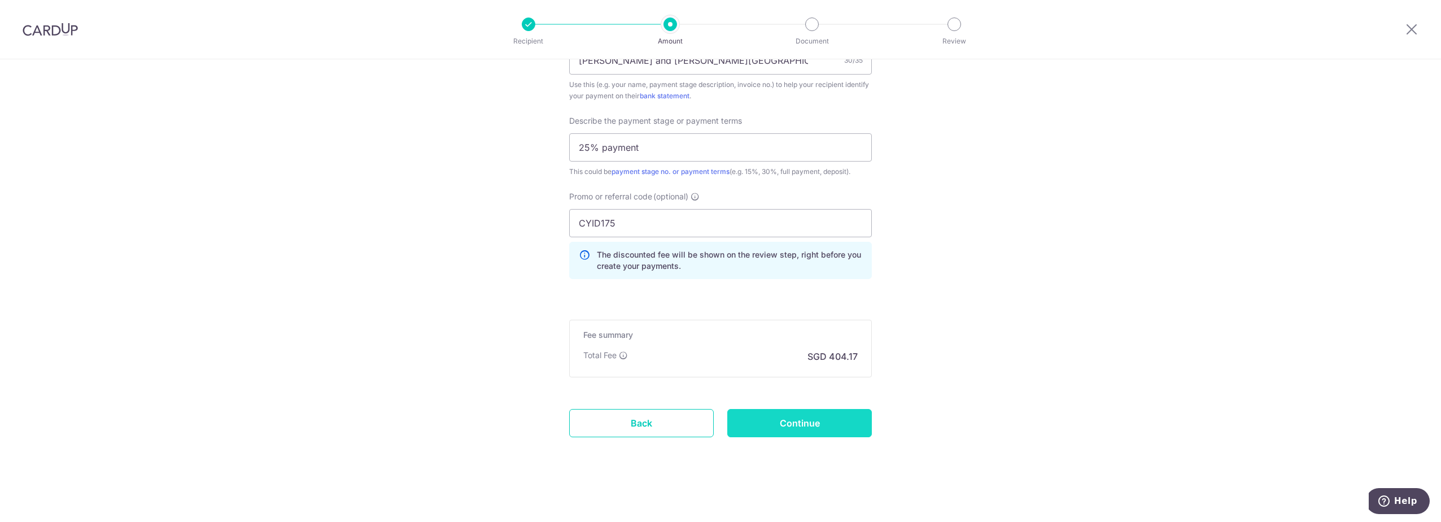
click at [805, 422] on input "Continue" at bounding box center [799, 423] width 145 height 28
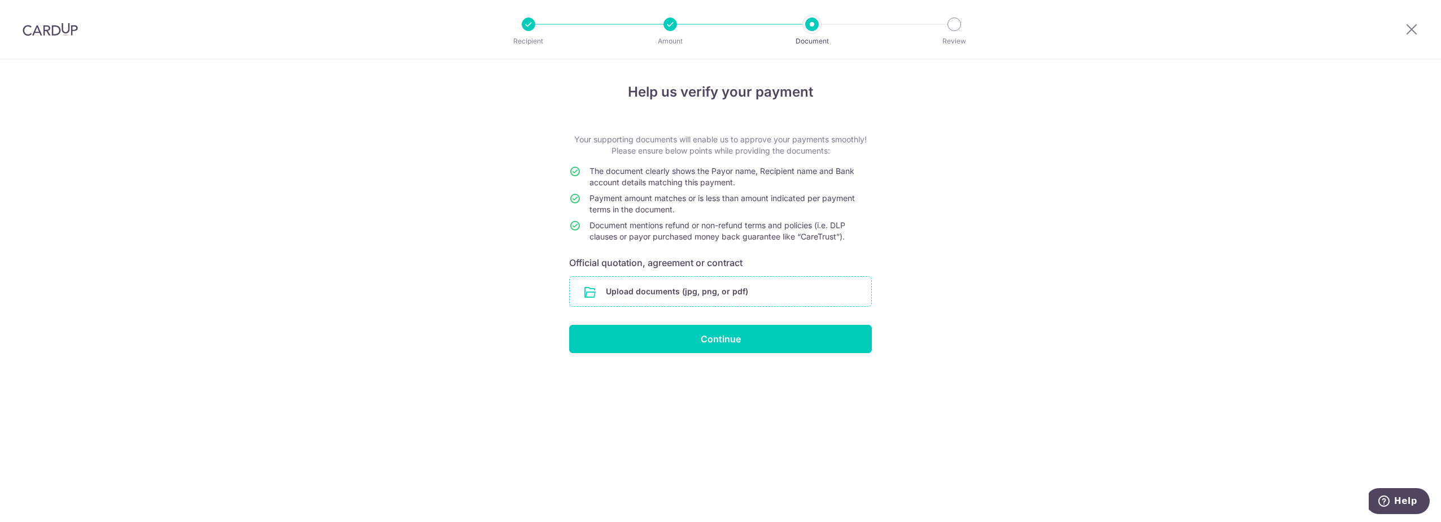
click at [769, 295] on input "file" at bounding box center [720, 291] width 301 height 29
click at [733, 300] on input "file" at bounding box center [720, 291] width 301 height 29
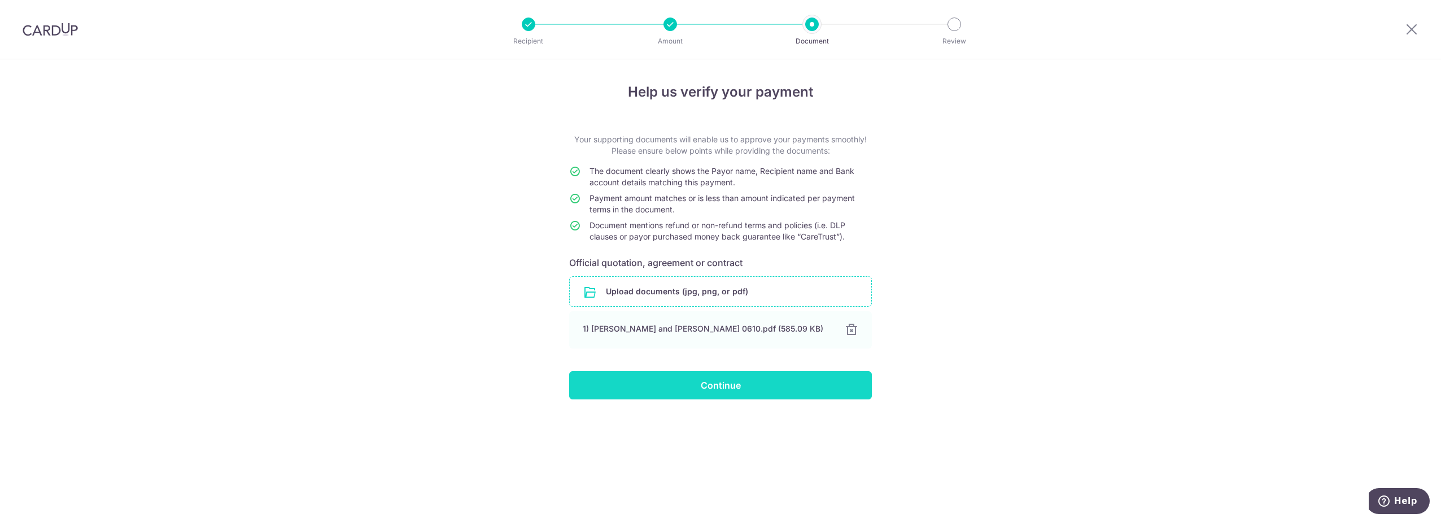
click at [709, 383] on input "Continue" at bounding box center [720, 385] width 303 height 28
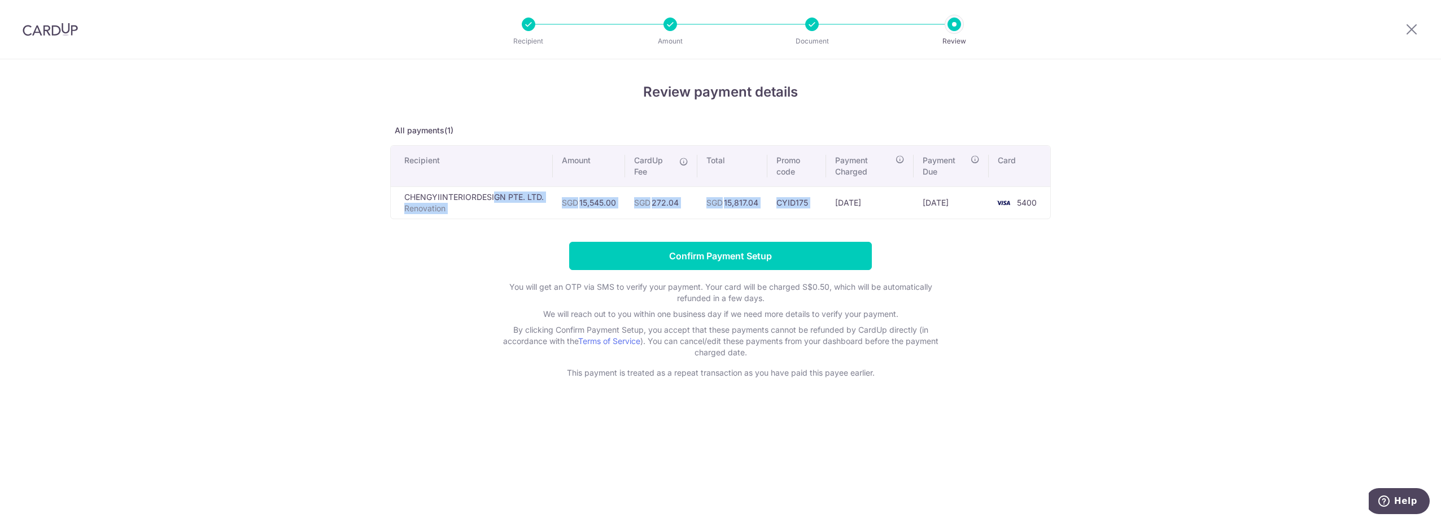
drag, startPoint x: 399, startPoint y: 199, endPoint x: 836, endPoint y: 191, distance: 437.1
click at [836, 191] on tr "CHENGYIINTERIORDESIGN PTE. LTD. Renovation SGD 15,545.00 SGD 272.04 SGD 15,817.…" at bounding box center [720, 202] width 659 height 32
drag, startPoint x: 836, startPoint y: 191, endPoint x: 936, endPoint y: 98, distance: 136.6
click at [936, 98] on h4 "Review payment details" at bounding box center [720, 92] width 661 height 20
drag, startPoint x: 407, startPoint y: 199, endPoint x: 553, endPoint y: 191, distance: 145.9
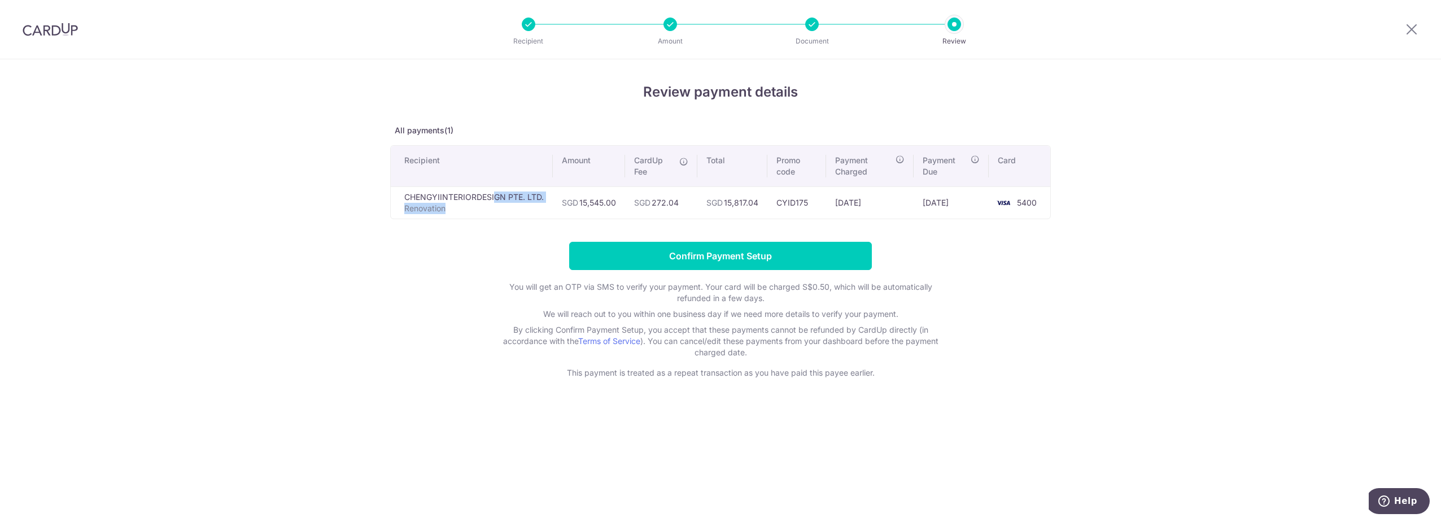
click at [553, 191] on tr "CHENGYIINTERIORDESIGN PTE. LTD. Renovation SGD 15,545.00 SGD 272.04 SGD 15,817.…" at bounding box center [720, 202] width 659 height 32
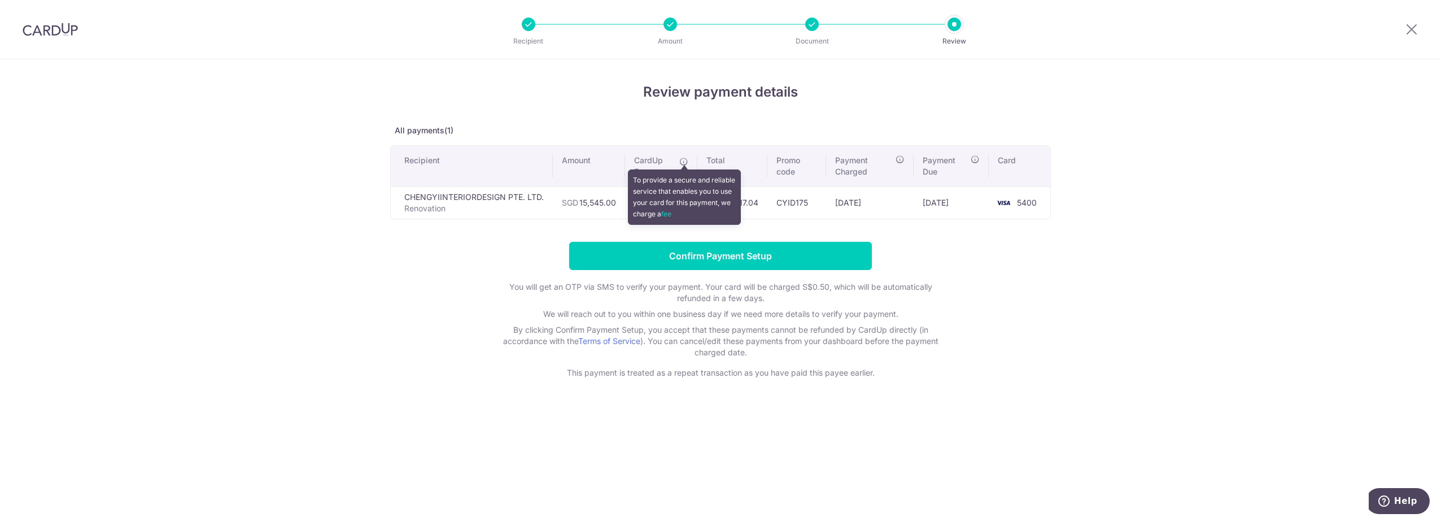
click at [687, 164] on icon at bounding box center [683, 161] width 9 height 9
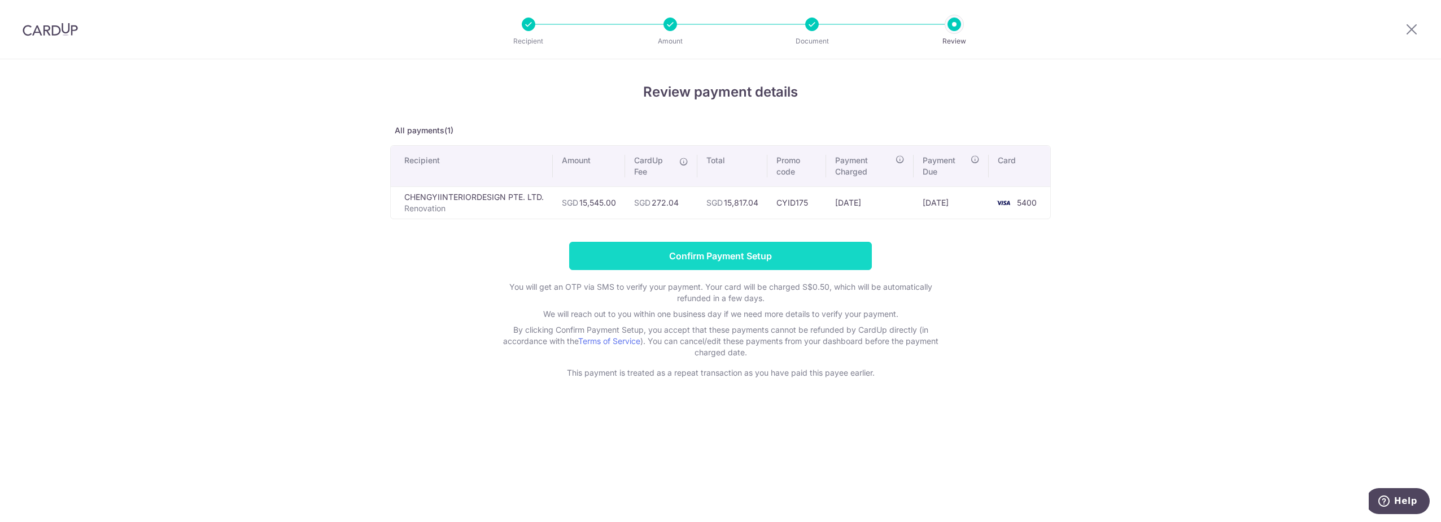
click at [825, 259] on input "Confirm Payment Setup" at bounding box center [720, 256] width 303 height 28
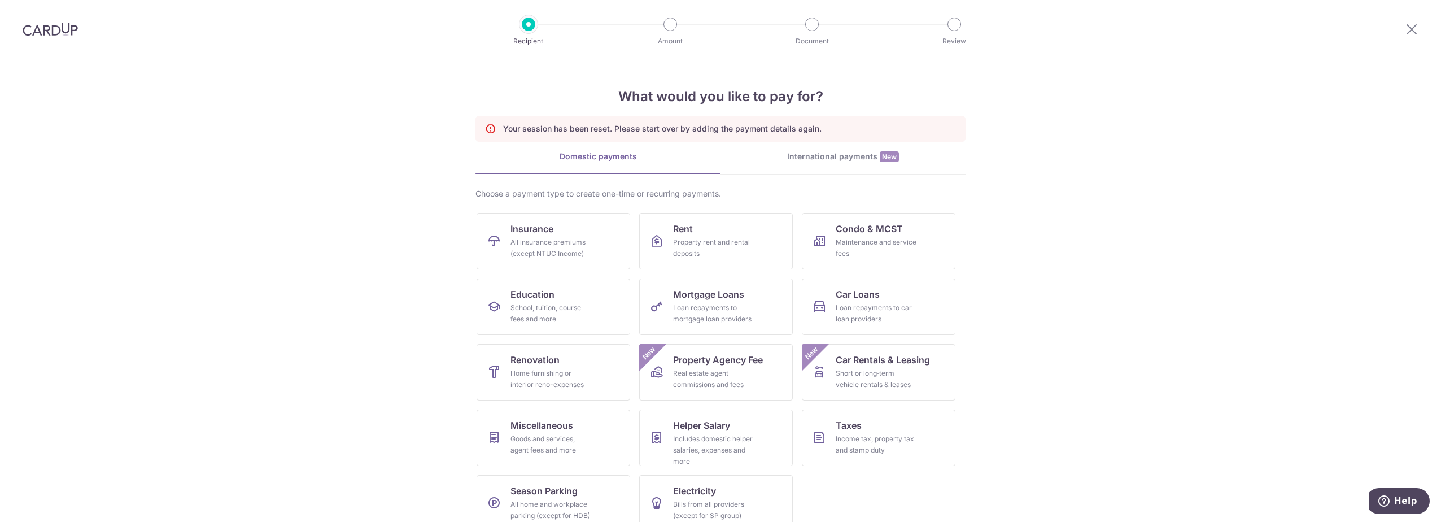
click at [1191, 284] on section "What would you like to pay for? Your session has been reset. Please start over …" at bounding box center [720, 290] width 1441 height 462
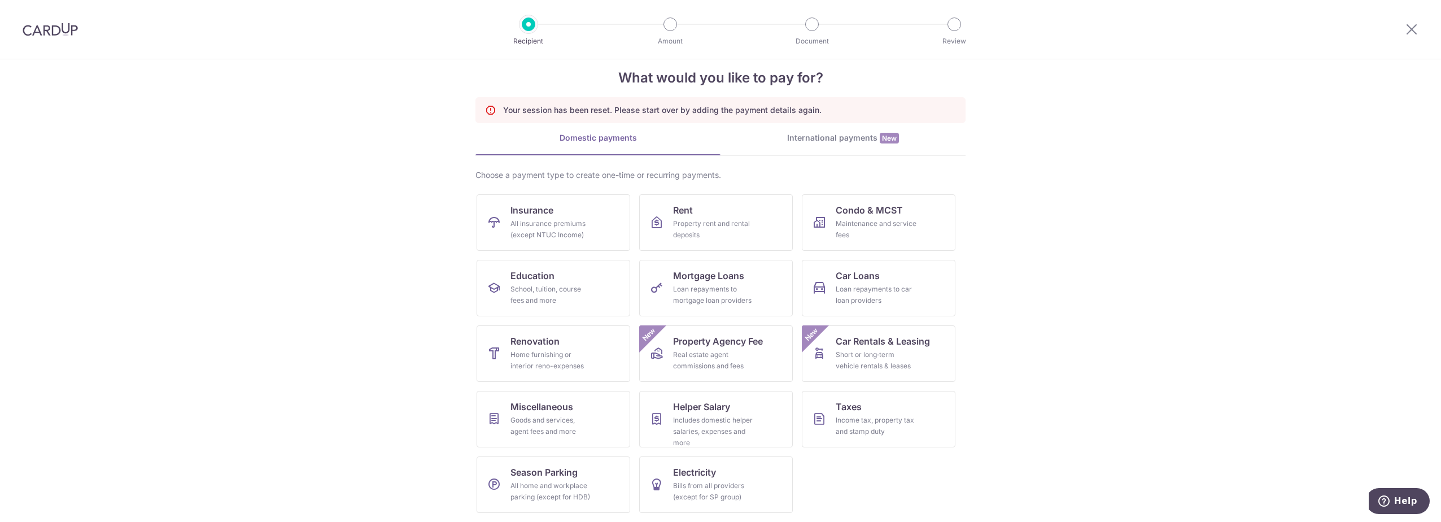
click at [1190, 284] on section "What would you like to pay for? Your session has been reset. Please start over …" at bounding box center [720, 290] width 1441 height 462
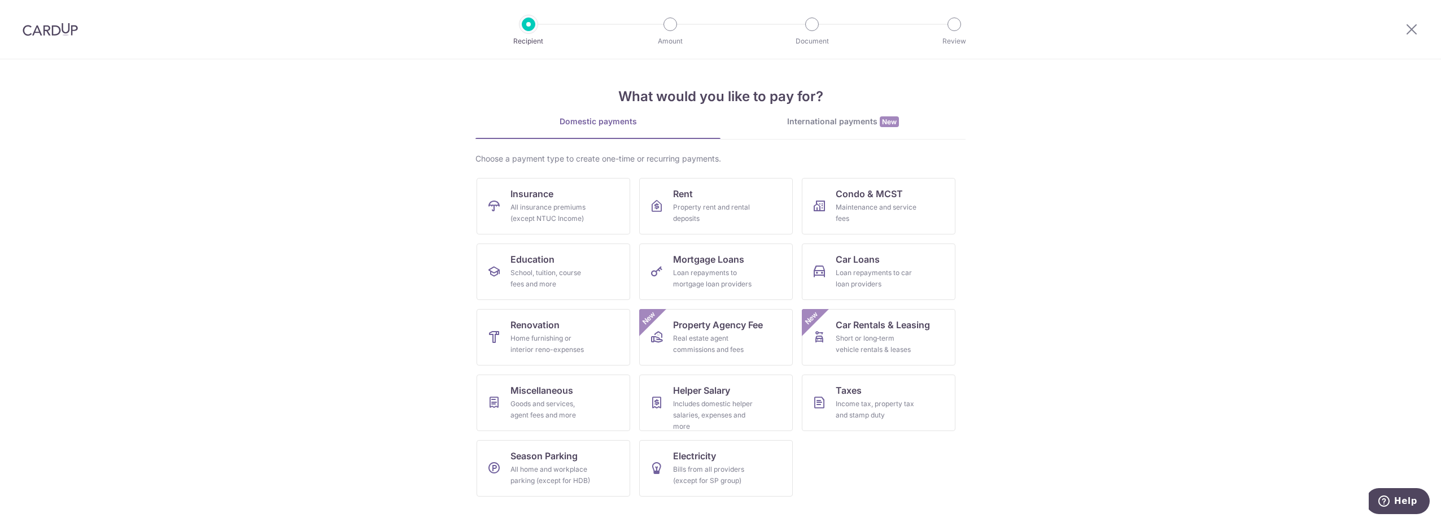
click at [518, 30] on div "Recipient Amount Document Review" at bounding box center [741, 29] width 484 height 59
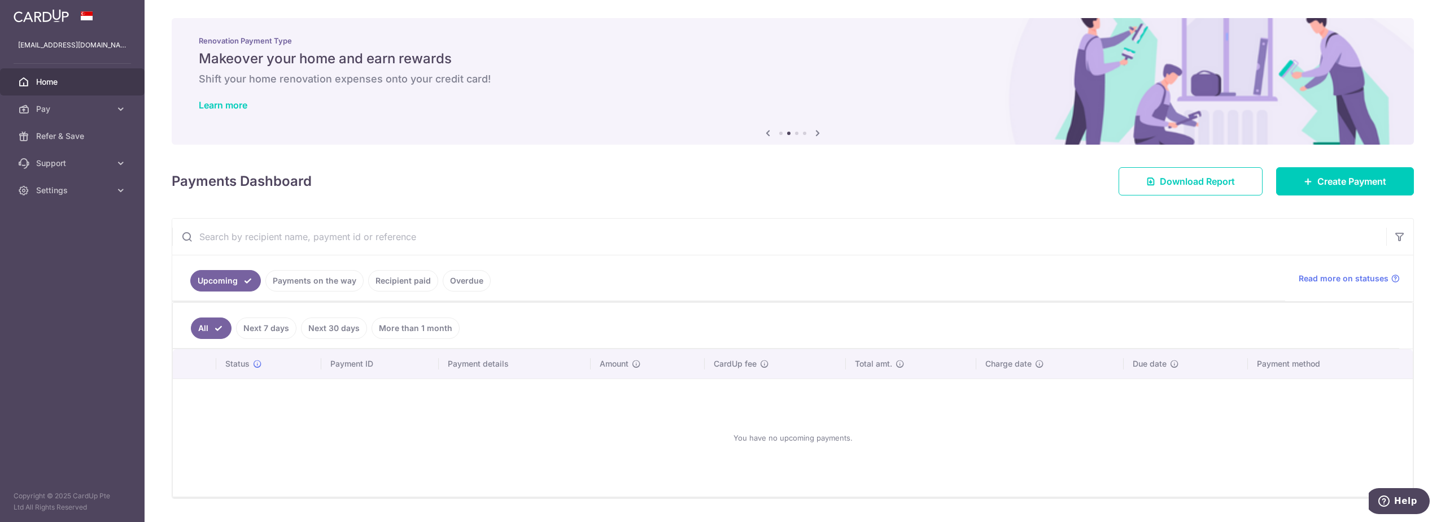
click at [242, 281] on link "Upcoming" at bounding box center [225, 280] width 71 height 21
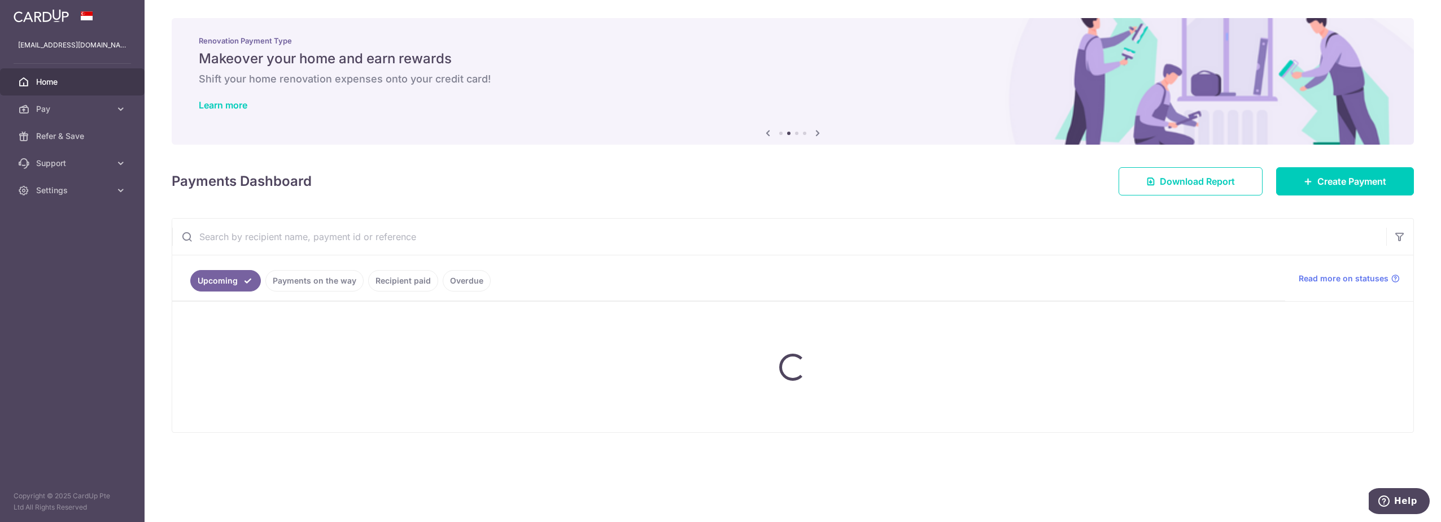
click at [255, 276] on link "Upcoming" at bounding box center [225, 280] width 71 height 21
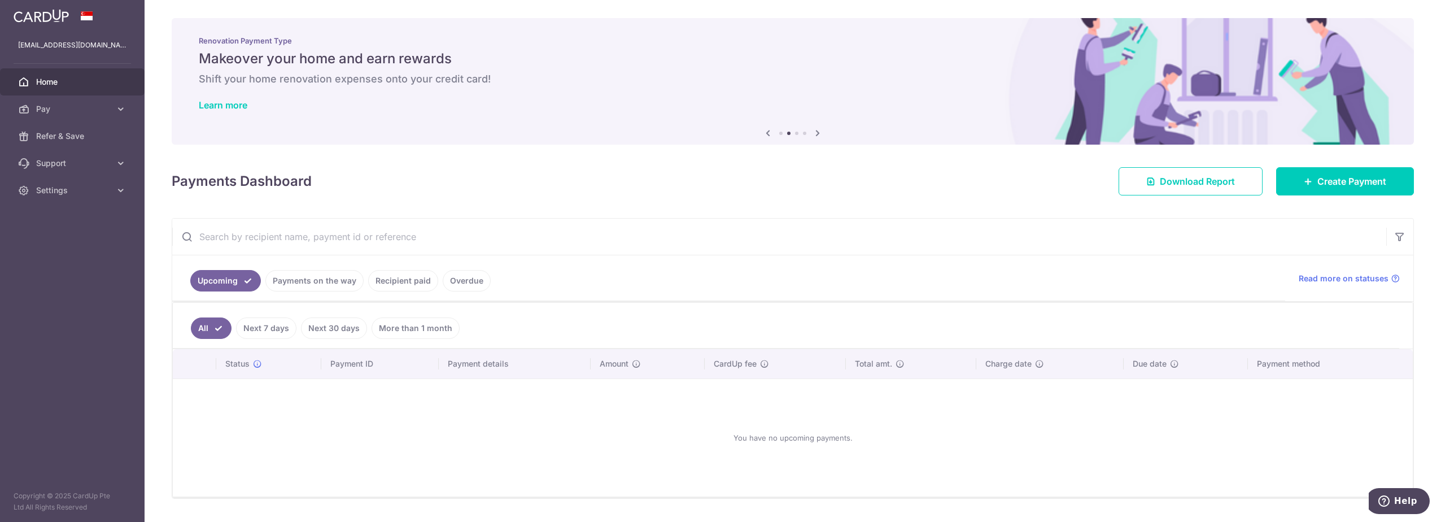
click at [284, 276] on link "Payments on the way" at bounding box center [314, 280] width 98 height 21
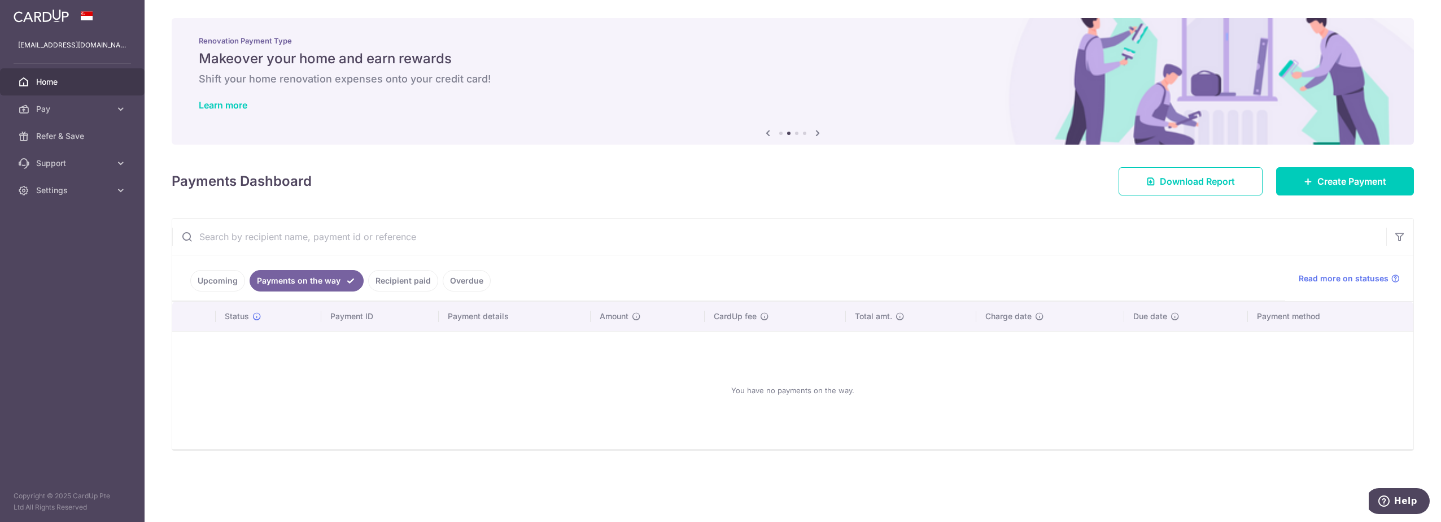
click at [335, 272] on link "Payments on the way" at bounding box center [307, 280] width 114 height 21
click at [402, 276] on link "Recipient paid" at bounding box center [403, 280] width 70 height 21
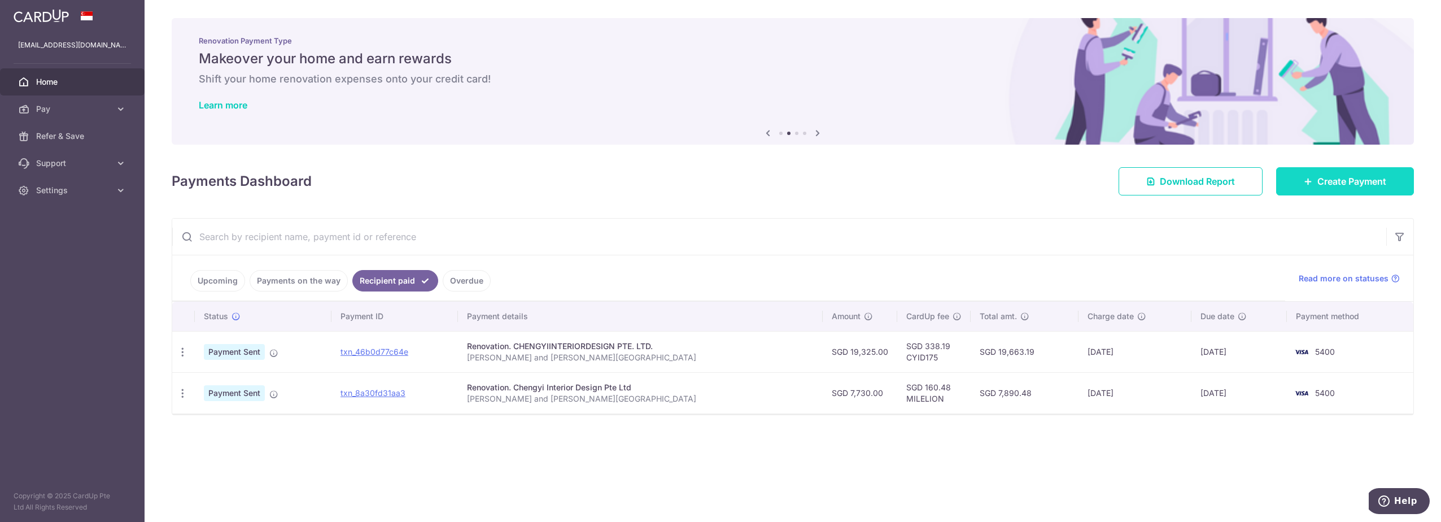
click at [1328, 190] on link "Create Payment" at bounding box center [1345, 181] width 138 height 28
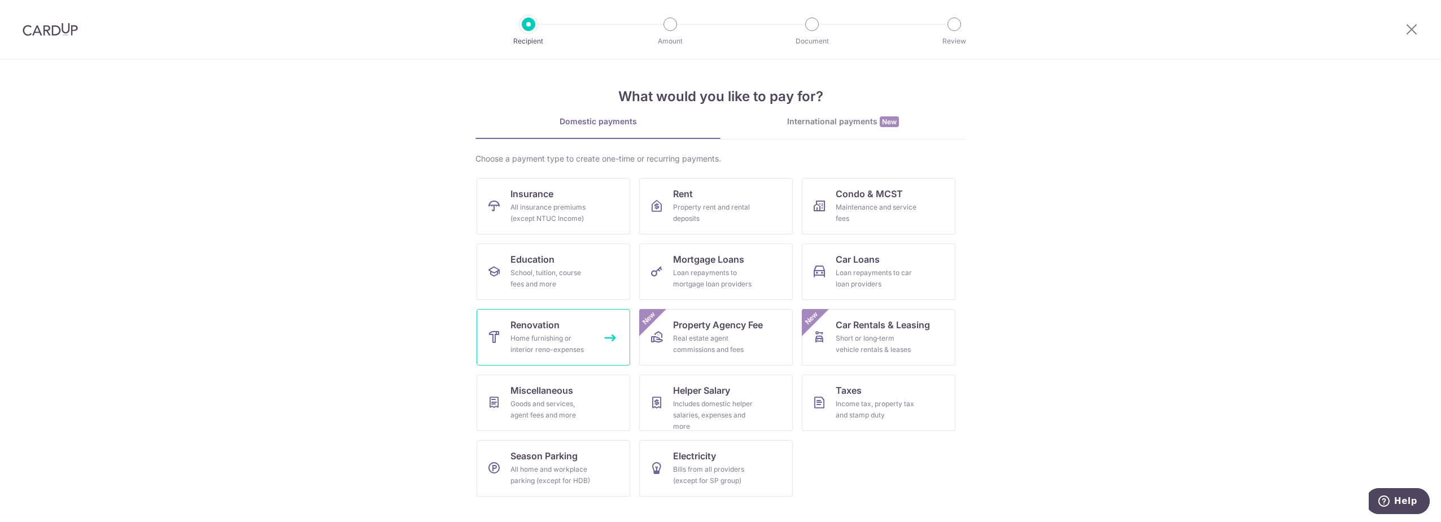
click at [557, 332] on link "Renovation Home furnishing or interior reno-expenses" at bounding box center [554, 337] width 154 height 56
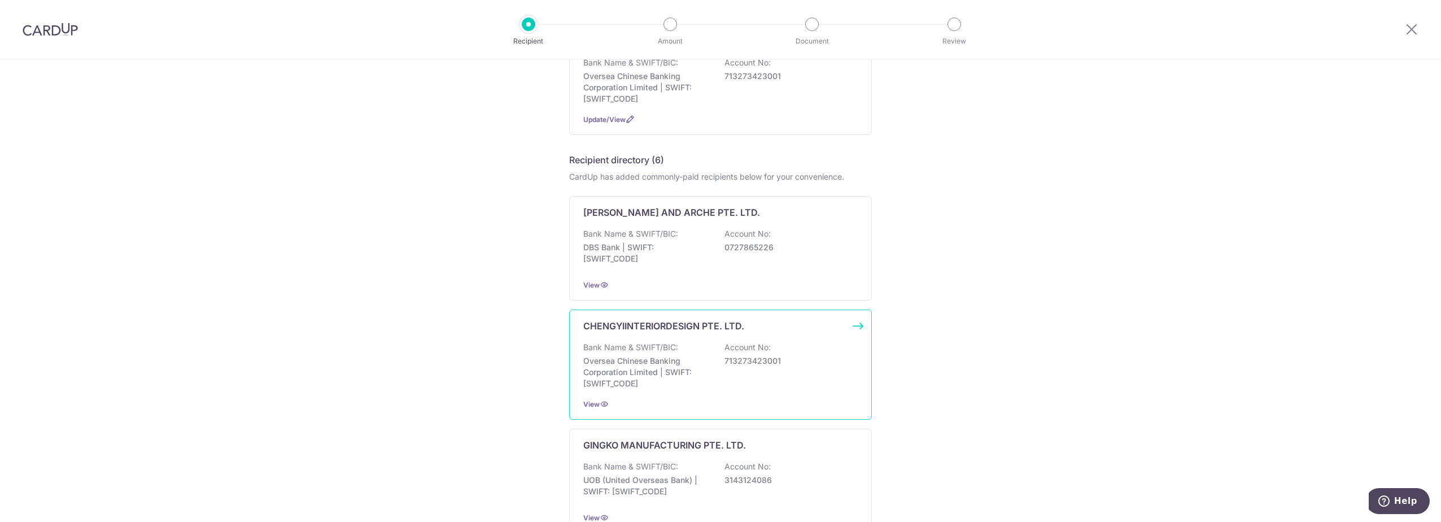
scroll to position [155, 0]
click at [752, 388] on div "Bank Name & SWIFT/BIC: Oversea Chinese Banking Corporation Limited | SWIFT: OCB…" at bounding box center [720, 365] width 274 height 47
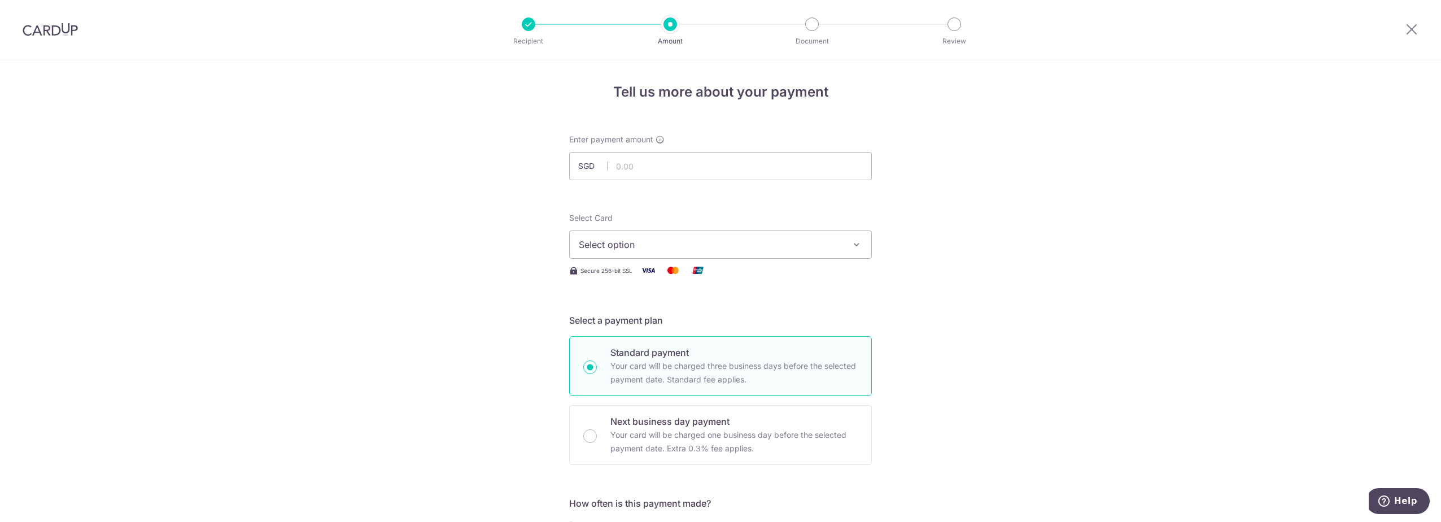
click at [671, 169] on input "text" at bounding box center [720, 166] width 303 height 28
type input "15,545.00"
type input "Shawn and Jiayee - Costa Grove"
type input "25% payment"
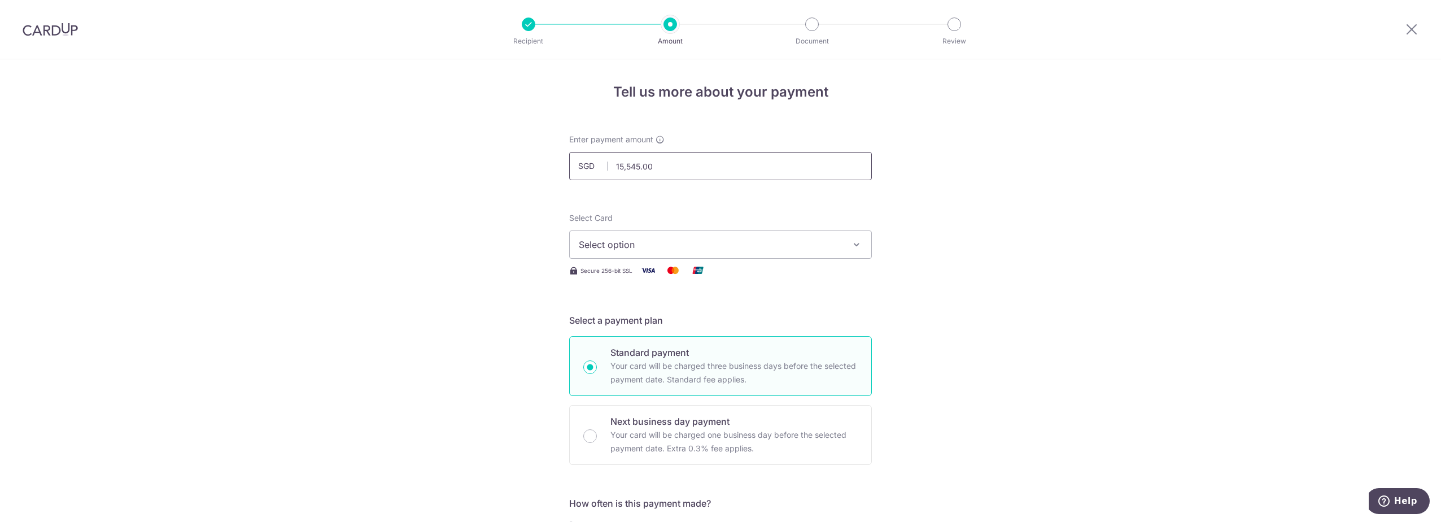
type input "CYID175"
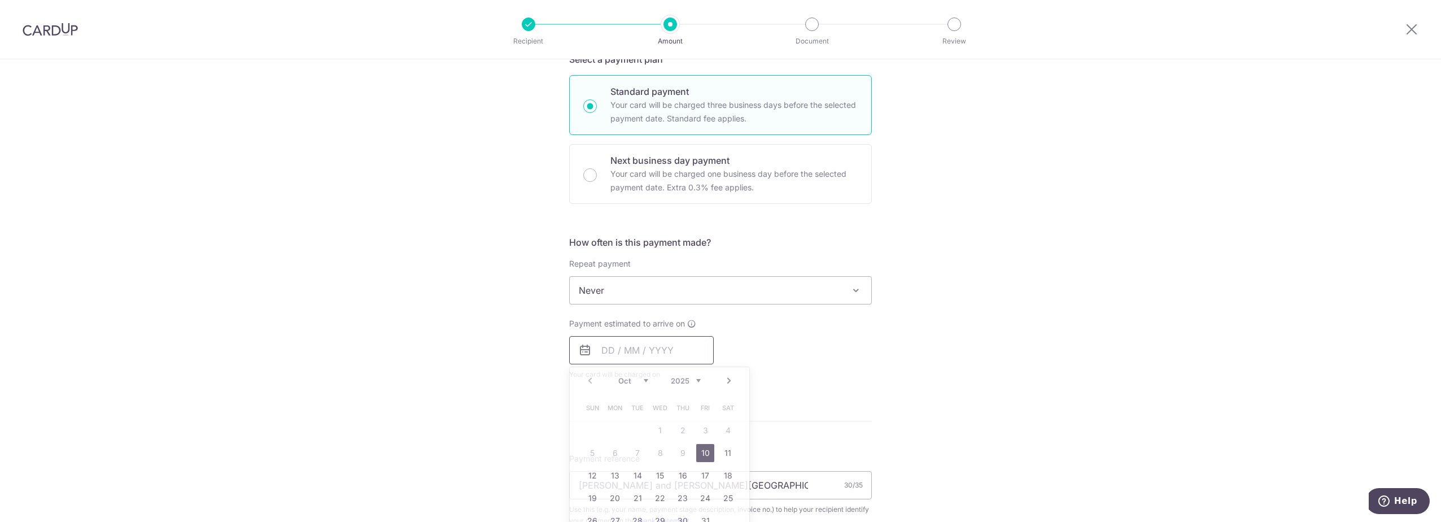
type input "15,545.00"
click at [1107, 282] on div "Tell us more about your payment Enter payment amount SGD 15,545.00 15545.00 Sel…" at bounding box center [720, 372] width 1441 height 1148
click at [658, 352] on input "text" at bounding box center [641, 350] width 145 height 28
click at [703, 448] on link "10" at bounding box center [705, 453] width 18 height 18
type input "10/10/2025"
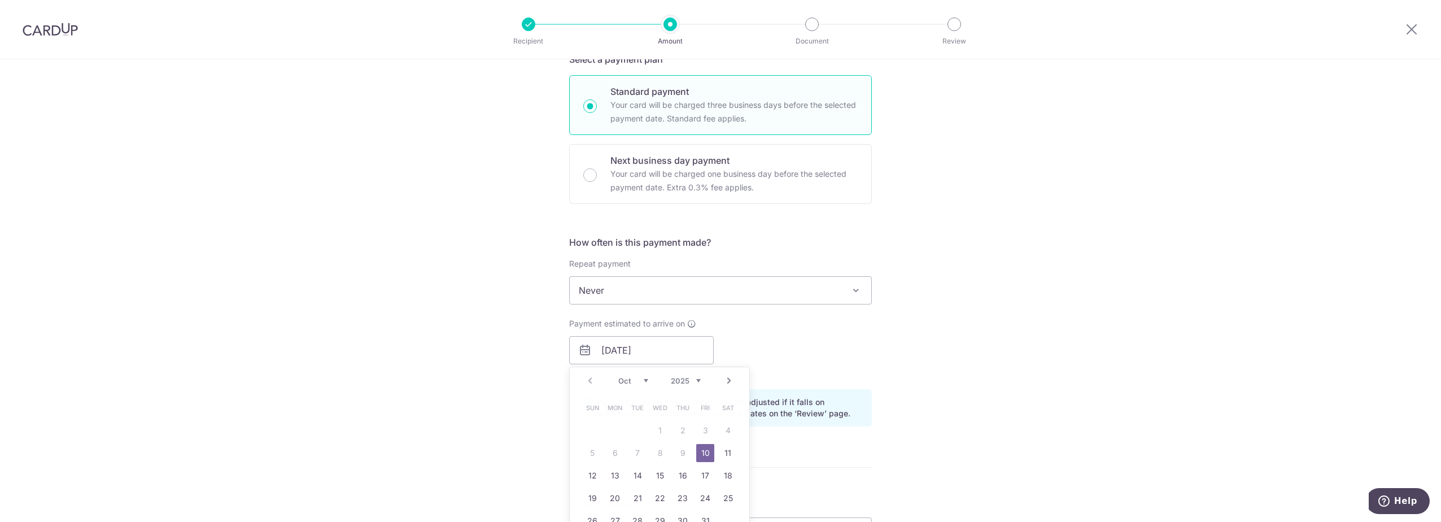
click at [870, 363] on div "Payment estimated to arrive on 10/10/2025 Prev Next Oct Nov Dec 2025 2026 2027 …" at bounding box center [720, 349] width 316 height 62
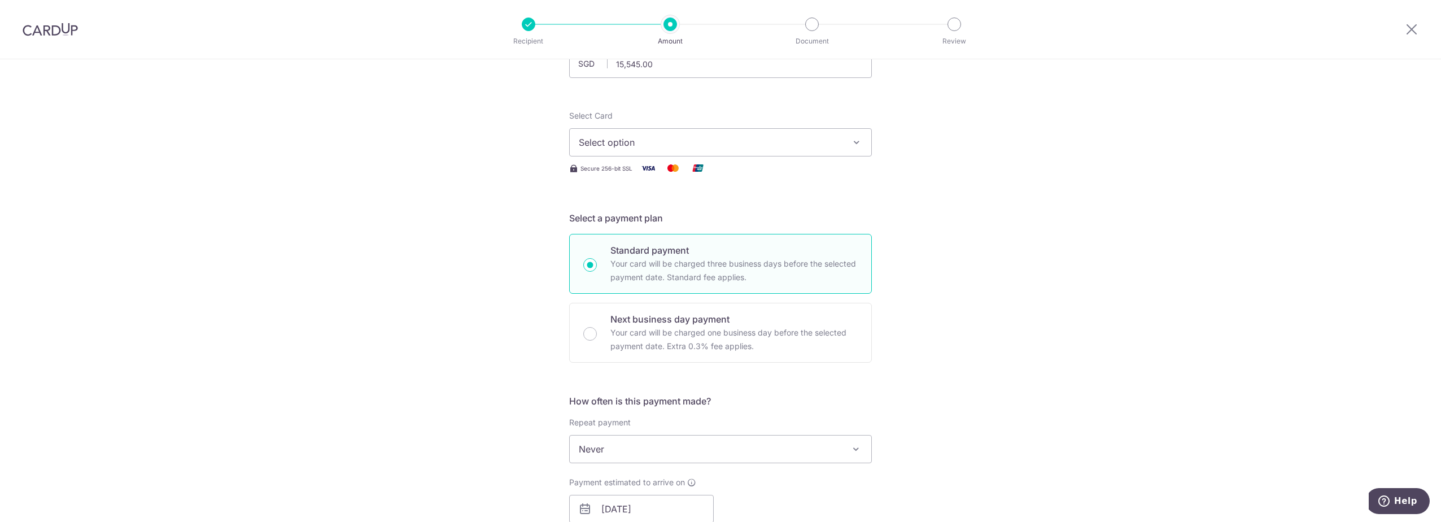
scroll to position [29, 0]
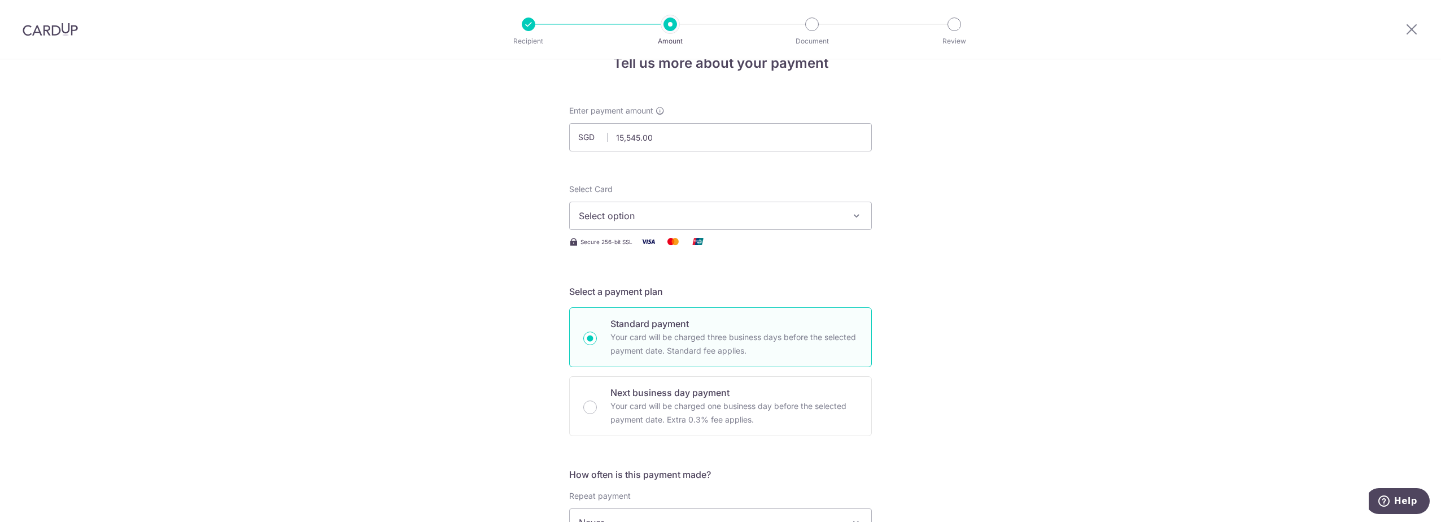
click at [687, 215] on span "Select option" at bounding box center [710, 216] width 263 height 14
click at [674, 289] on link "**** 5400" at bounding box center [720, 296] width 301 height 27
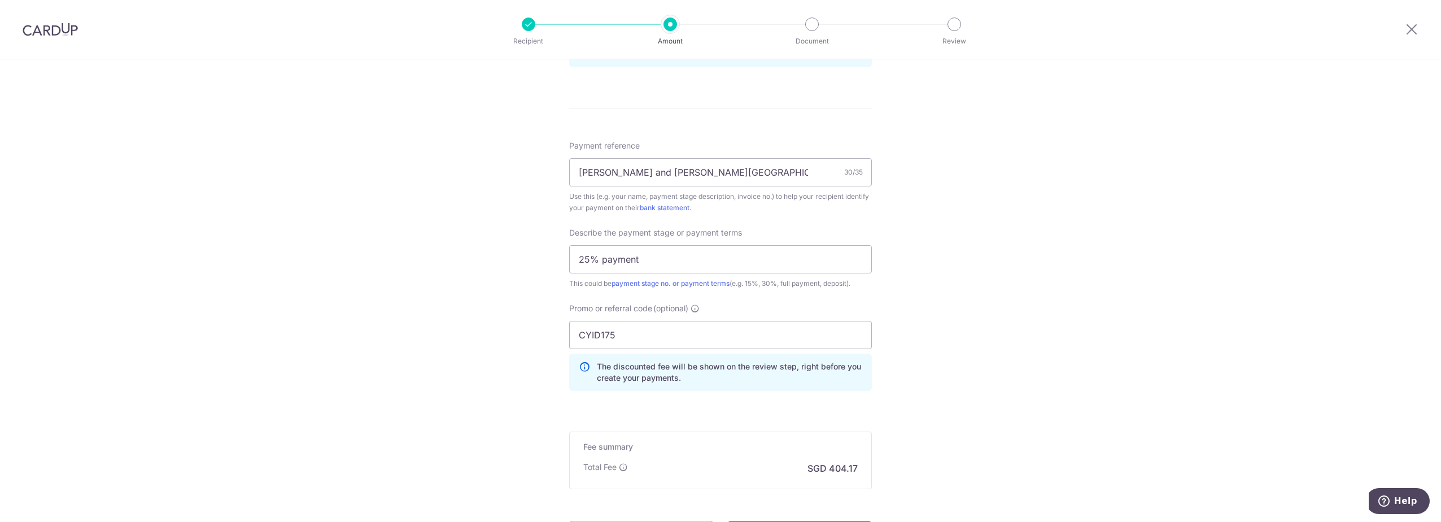
scroll to position [732, 0]
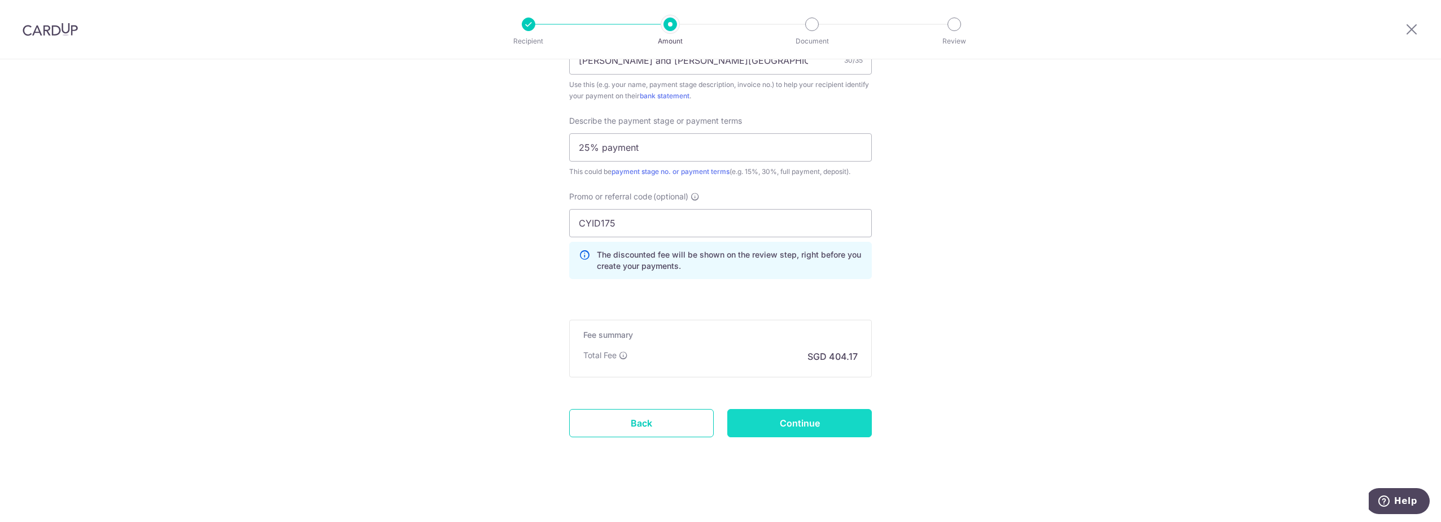
click at [838, 418] on input "Continue" at bounding box center [799, 423] width 145 height 28
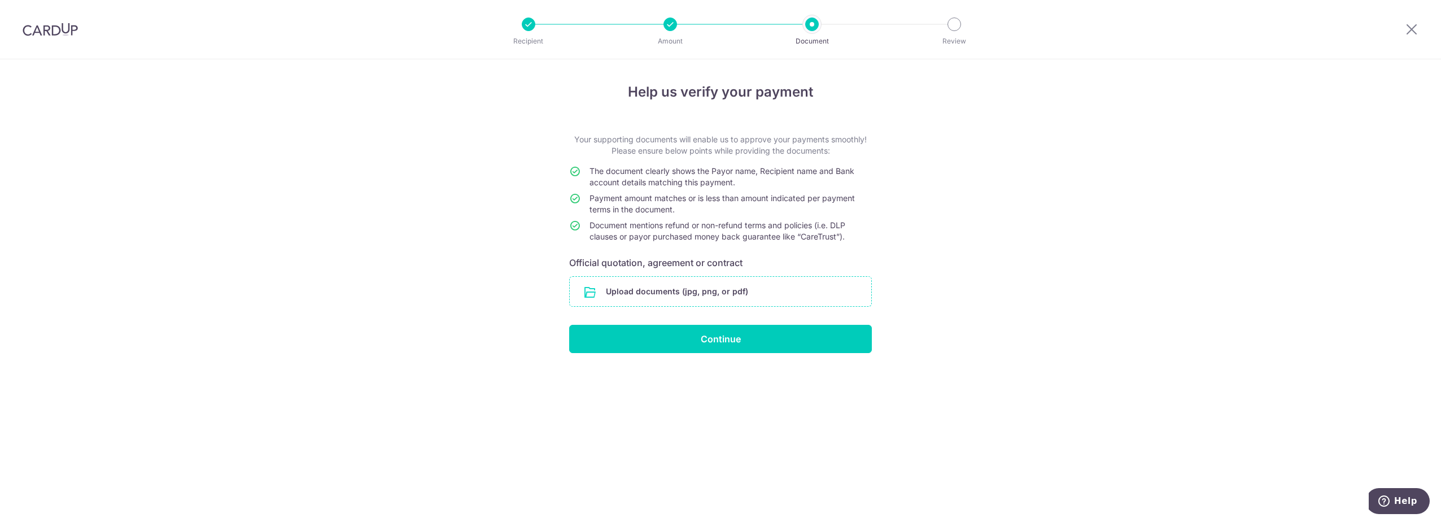
click at [780, 286] on input "file" at bounding box center [720, 291] width 301 height 29
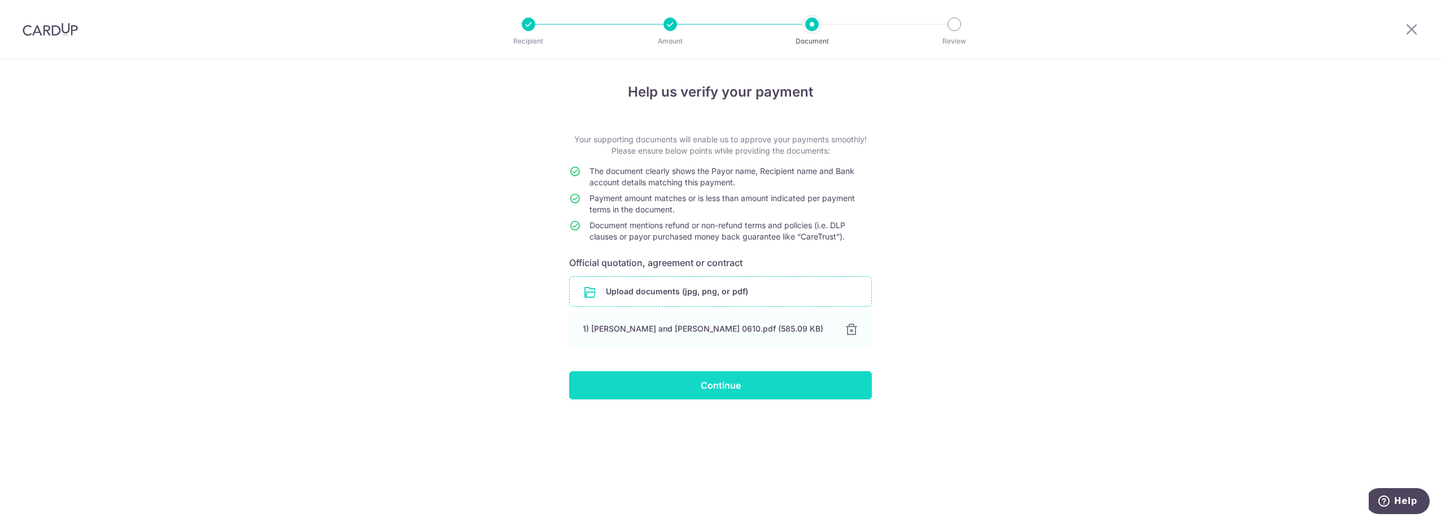
click at [686, 381] on input "Continue" at bounding box center [720, 385] width 303 height 28
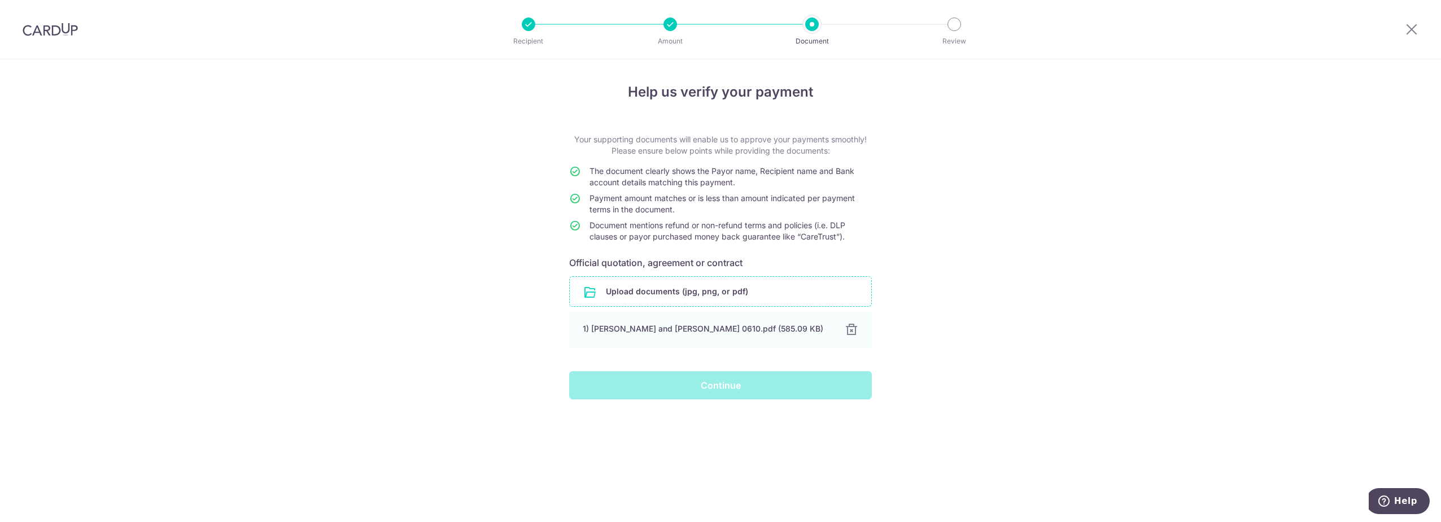
click at [738, 399] on div "Continue" at bounding box center [720, 385] width 316 height 28
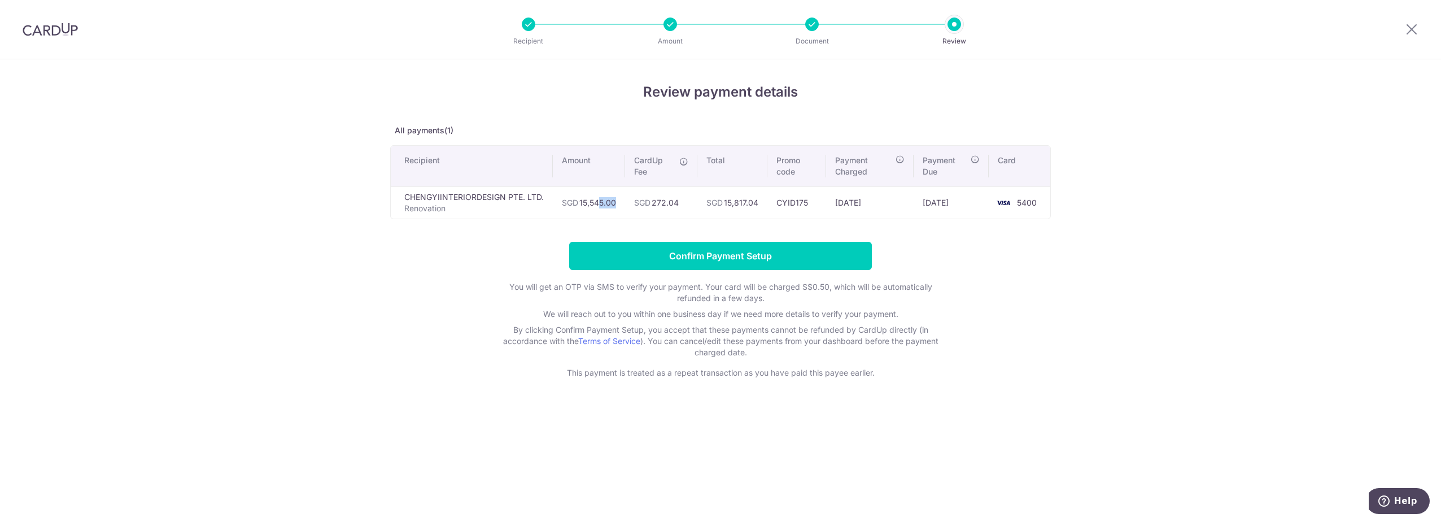
drag, startPoint x: 611, startPoint y: 206, endPoint x: 630, endPoint y: 206, distance: 18.1
click at [630, 206] on tr "CHENGYIINTERIORDESIGN PTE. LTD. Renovation SGD 15,545.00 SGD 272.04 SGD 15,817.…" at bounding box center [720, 202] width 659 height 32
drag, startPoint x: 630, startPoint y: 206, endPoint x: 673, endPoint y: 201, distance: 43.7
click at [673, 201] on td "SGD 272.04" at bounding box center [661, 202] width 72 height 32
drag, startPoint x: 400, startPoint y: 198, endPoint x: 489, endPoint y: 201, distance: 88.7
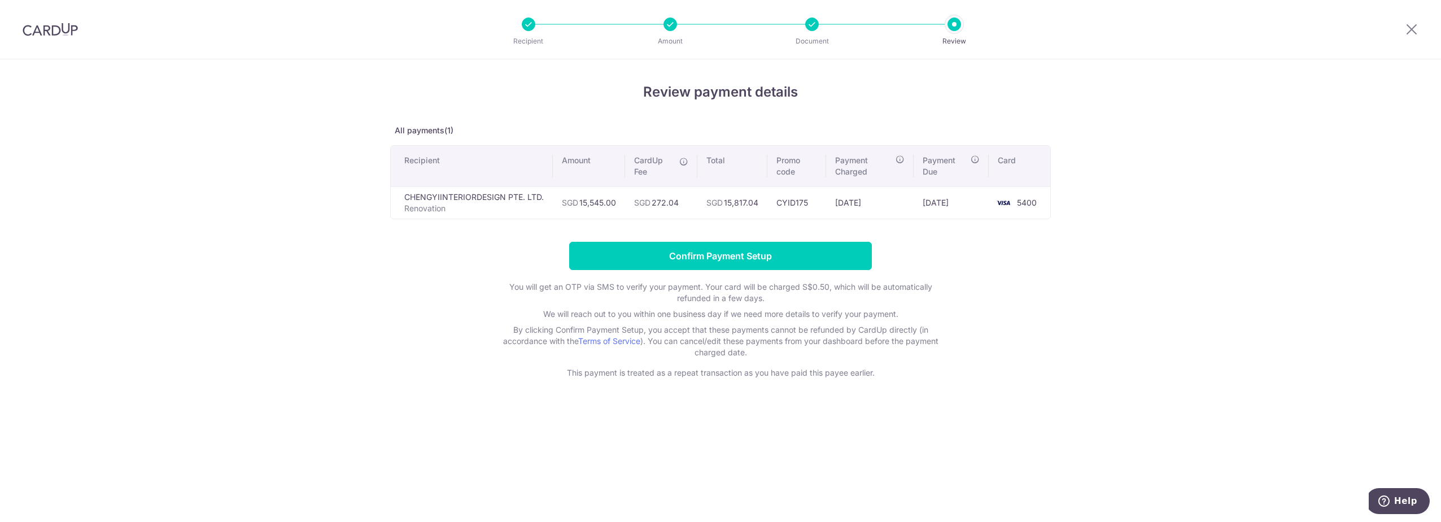
click at [489, 201] on td "CHENGYIINTERIORDESIGN PTE. LTD. Renovation" at bounding box center [472, 202] width 162 height 32
drag, startPoint x: 489, startPoint y: 201, endPoint x: 630, endPoint y: 203, distance: 141.2
click at [630, 203] on tr "CHENGYIINTERIORDESIGN PTE. LTD. Renovation SGD 15,545.00 SGD 272.04 SGD 15,817.…" at bounding box center [720, 202] width 659 height 32
drag, startPoint x: 630, startPoint y: 203, endPoint x: 702, endPoint y: 257, distance: 90.0
click at [702, 257] on input "Confirm Payment Setup" at bounding box center [720, 256] width 303 height 28
